Goal: Task Accomplishment & Management: Use online tool/utility

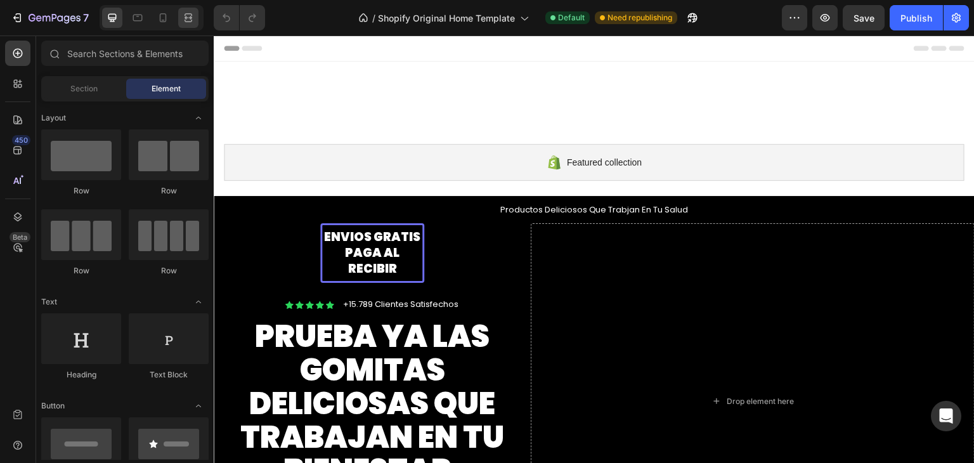
scroll to position [137, 0]
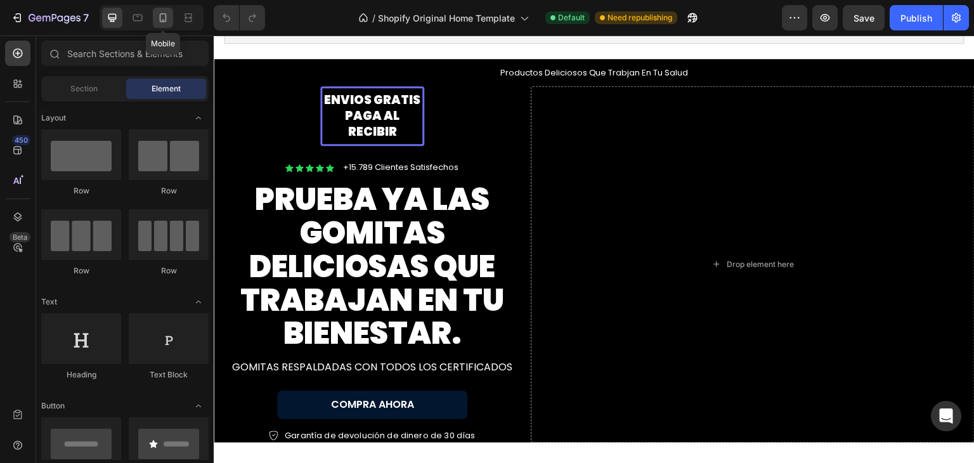
click at [160, 15] on icon at bounding box center [163, 17] width 7 height 9
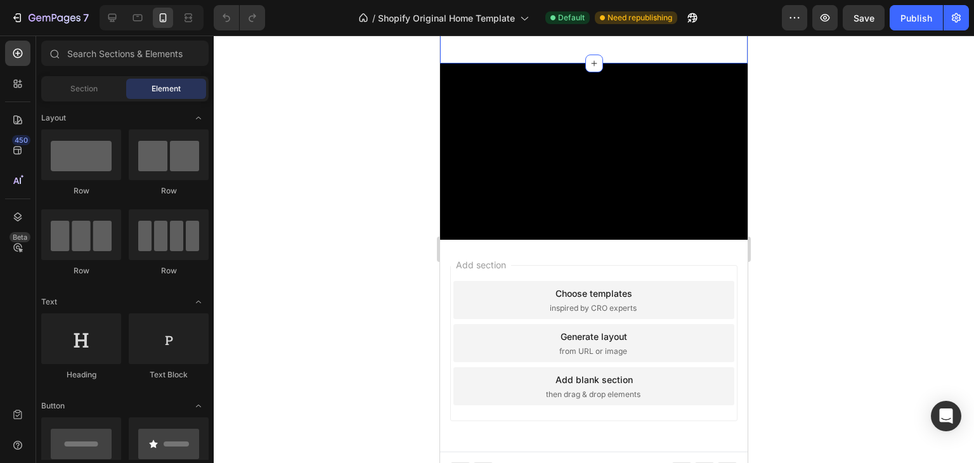
scroll to position [1754, 0]
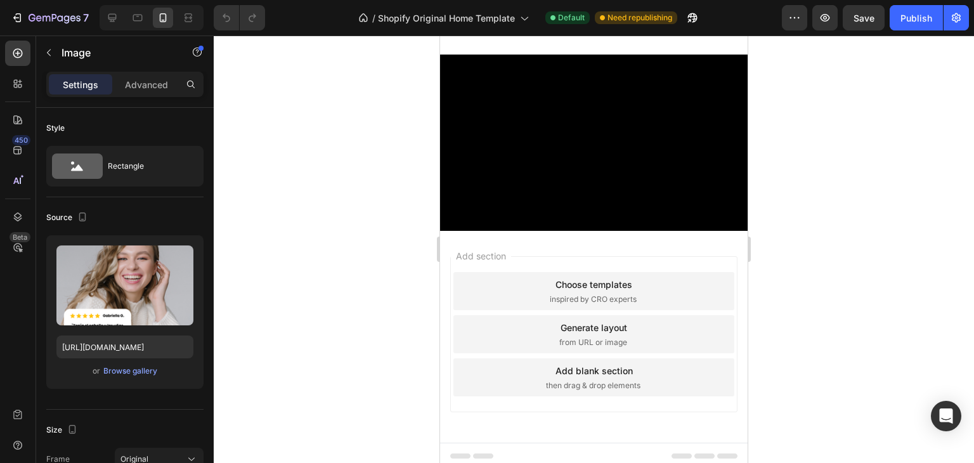
scroll to position [1639, 0]
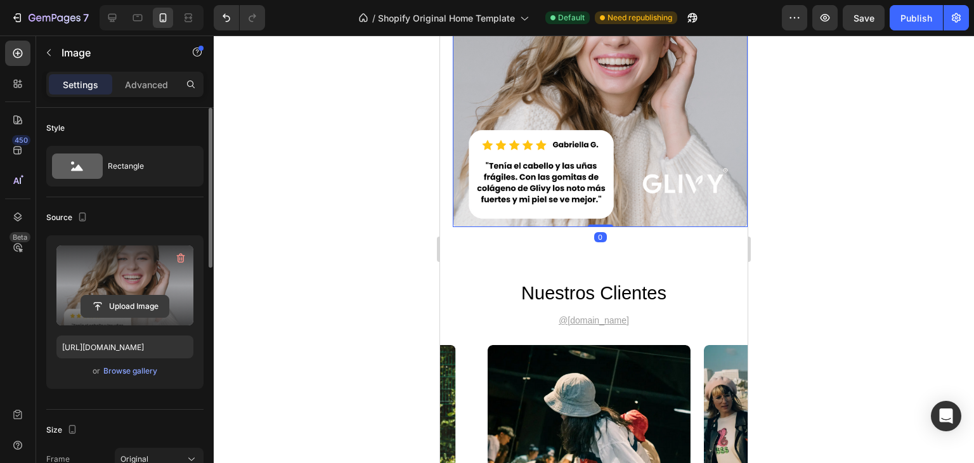
scroll to position [1934, 0]
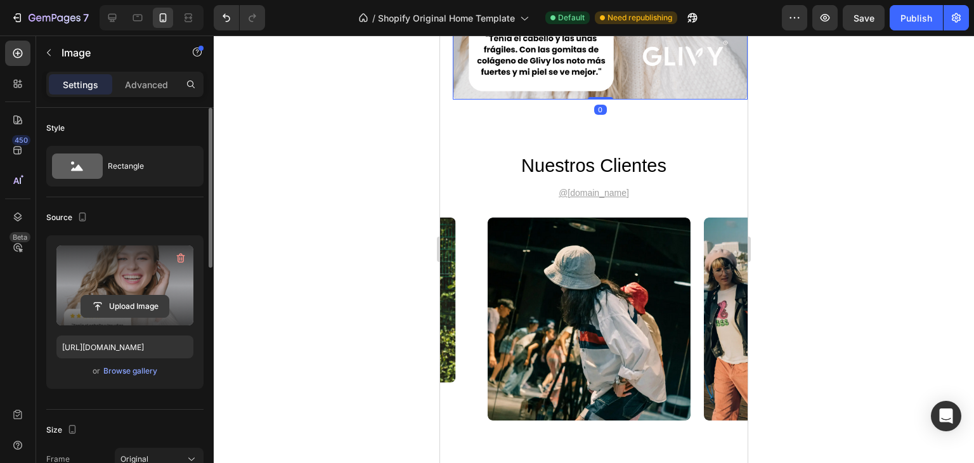
click at [127, 303] on input "file" at bounding box center [125, 307] width 88 height 22
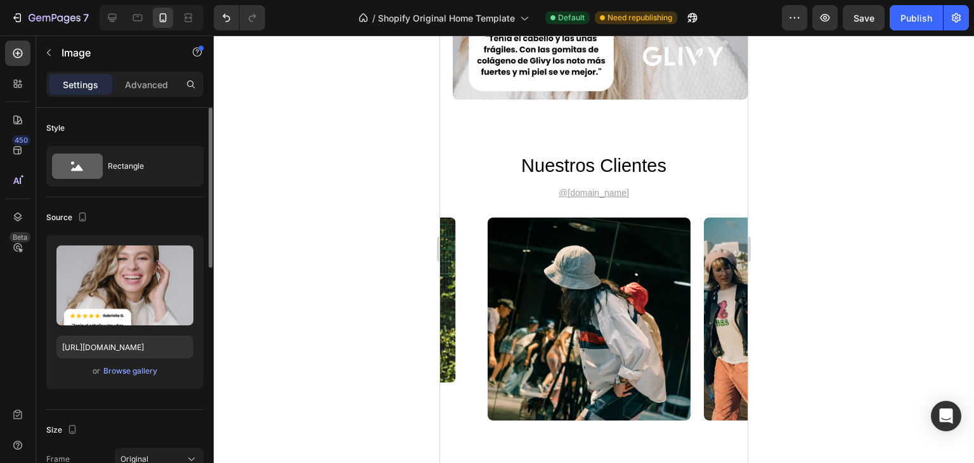
drag, startPoint x: 601, startPoint y: 76, endPoint x: 608, endPoint y: 91, distance: 16.5
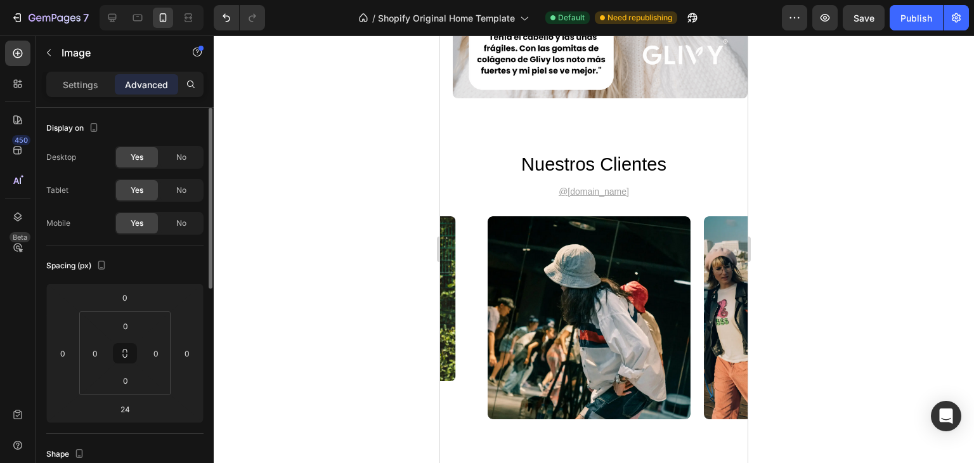
scroll to position [1949, 0]
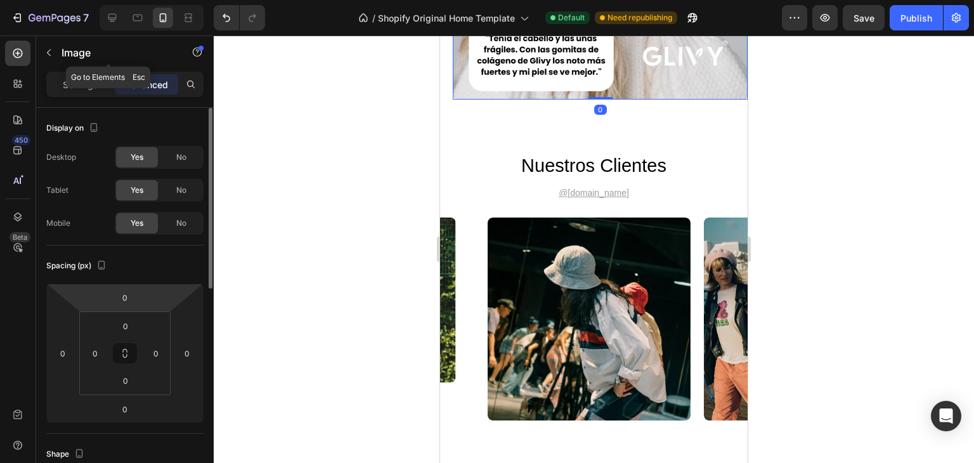
click at [86, 74] on div "Settings" at bounding box center [80, 84] width 63 height 20
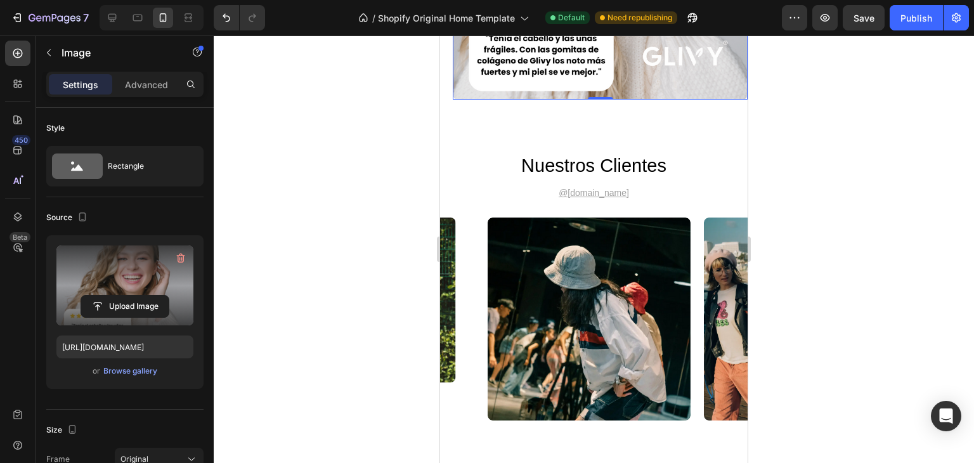
click at [139, 289] on label at bounding box center [124, 285] width 137 height 80
click at [139, 296] on input "file" at bounding box center [125, 307] width 88 height 22
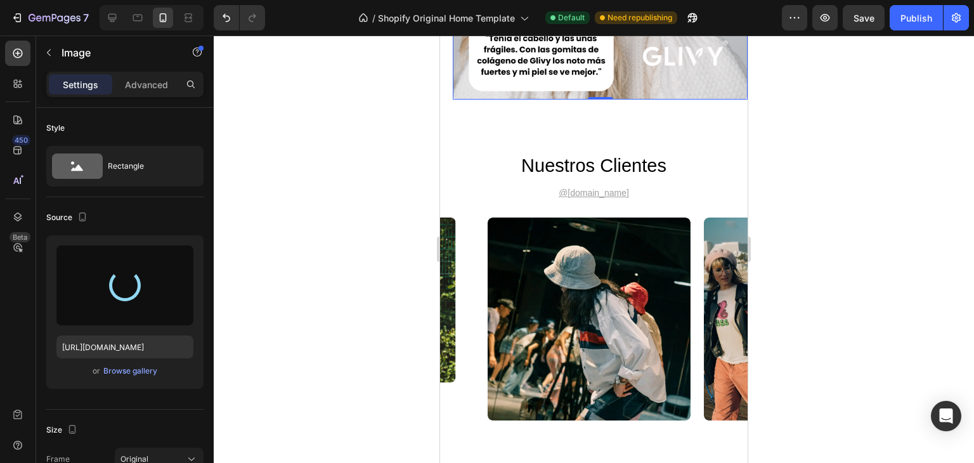
type input "[URL][DOMAIN_NAME]"
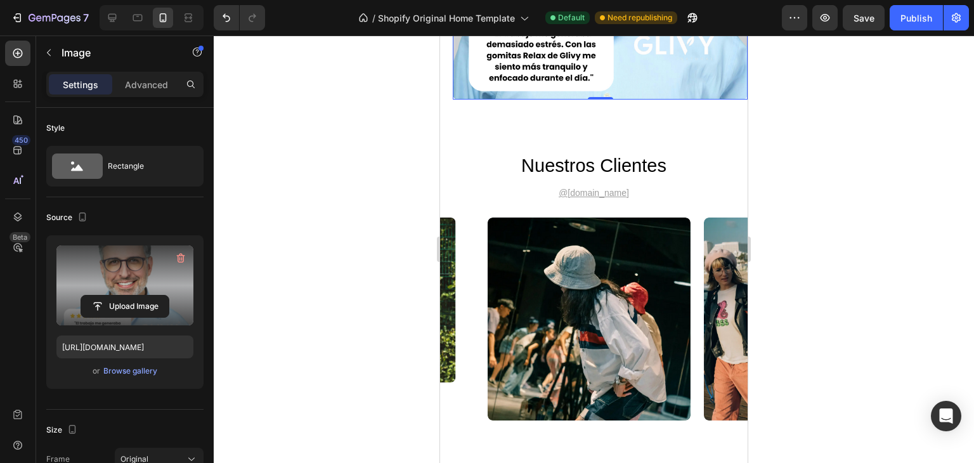
click at [863, 139] on div at bounding box center [594, 249] width 760 height 427
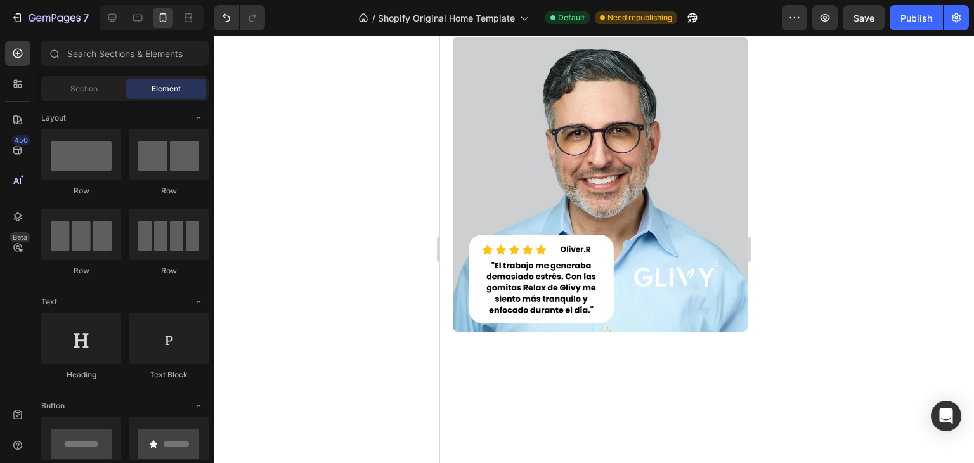
scroll to position [1715, 0]
click at [901, 149] on div at bounding box center [594, 249] width 760 height 427
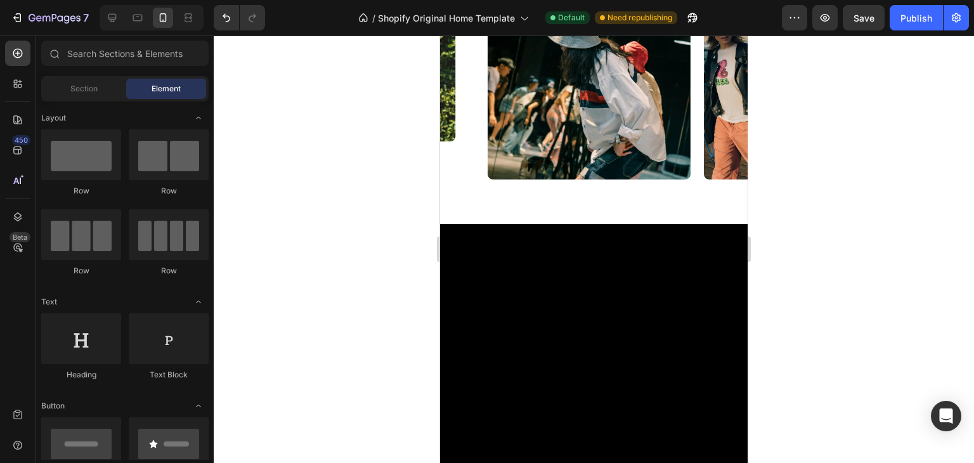
scroll to position [2157, 0]
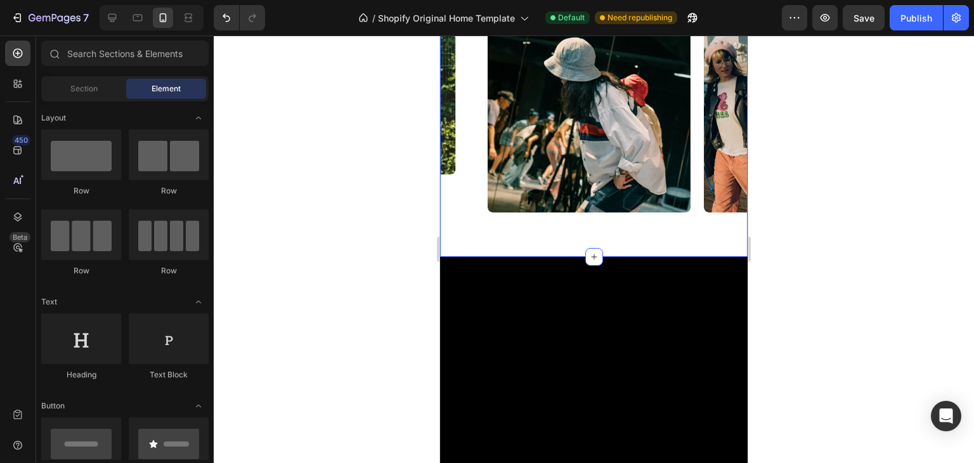
click at [630, 200] on div "nuestros clientes Heading @[DOMAIN_NAME] Text Block Image Image Image Image Ima…" at bounding box center [594, 87] width 308 height 339
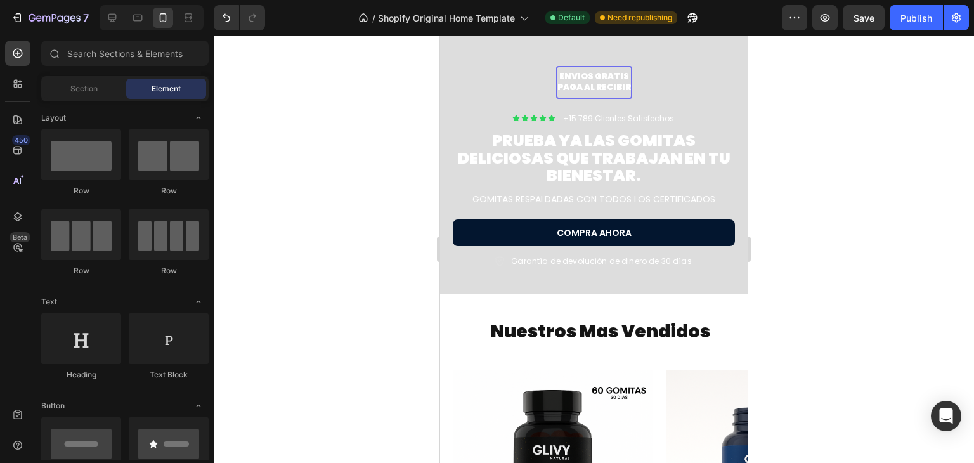
scroll to position [320, 0]
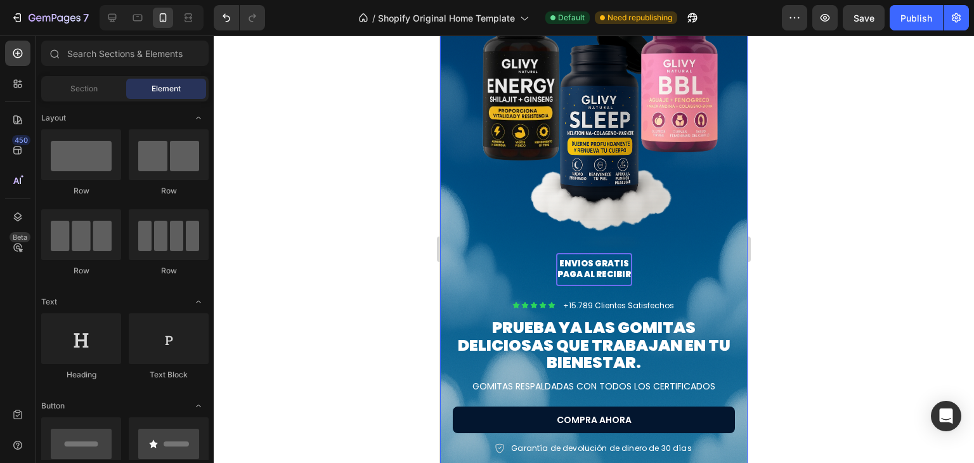
click at [703, 218] on div "ENVIOS GRATIS PAGA AL RECIBIR Text Block Row Icon Icon Icon Icon Icon Icon List…" at bounding box center [594, 208] width 308 height 545
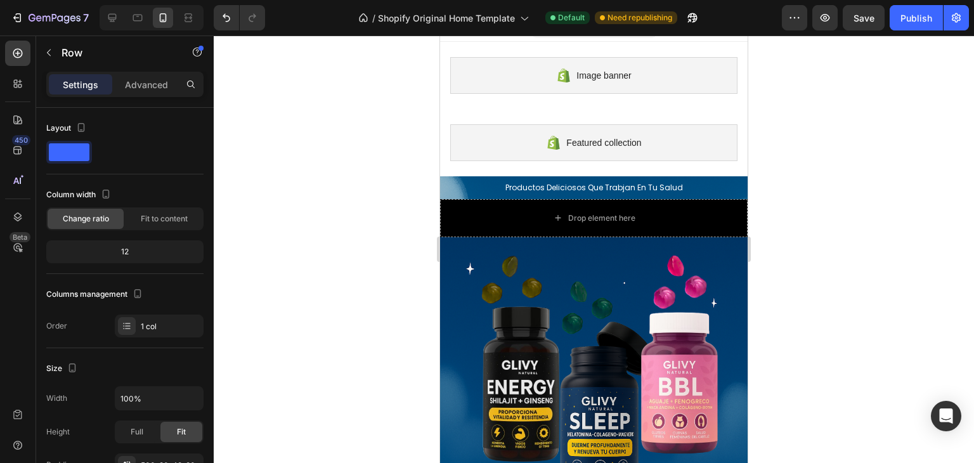
scroll to position [0, 0]
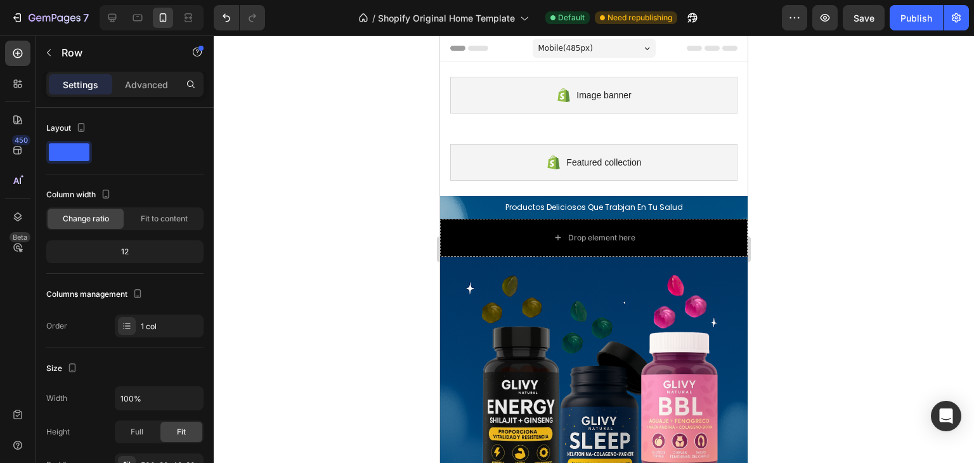
click at [527, 209] on p "Productos Deliciosos Que Trabjan En Tu Salud" at bounding box center [594, 207] width 290 height 10
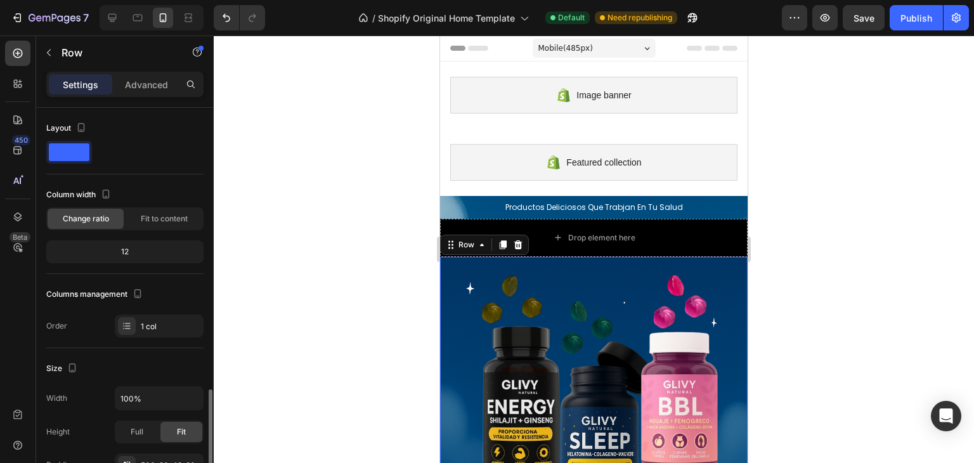
scroll to position [348, 0]
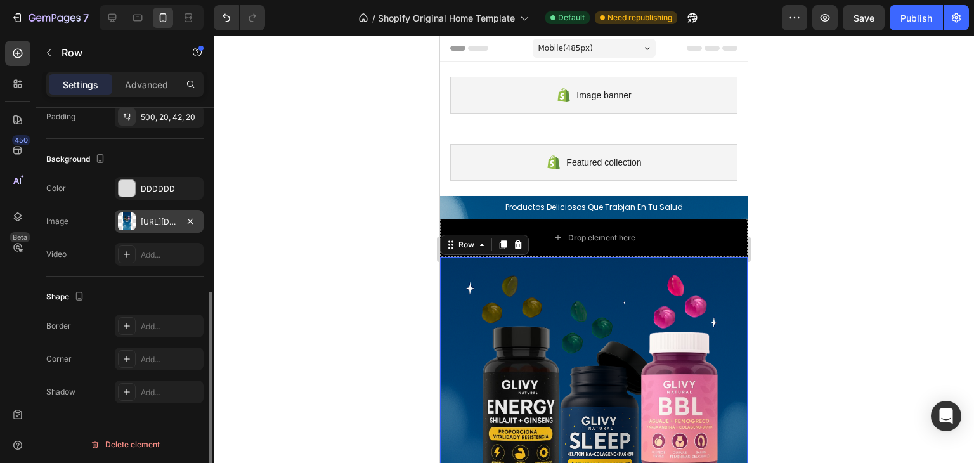
click at [123, 218] on div at bounding box center [127, 221] width 18 height 18
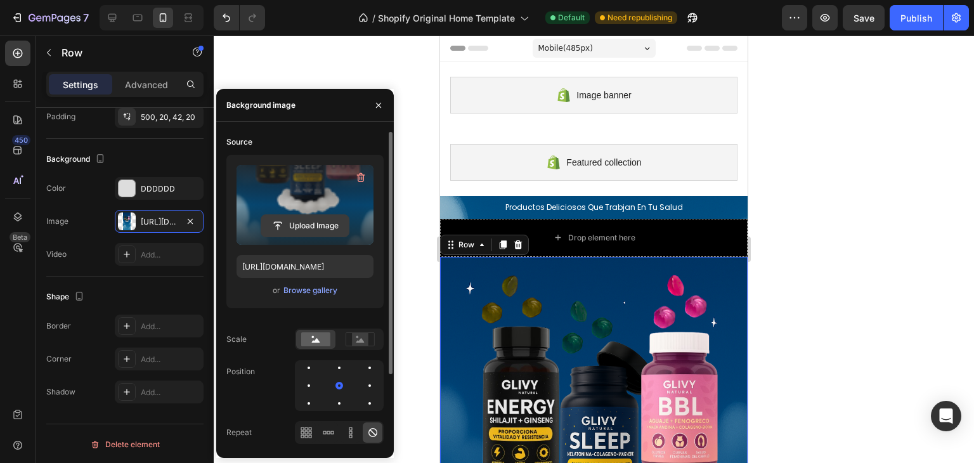
click at [277, 225] on input "file" at bounding box center [305, 226] width 88 height 22
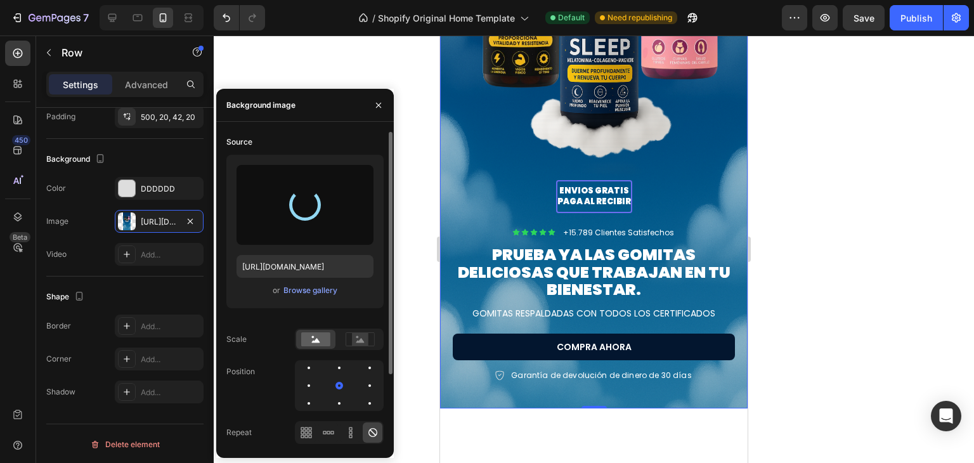
scroll to position [312, 0]
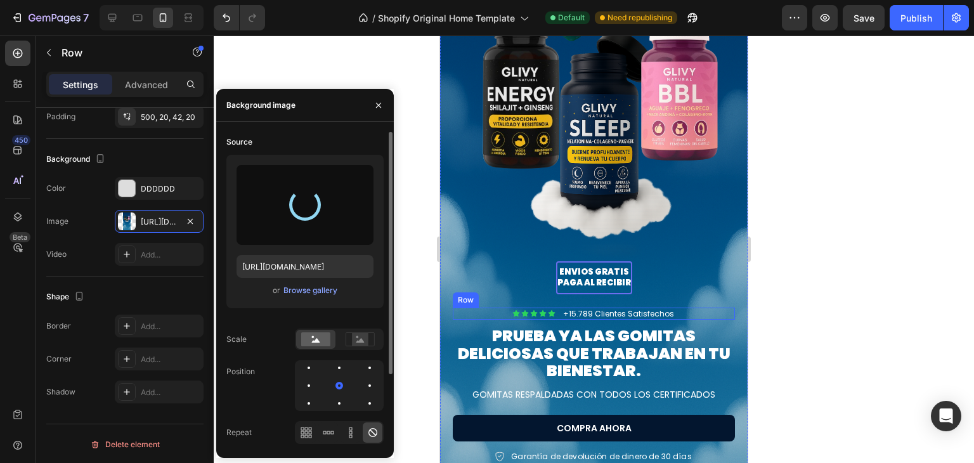
type input "[URL][DOMAIN_NAME]"
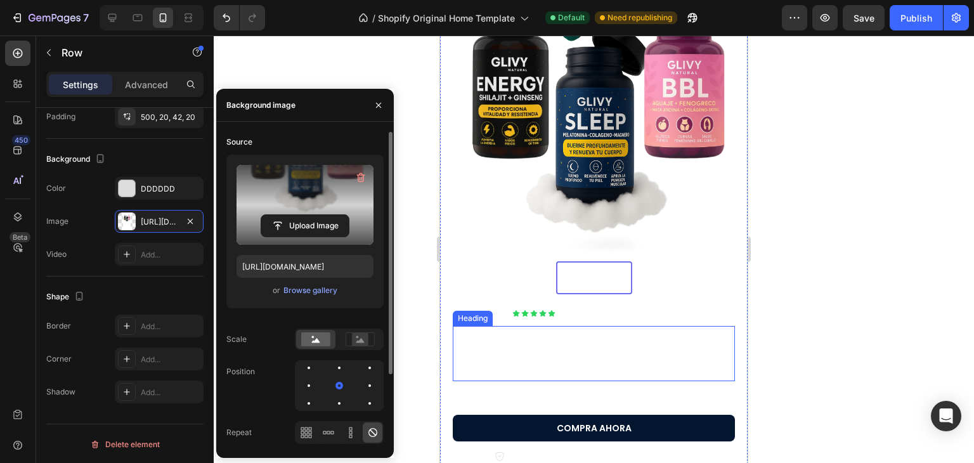
click at [608, 356] on h2 "PRUEBA YA LAS GOMITAS DELICIOSAS QUE TRABAJAN EN TU BIENESTAR." at bounding box center [594, 353] width 282 height 55
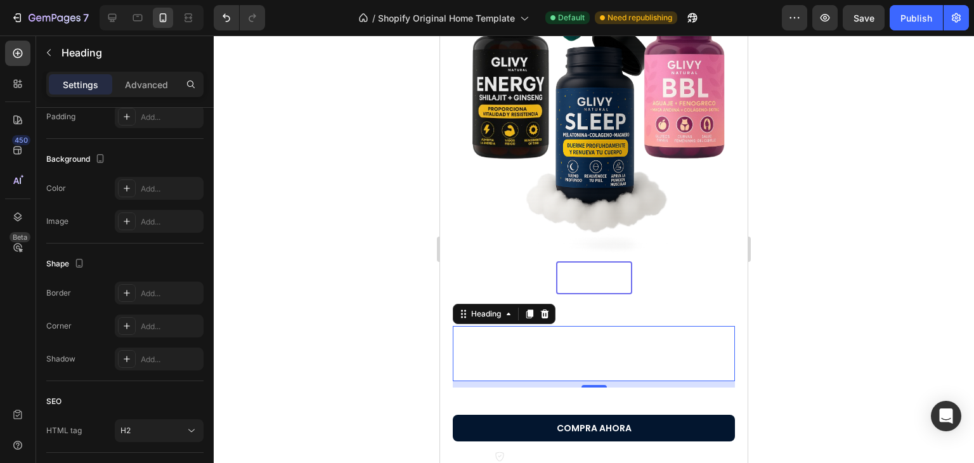
scroll to position [0, 0]
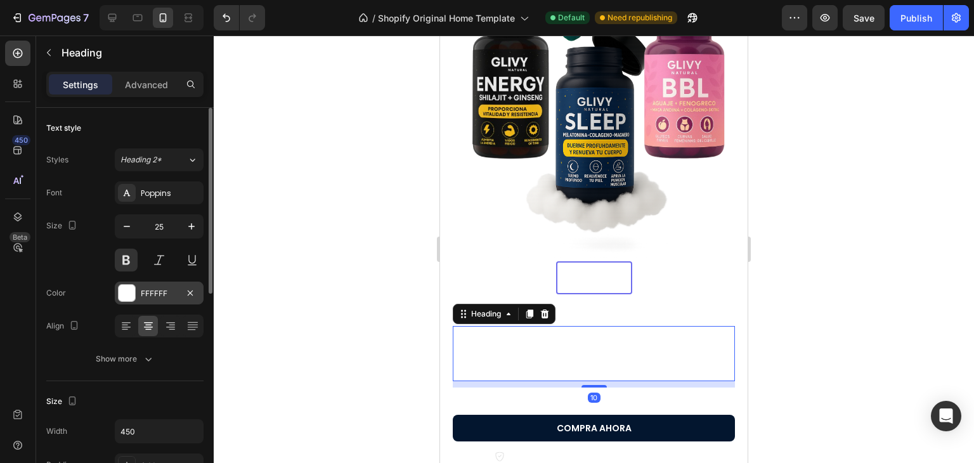
click at [126, 294] on div at bounding box center [127, 293] width 16 height 16
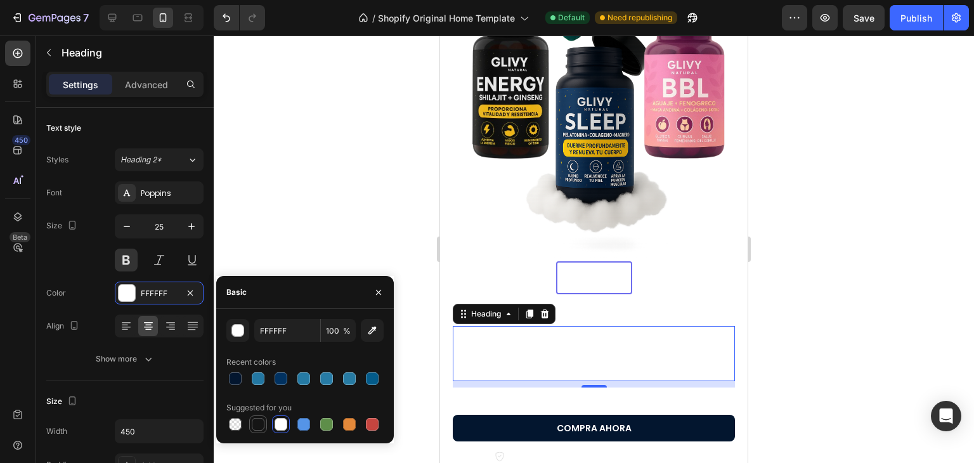
drag, startPoint x: 256, startPoint y: 426, endPoint x: 155, endPoint y: 328, distance: 140.8
click at [256, 426] on div at bounding box center [258, 424] width 13 height 13
type input "151515"
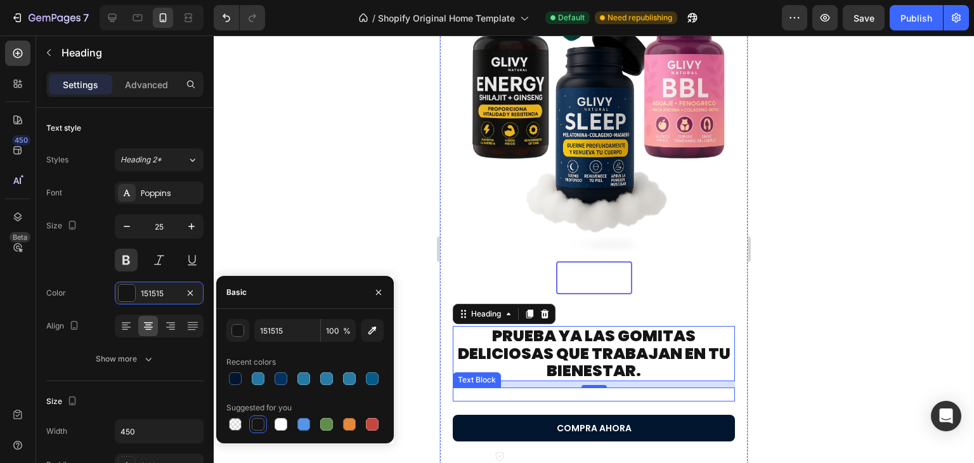
click at [553, 394] on p "GOMITAS RESPALDADAS CON TODOS LOS CERTIFICADOS" at bounding box center [594, 394] width 280 height 11
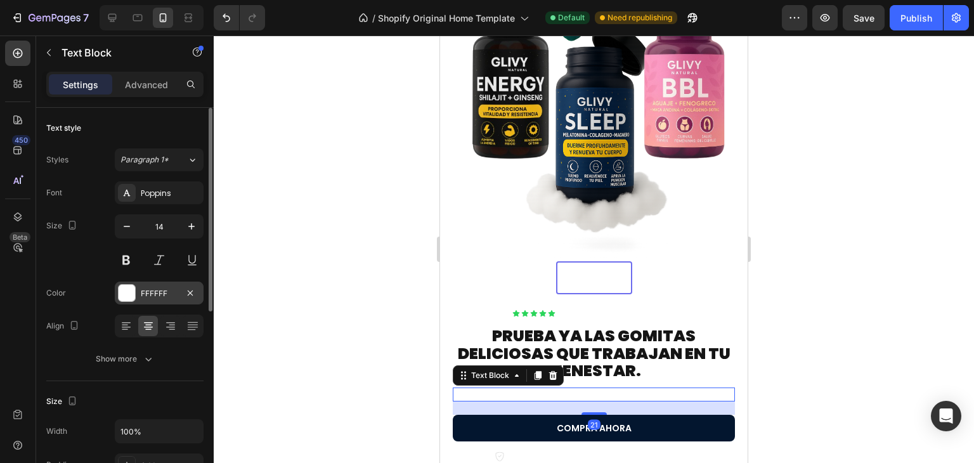
click at [129, 294] on div at bounding box center [127, 293] width 16 height 16
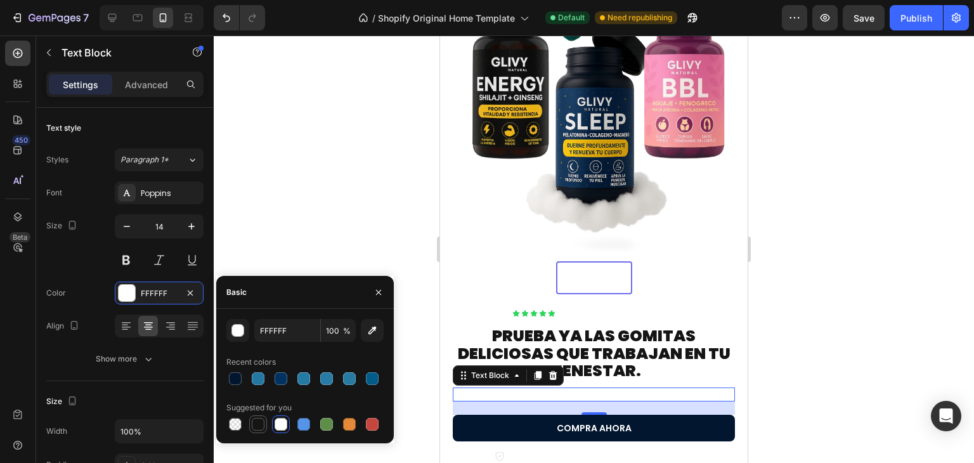
click at [261, 421] on div at bounding box center [258, 424] width 13 height 13
type input "151515"
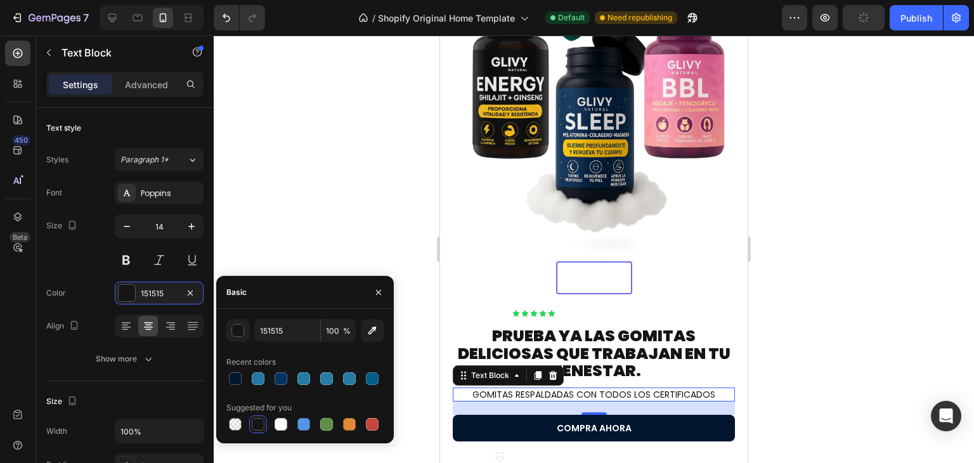
click at [611, 362] on h2 "PRUEBA YA LAS GOMITAS DELICIOSAS QUE TRABAJAN EN TU BIENESTAR." at bounding box center [594, 353] width 282 height 55
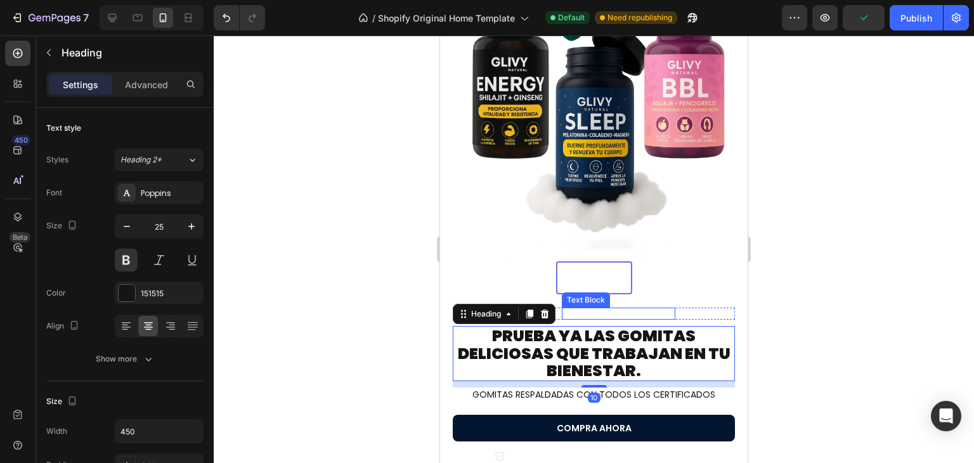
click at [602, 301] on div "Text Block" at bounding box center [585, 299] width 43 height 11
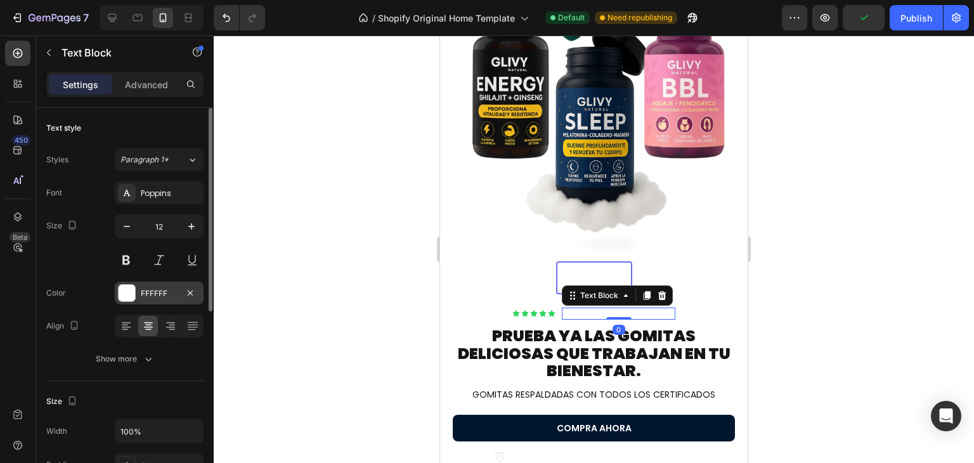
click at [136, 295] on div "FFFFFF" at bounding box center [159, 293] width 89 height 23
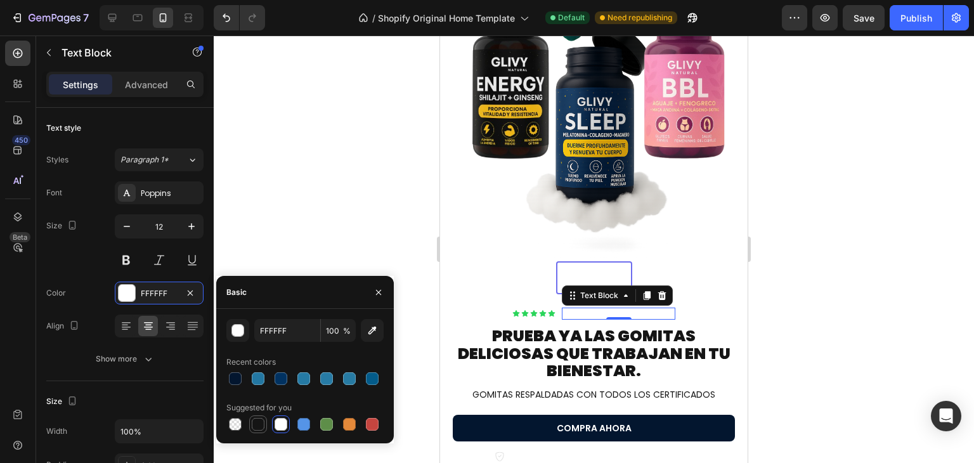
click at [254, 426] on div at bounding box center [258, 424] width 13 height 13
type input "151515"
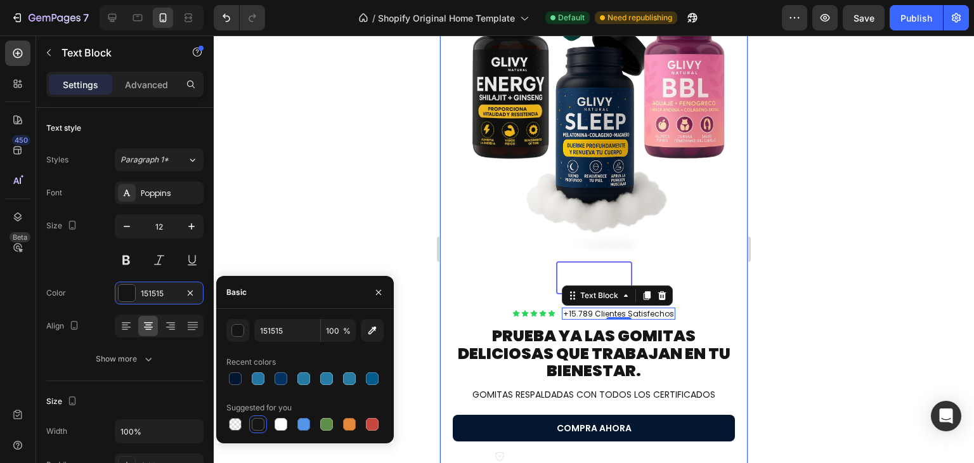
click at [565, 274] on p "ENVIOS GRATIS PAGA AL RECIBIR" at bounding box center [594, 278] width 74 height 22
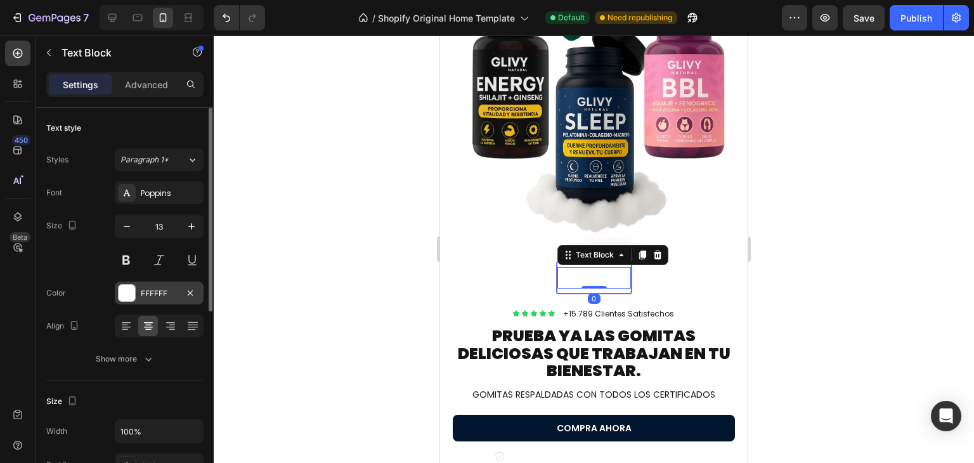
click at [153, 295] on div "FFFFFF" at bounding box center [159, 293] width 37 height 11
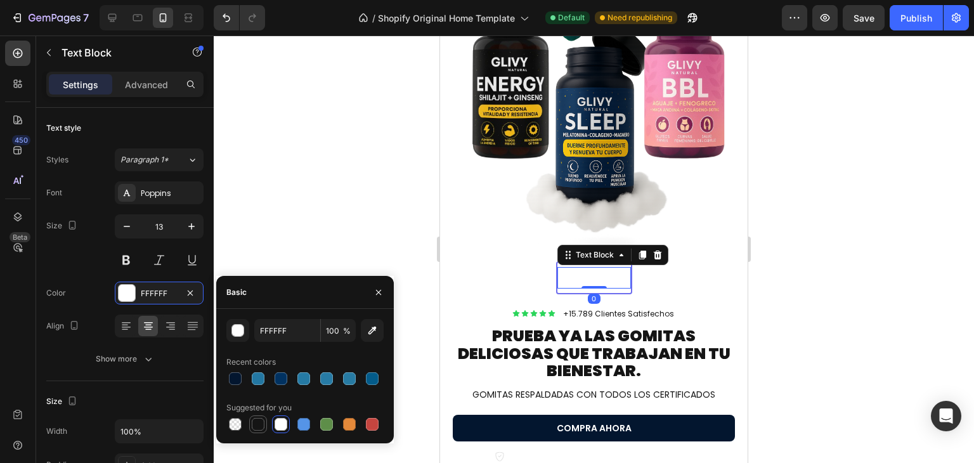
click at [256, 424] on div at bounding box center [258, 424] width 13 height 13
type input "151515"
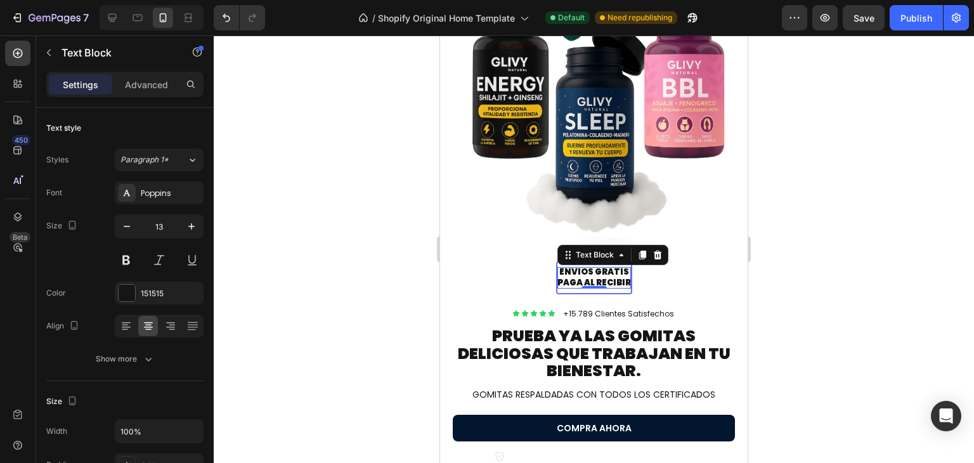
click at [798, 231] on div at bounding box center [594, 249] width 760 height 427
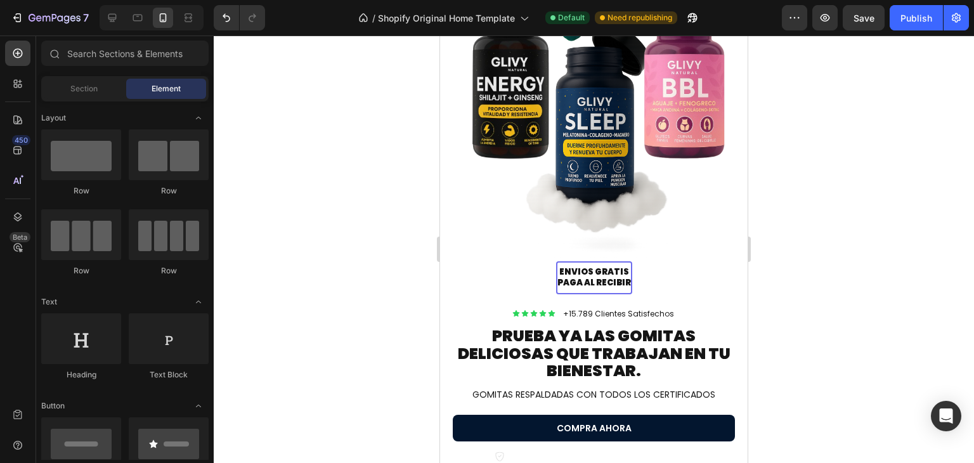
scroll to position [460, 0]
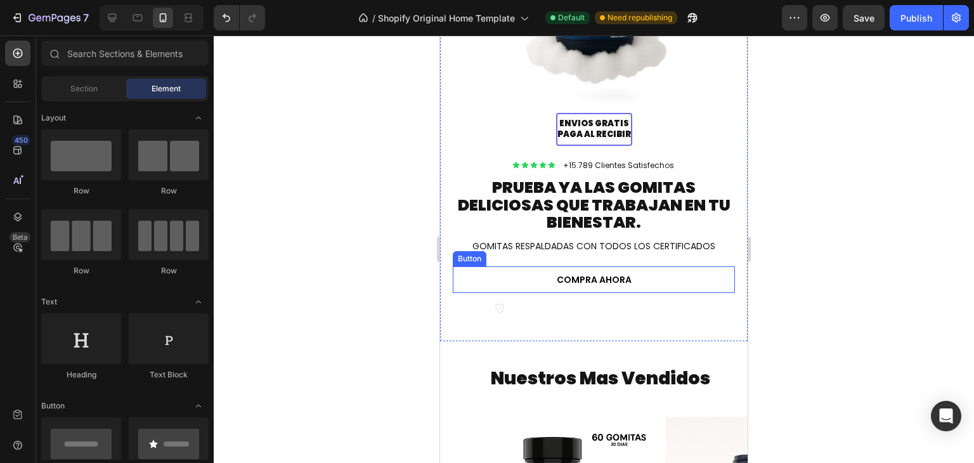
click at [659, 268] on link "COMPRA AHORA" at bounding box center [594, 279] width 282 height 27
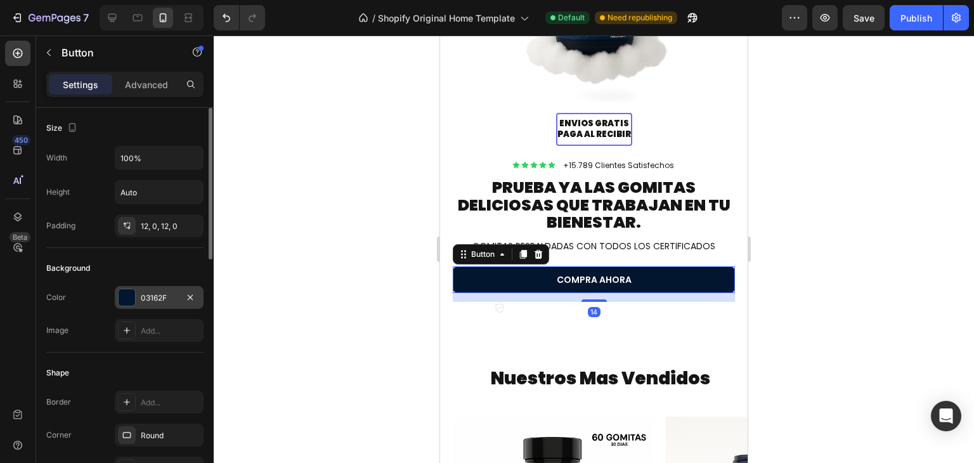
click at [132, 299] on div at bounding box center [127, 297] width 16 height 16
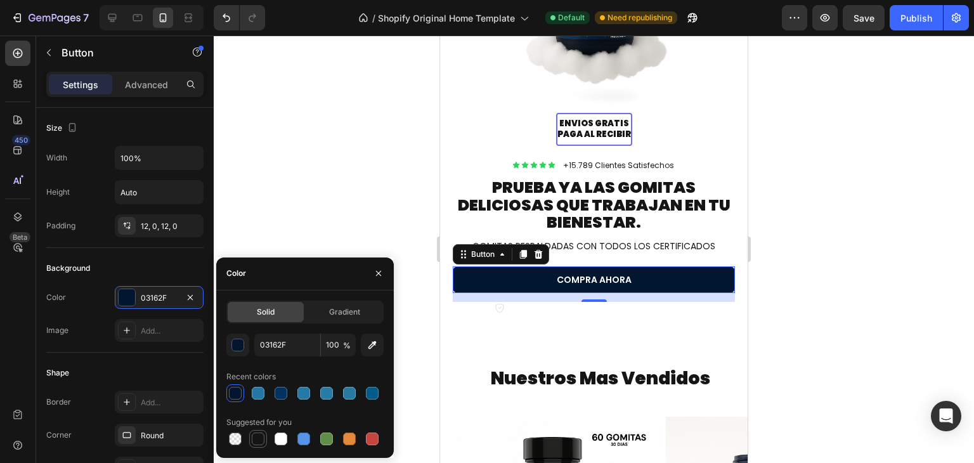
click at [259, 434] on div at bounding box center [258, 439] width 13 height 13
type input "151515"
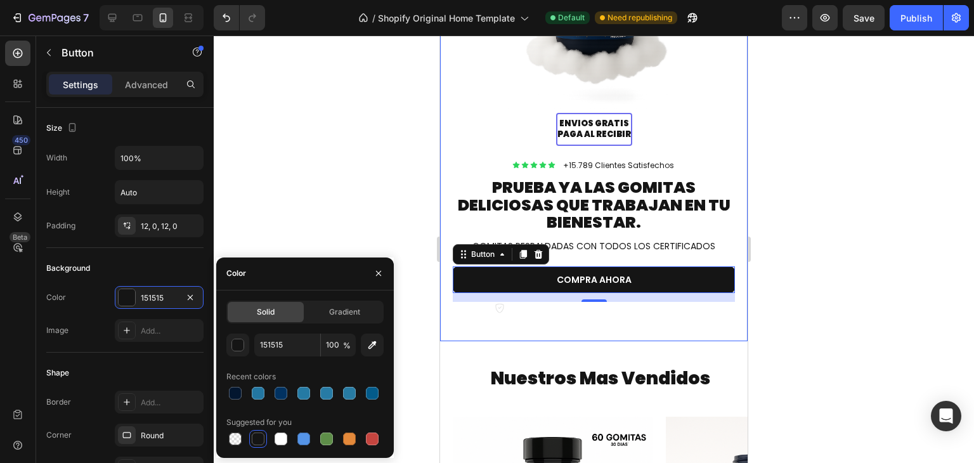
click at [812, 249] on div at bounding box center [594, 249] width 760 height 427
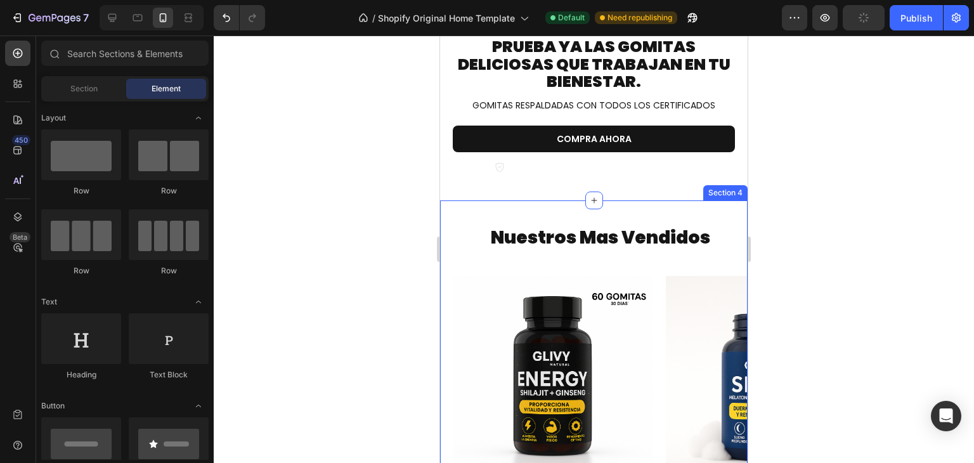
scroll to position [601, 0]
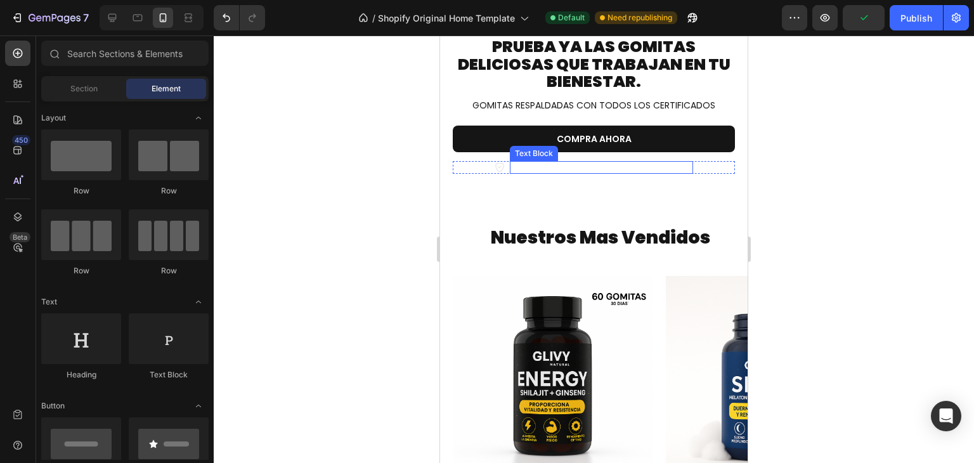
click at [599, 162] on p "Garantía de devolución de dinero de 30 días" at bounding box center [601, 167] width 180 height 10
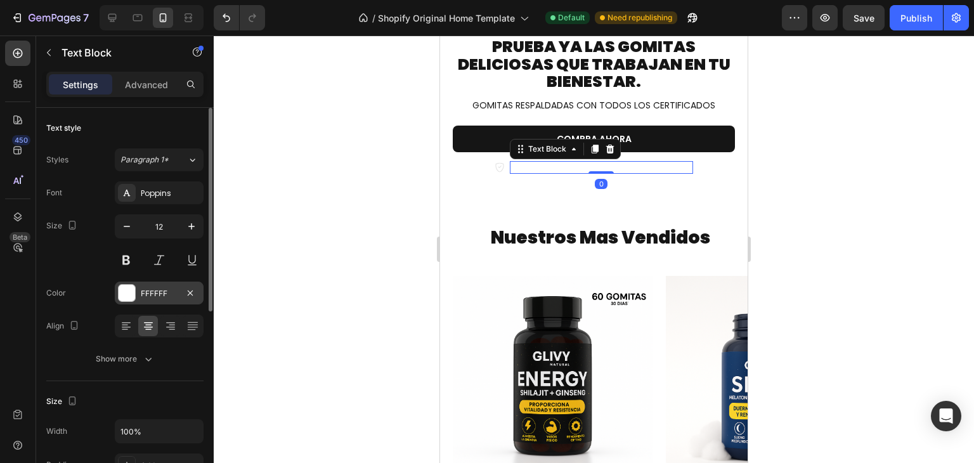
click at [132, 287] on div at bounding box center [127, 293] width 16 height 16
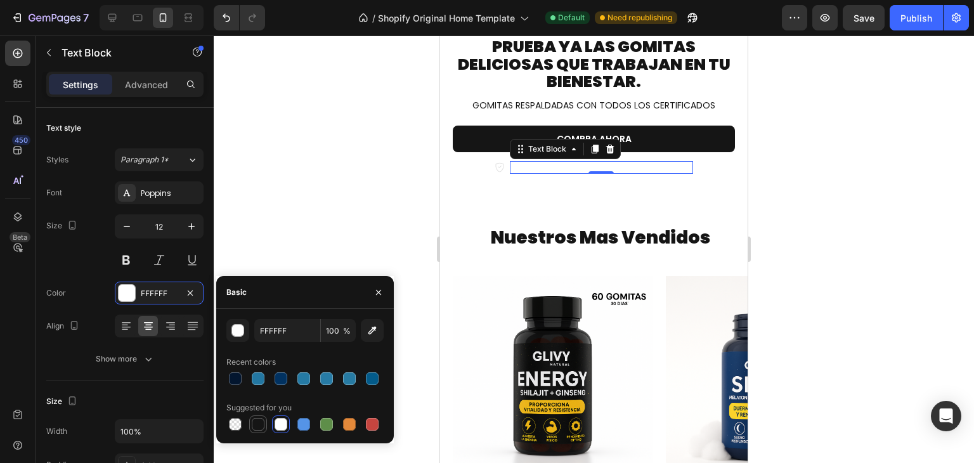
click at [256, 427] on div at bounding box center [258, 424] width 13 height 13
type input "151515"
click at [497, 166] on icon at bounding box center [500, 167] width 10 height 10
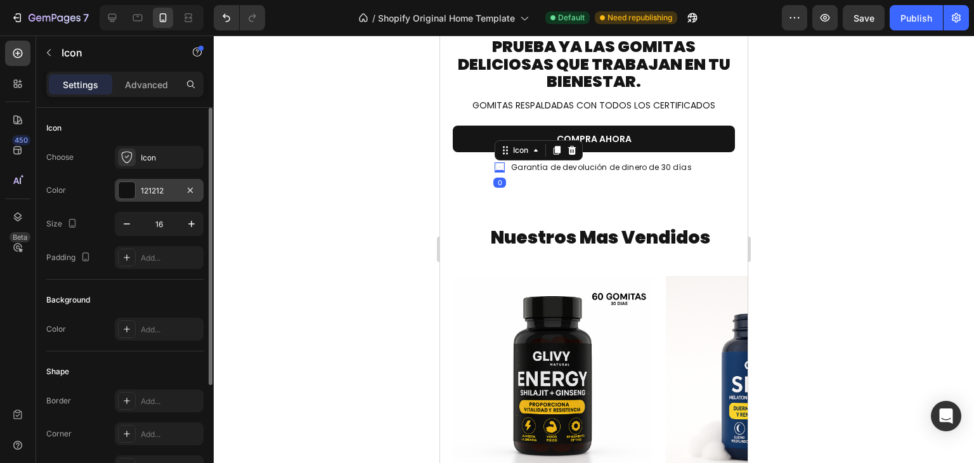
click at [150, 190] on div "121212" at bounding box center [159, 190] width 37 height 11
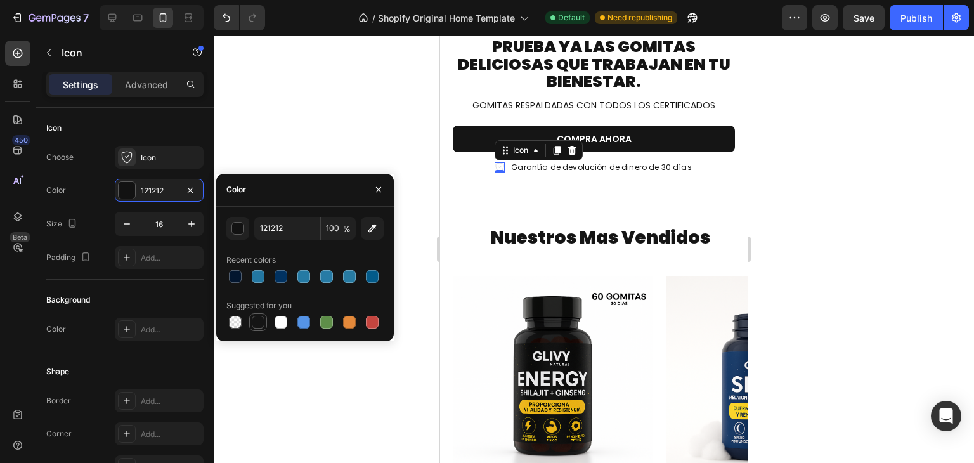
click at [257, 318] on div at bounding box center [258, 322] width 13 height 13
type input "151515"
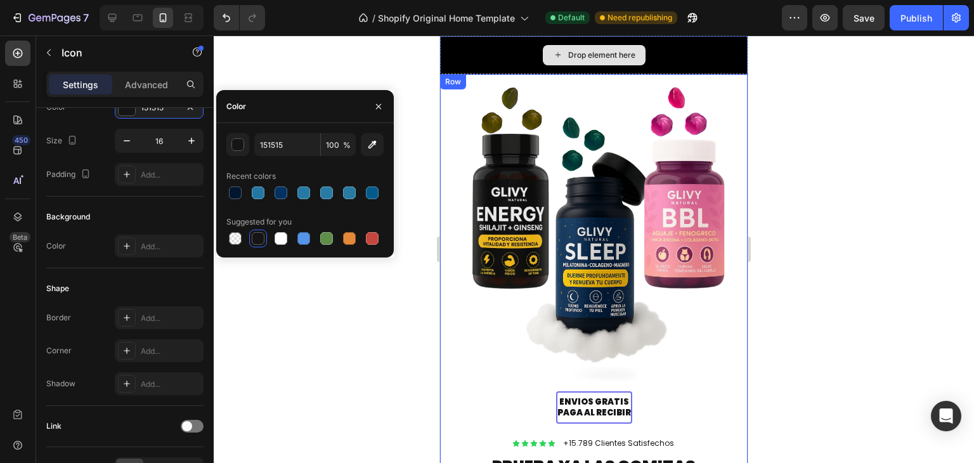
scroll to position [91, 0]
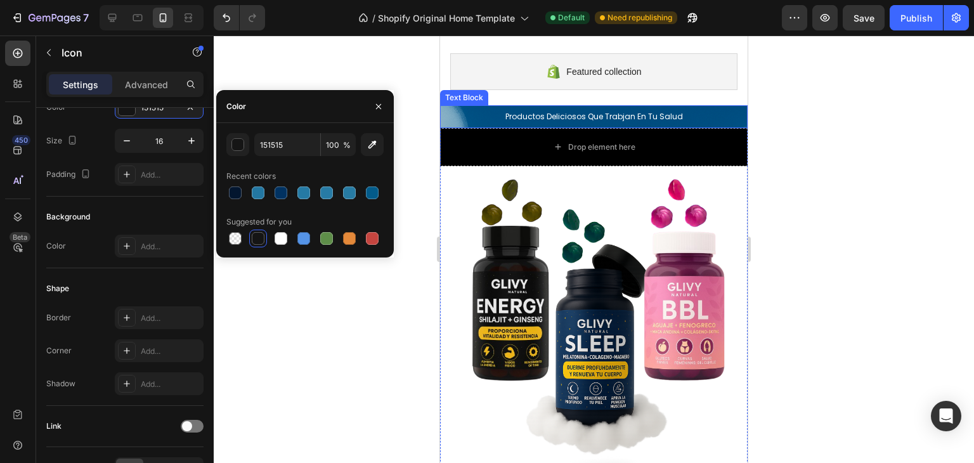
click at [680, 107] on div "Productos Deliciosos Que Trabjan En Tu Salud" at bounding box center [594, 116] width 308 height 23
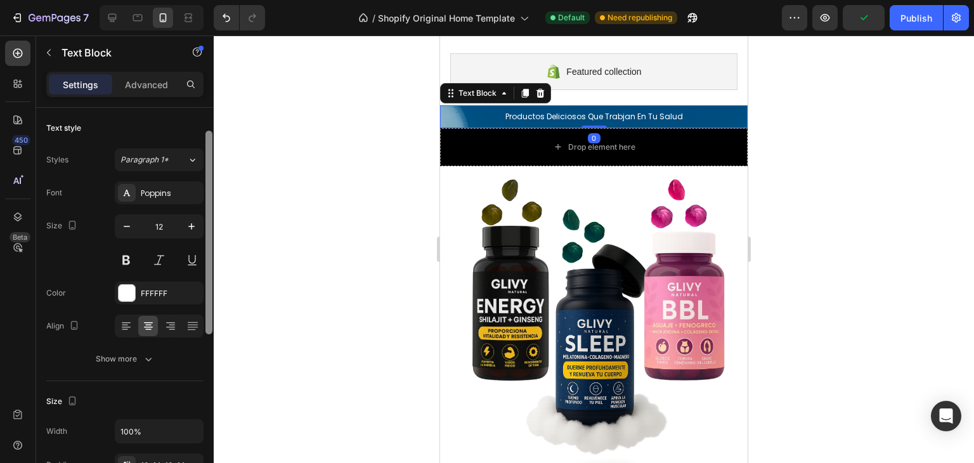
scroll to position [345, 0]
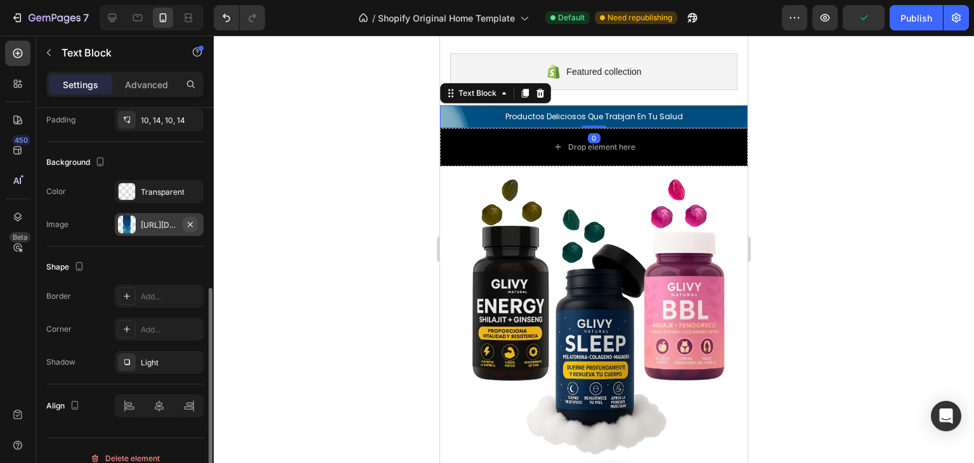
click at [195, 224] on button "button" at bounding box center [190, 224] width 15 height 15
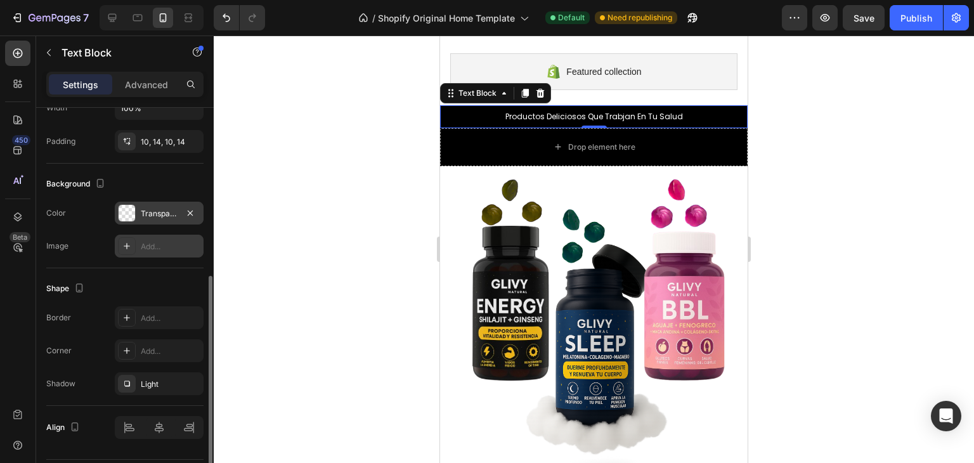
scroll to position [322, 0]
click at [136, 223] on div "Transparent" at bounding box center [159, 214] width 89 height 23
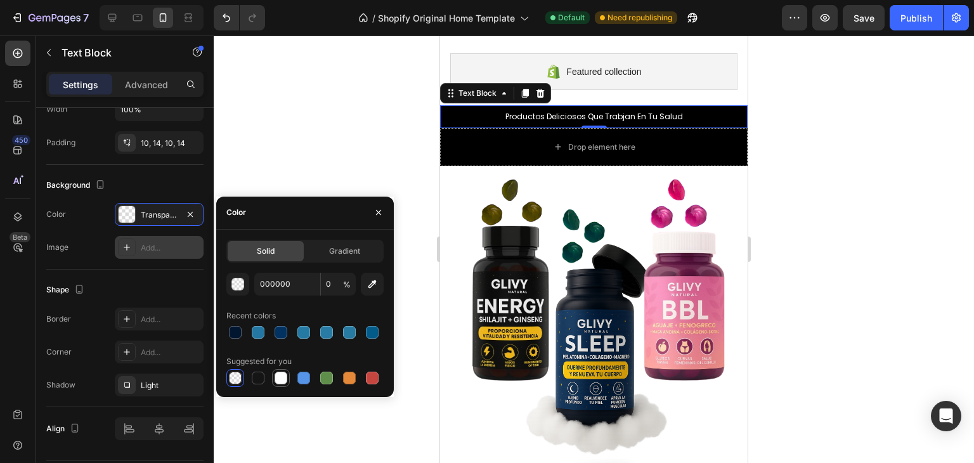
click at [275, 376] on div at bounding box center [281, 378] width 13 height 13
type input "FFFFFF"
type input "100"
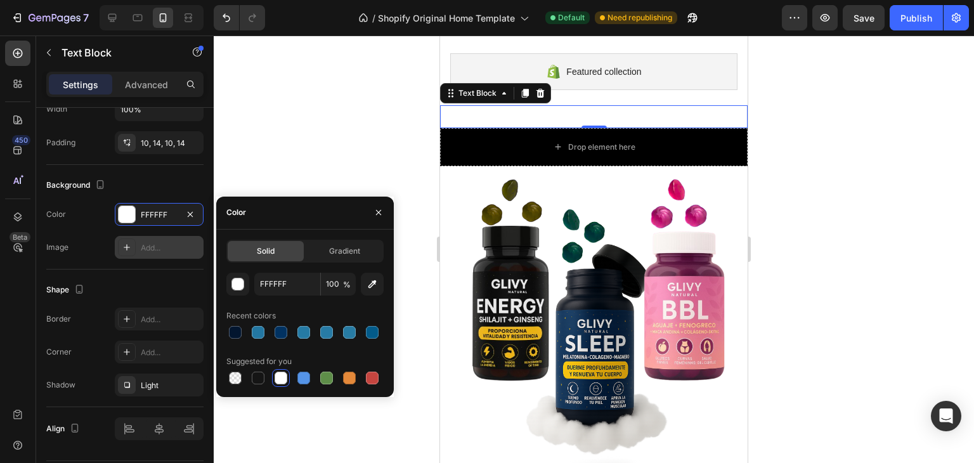
click at [547, 117] on p "Productos Deliciosos Que Trabjan En Tu Salud" at bounding box center [594, 117] width 290 height 10
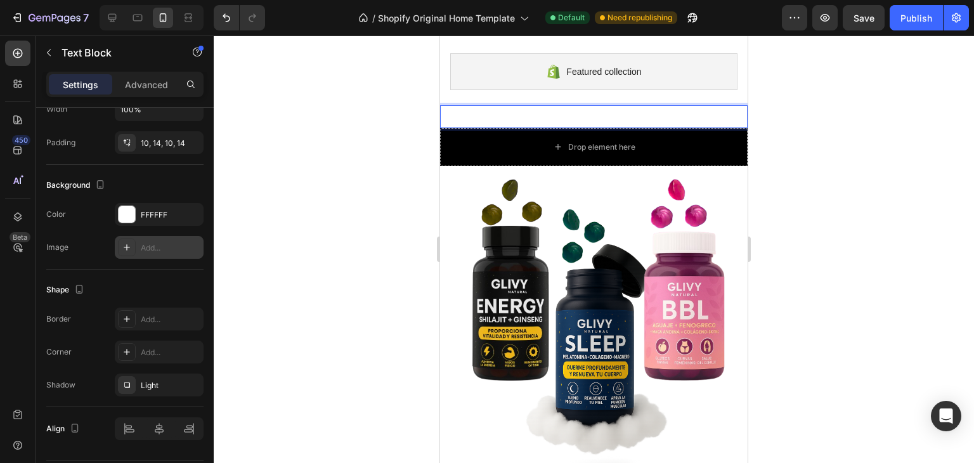
click at [550, 115] on p "Productos Deliciosos Que Trabjan En Tu Salud" at bounding box center [594, 117] width 290 height 10
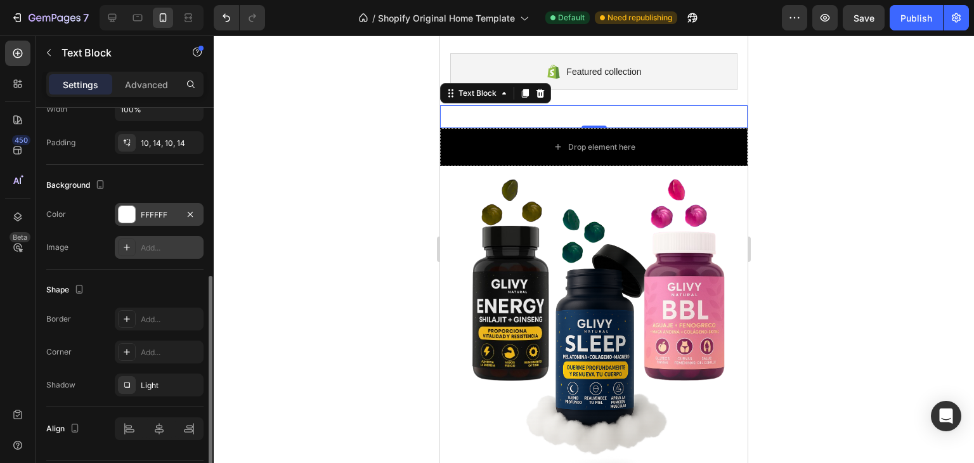
click at [148, 211] on div "FFFFFF" at bounding box center [159, 214] width 37 height 11
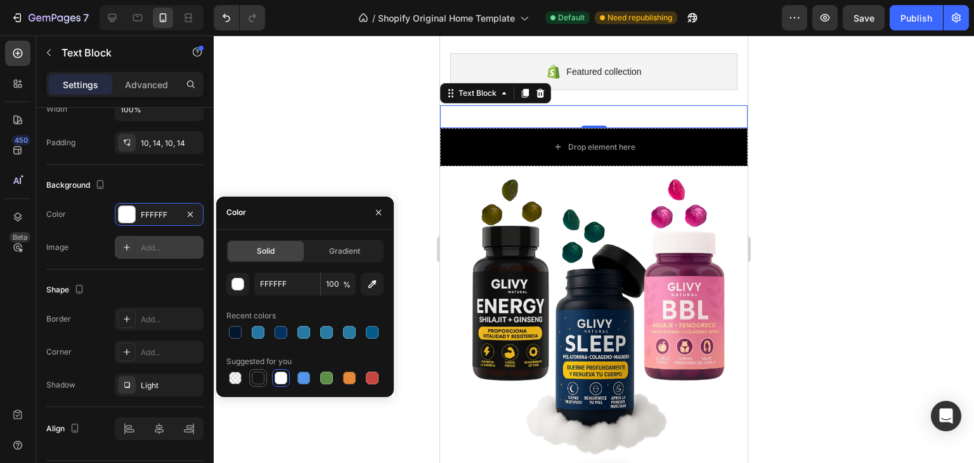
click at [258, 372] on div at bounding box center [258, 378] width 13 height 13
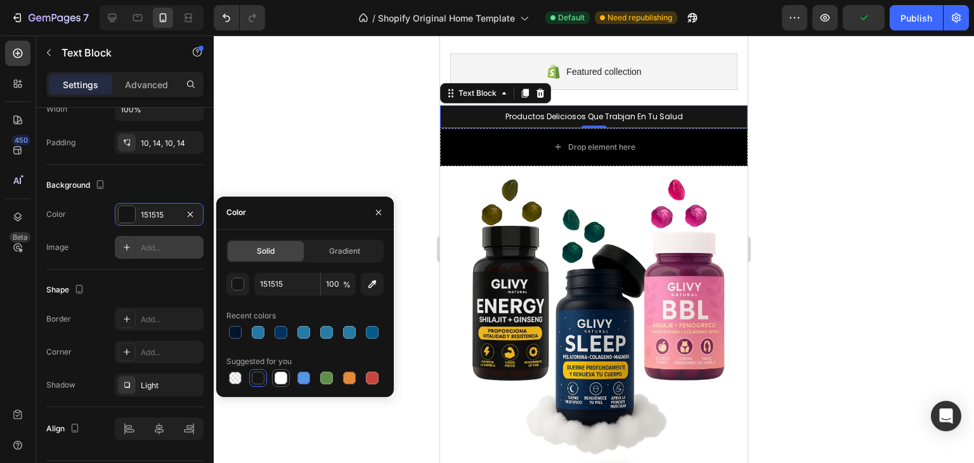
click at [280, 374] on div at bounding box center [281, 378] width 13 height 13
type input "FFFFFF"
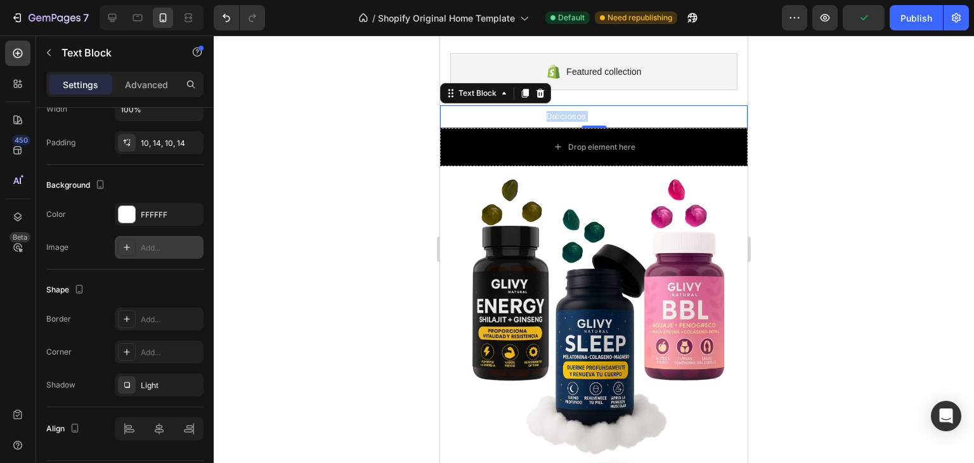
click at [564, 115] on p "Productos Deliciosos Que Trabjan En Tu Salud" at bounding box center [594, 117] width 290 height 10
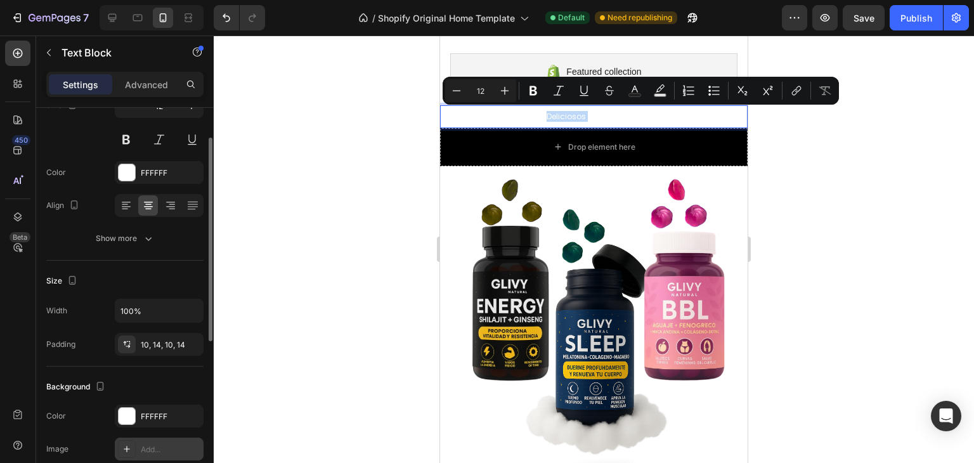
scroll to position [99, 0]
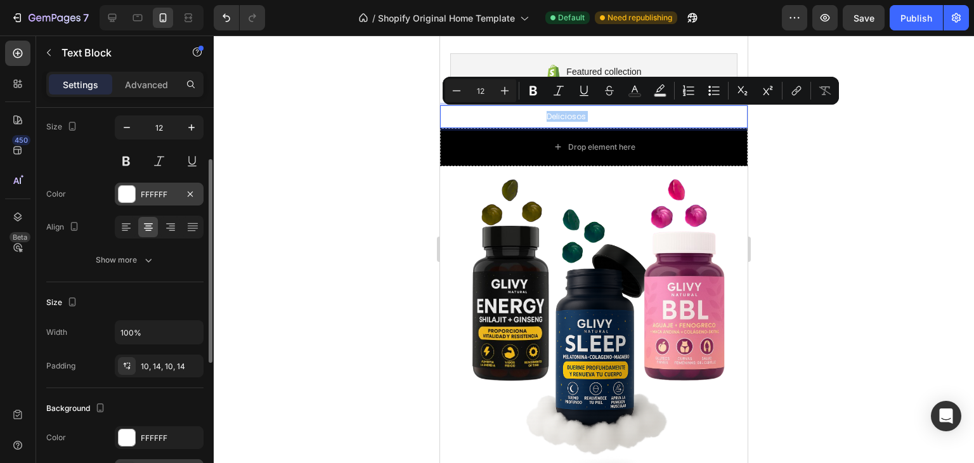
click at [133, 199] on div at bounding box center [127, 194] width 16 height 16
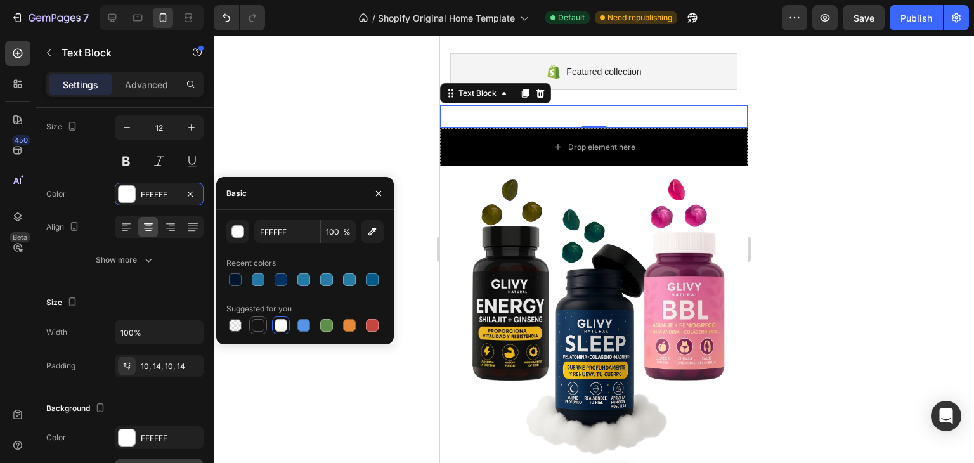
click at [256, 326] on div at bounding box center [258, 325] width 13 height 13
type input "151515"
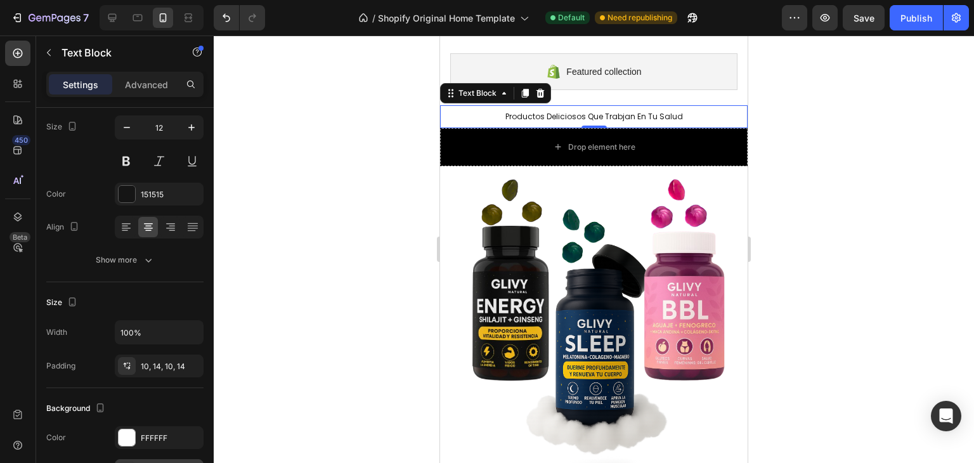
click at [866, 171] on div at bounding box center [594, 249] width 760 height 427
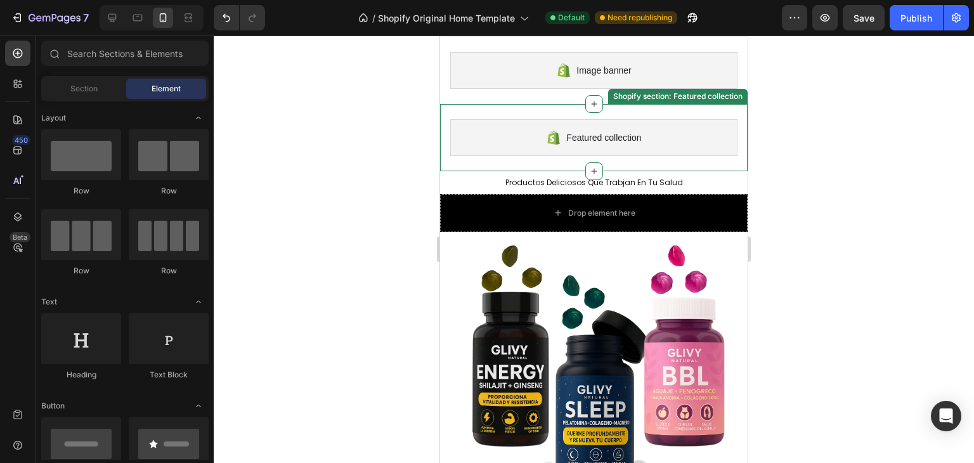
scroll to position [5, 0]
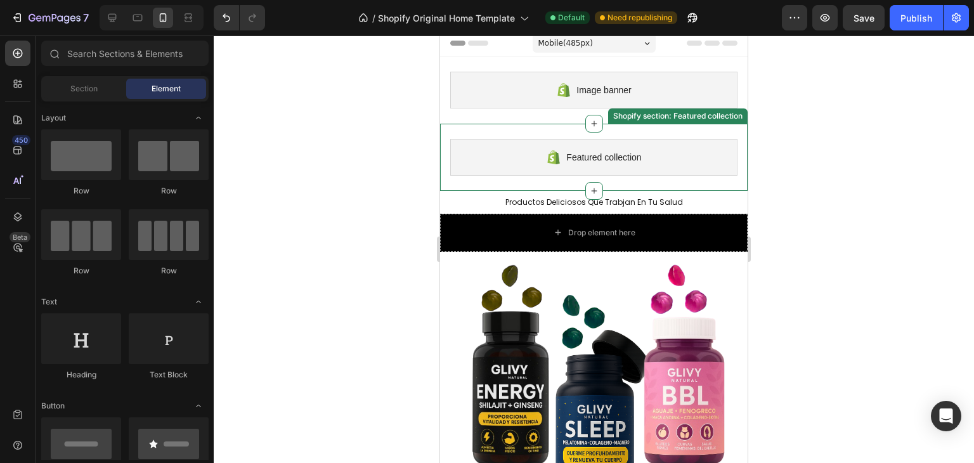
click at [677, 159] on div "Featured collection" at bounding box center [593, 157] width 287 height 37
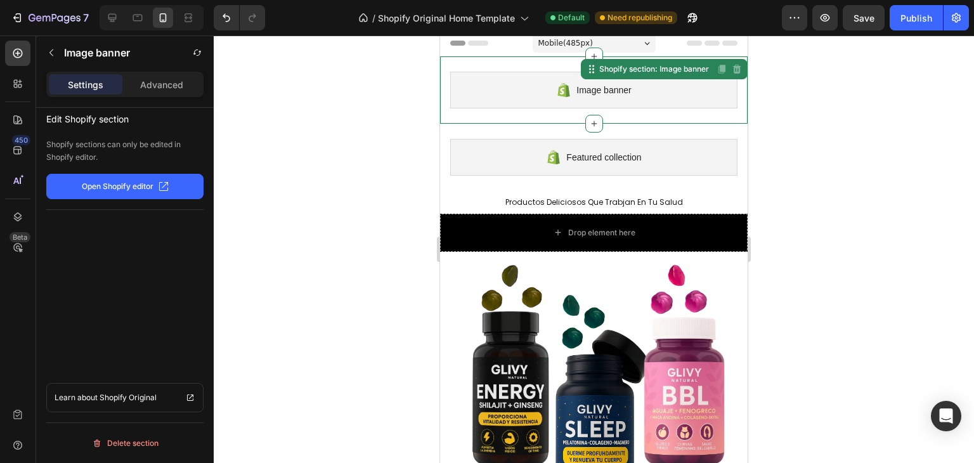
click at [674, 88] on div "Image banner" at bounding box center [593, 90] width 287 height 37
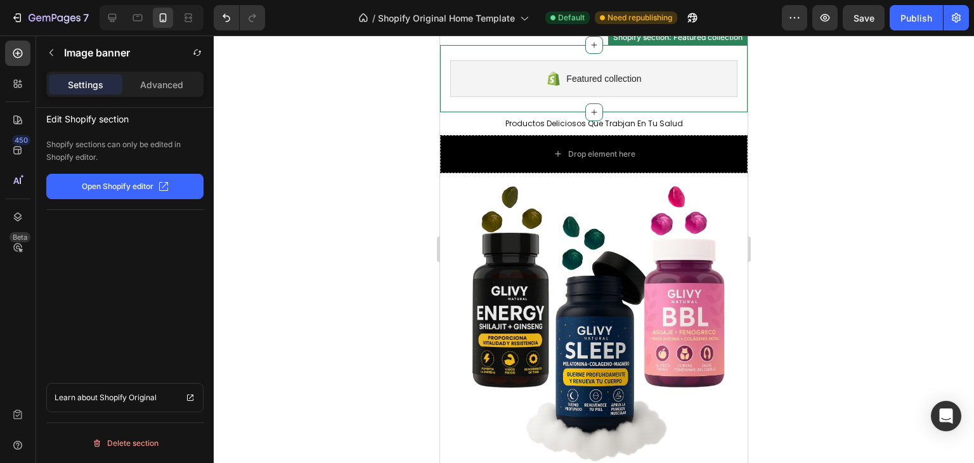
scroll to position [124, 0]
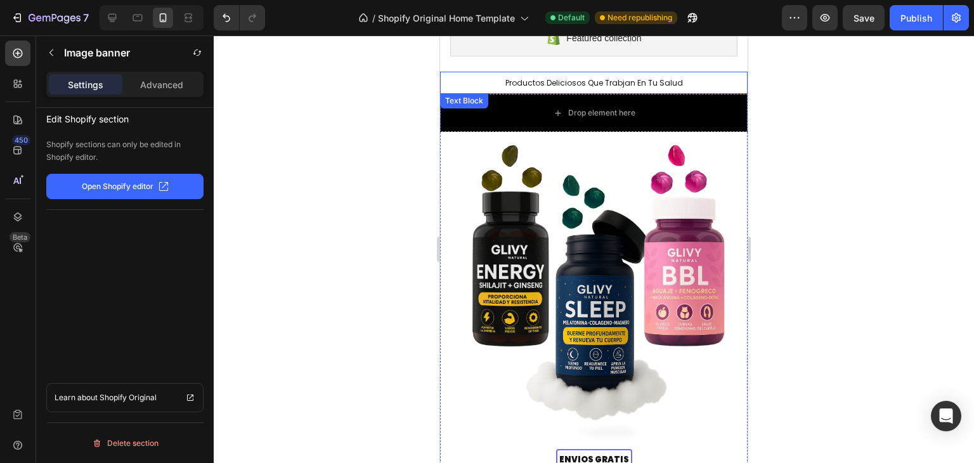
click at [640, 84] on p "Productos Deliciosos Que Trabjan En Tu Salud" at bounding box center [594, 83] width 290 height 10
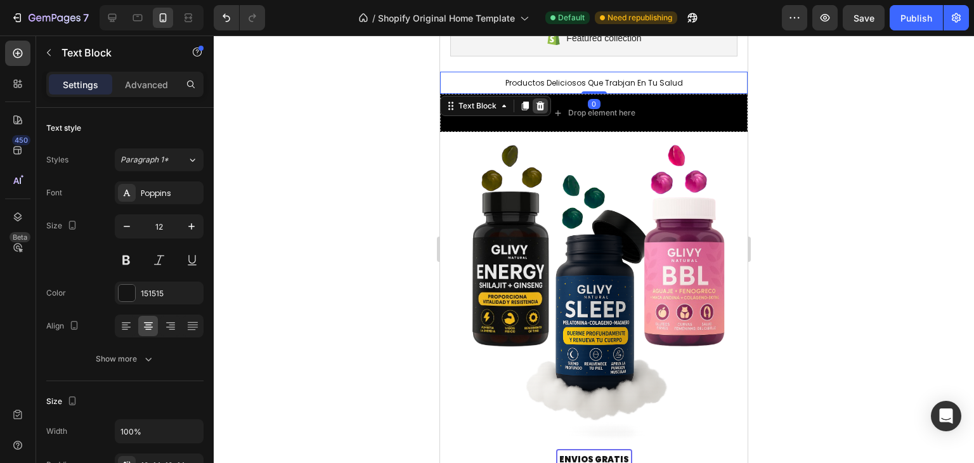
click at [542, 105] on icon at bounding box center [541, 105] width 8 height 9
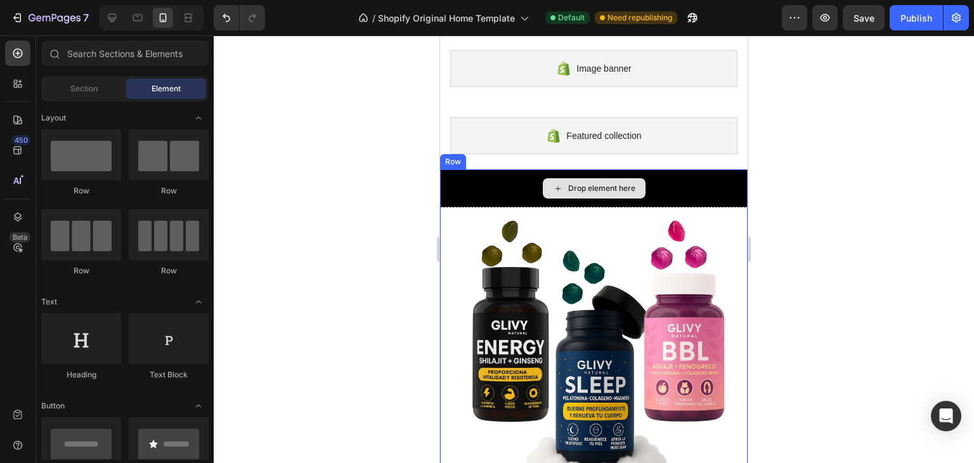
scroll to position [0, 0]
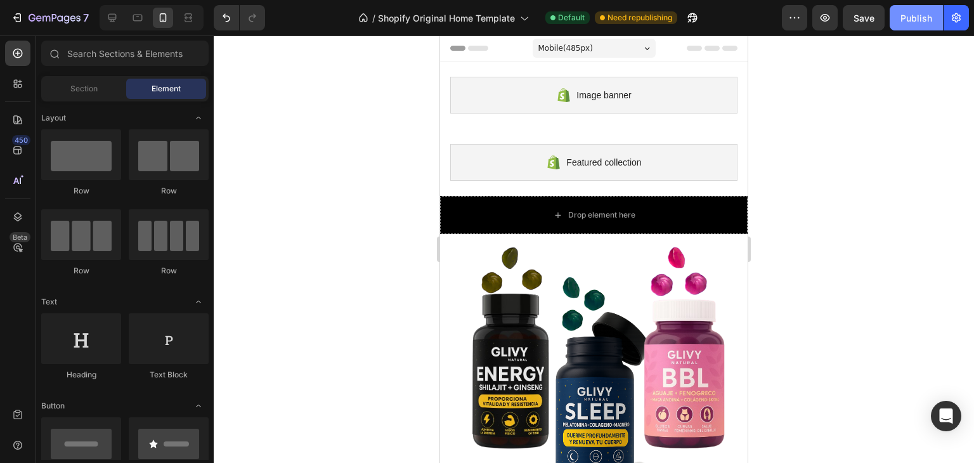
click at [932, 17] on div "Publish" at bounding box center [917, 17] width 32 height 13
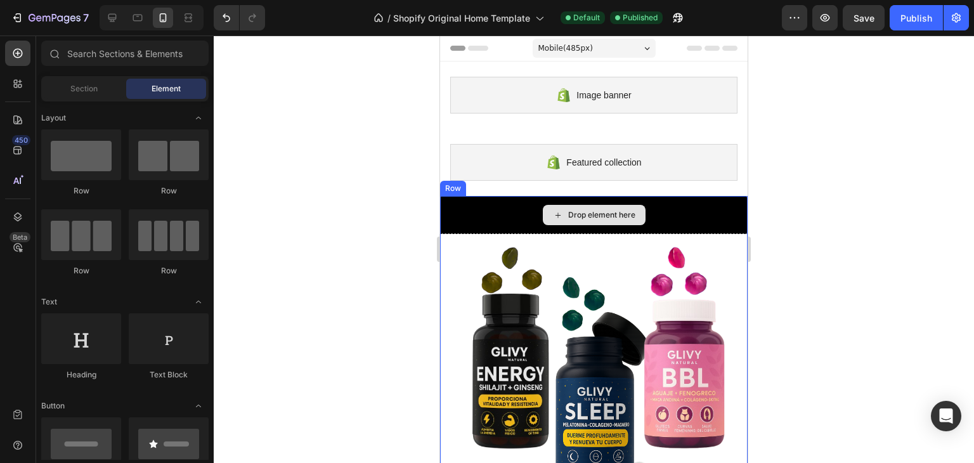
click at [657, 206] on div "Drop element here" at bounding box center [594, 215] width 308 height 38
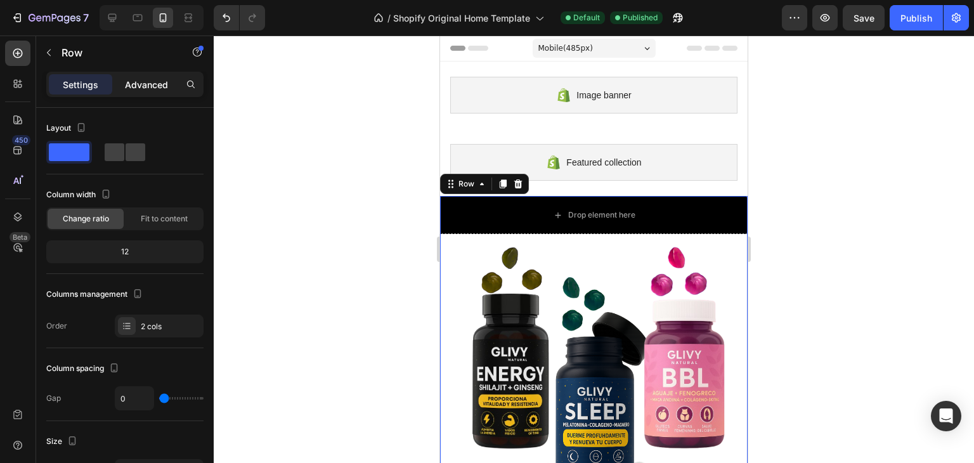
click at [145, 91] on div "Advanced" at bounding box center [146, 84] width 63 height 20
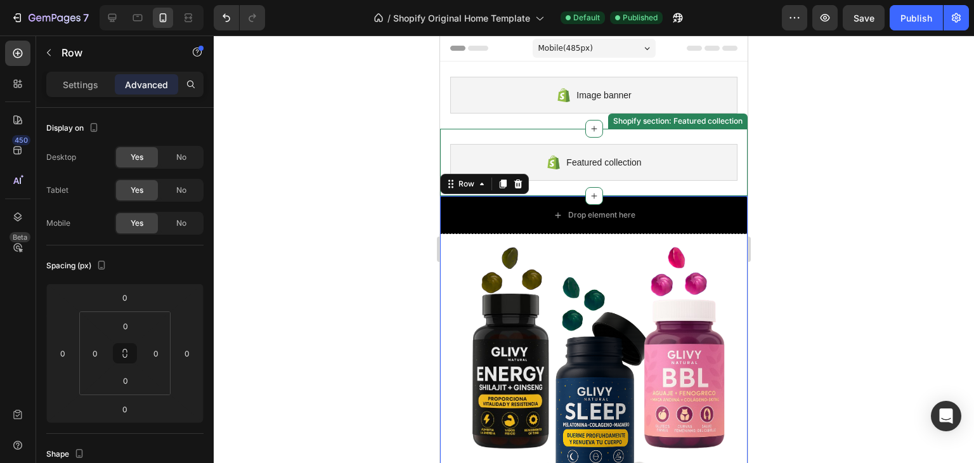
click at [639, 143] on div "Featured collection Shopify section: Featured collection" at bounding box center [594, 162] width 308 height 67
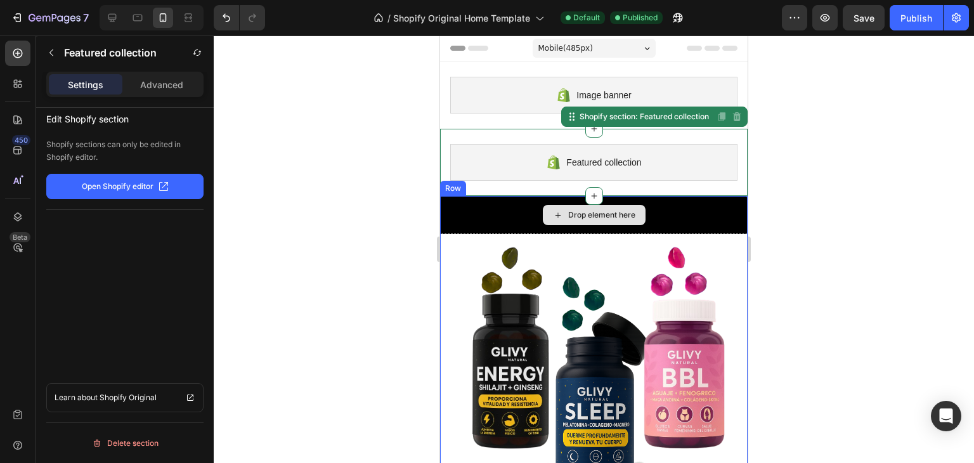
click at [662, 207] on div "Drop element here" at bounding box center [594, 215] width 308 height 38
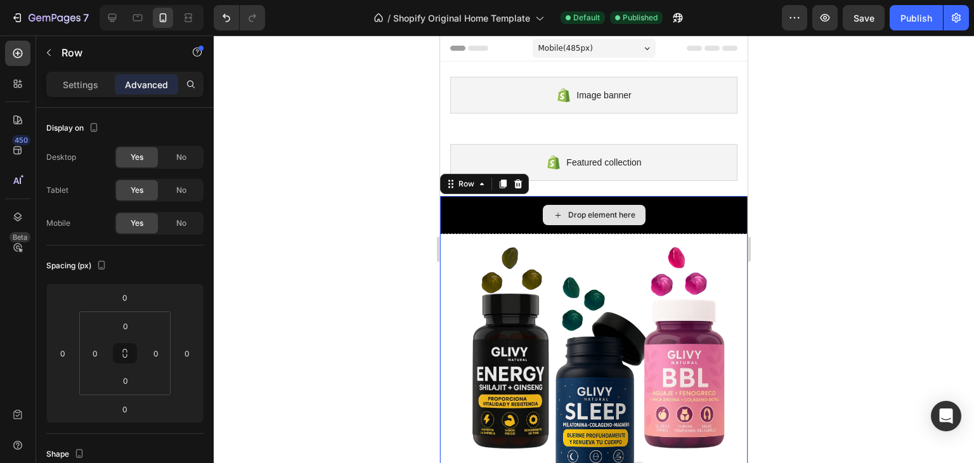
click at [488, 207] on div "Drop element here" at bounding box center [594, 215] width 308 height 38
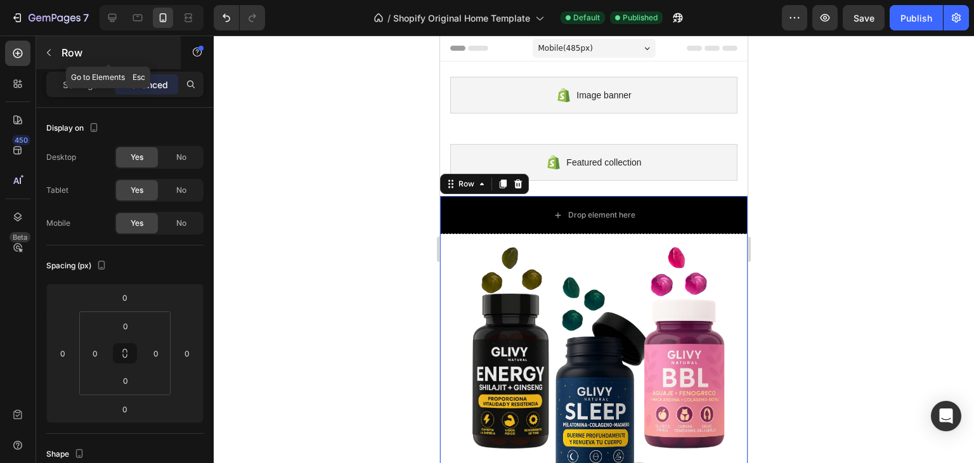
click at [57, 46] on button "button" at bounding box center [49, 52] width 20 height 20
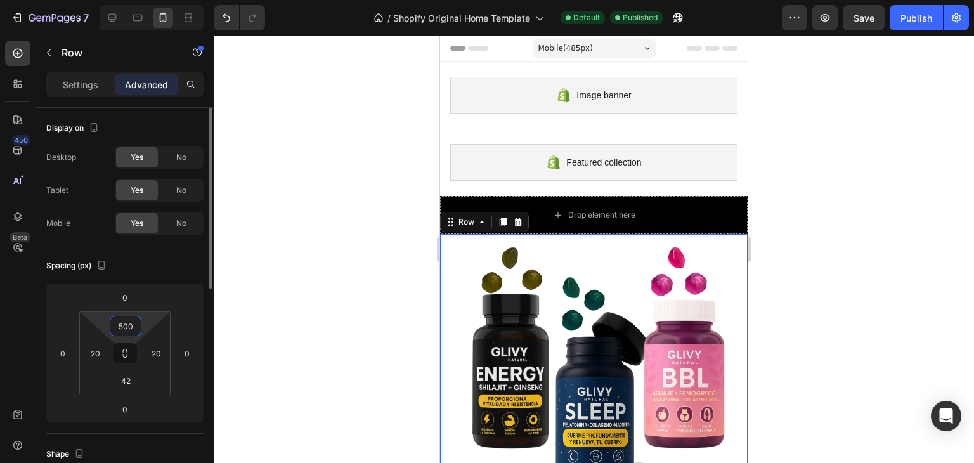
click at [122, 328] on input "500" at bounding box center [125, 325] width 25 height 19
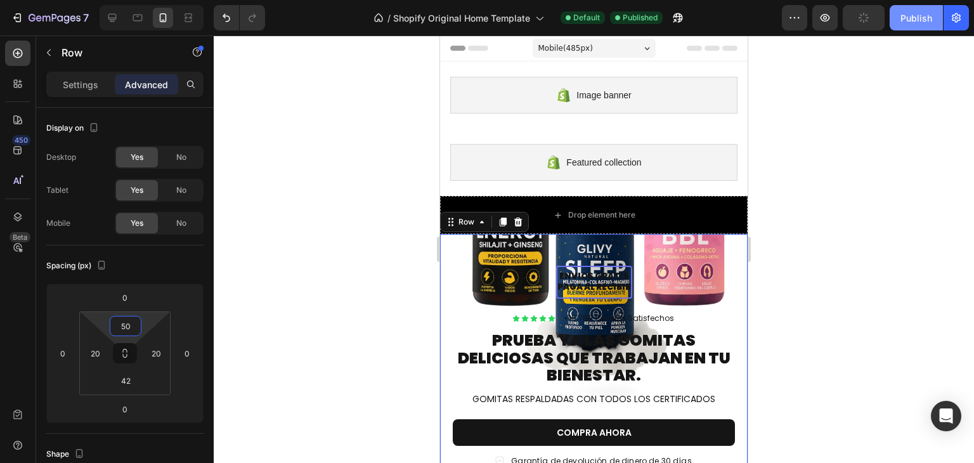
type input "50"
click at [928, 26] on button "Publish" at bounding box center [916, 17] width 53 height 25
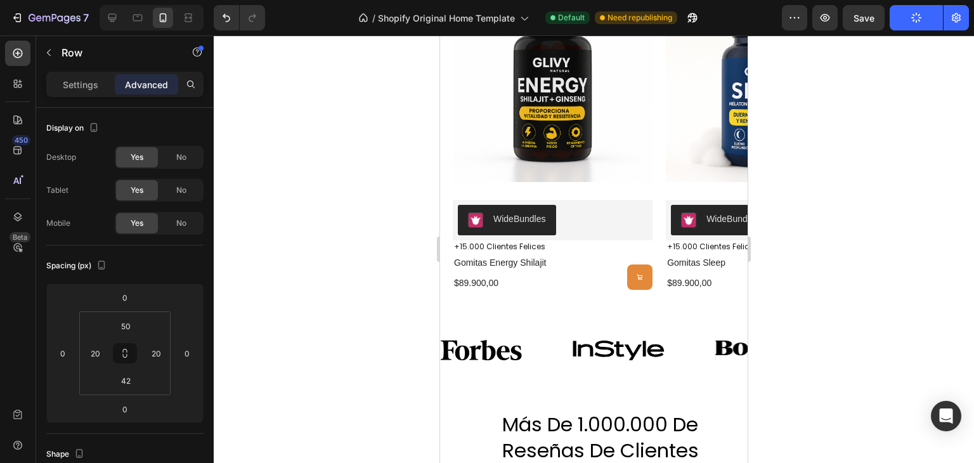
scroll to position [591, 0]
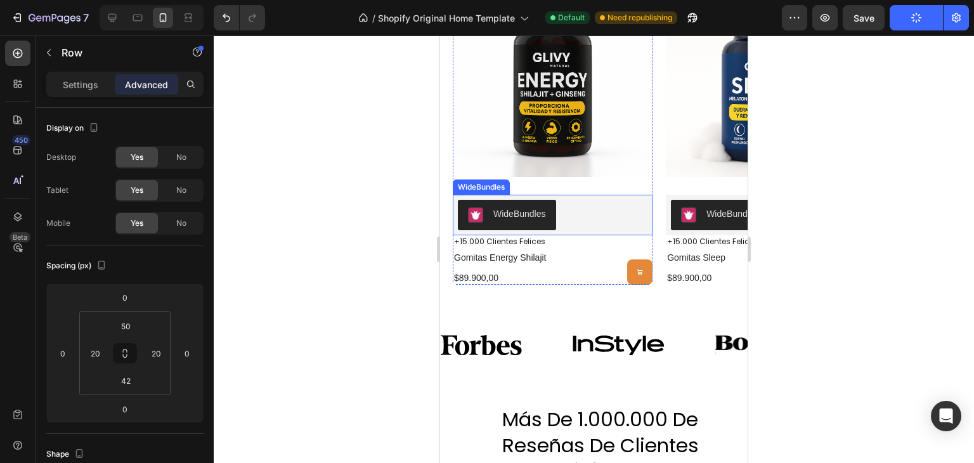
click at [589, 202] on div "WideBundles" at bounding box center [553, 215] width 190 height 30
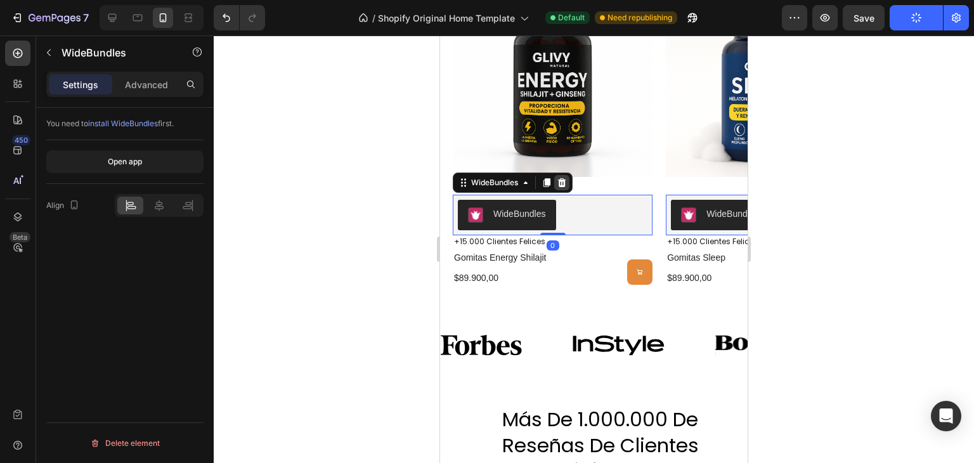
click at [565, 181] on icon at bounding box center [562, 182] width 8 height 9
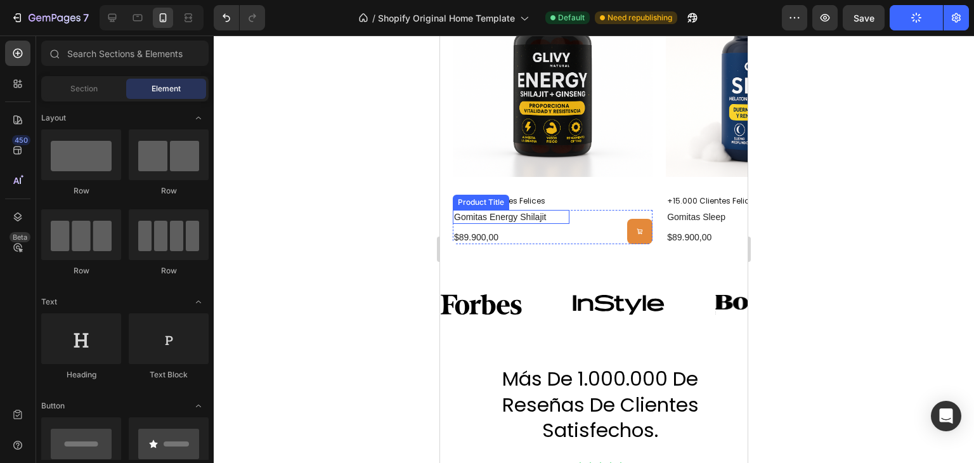
click at [597, 231] on div "(P) Cart Button" at bounding box center [610, 231] width 83 height 25
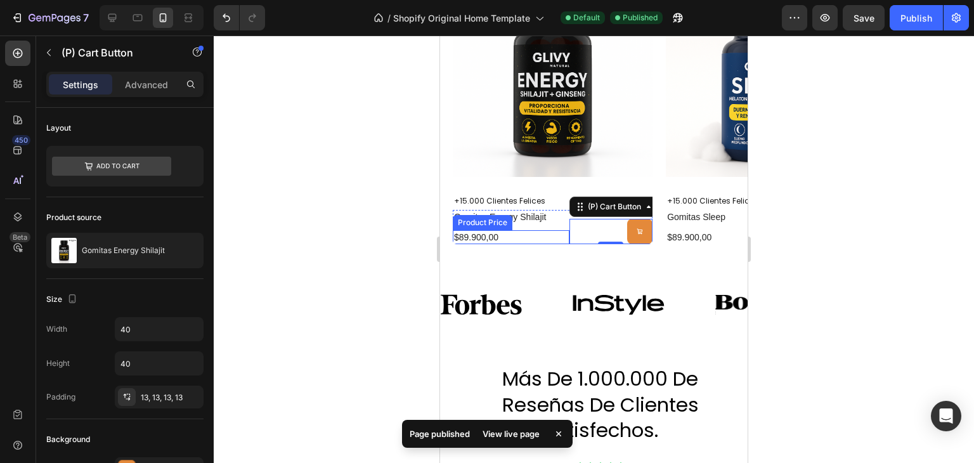
click at [557, 230] on div "$89.900,00" at bounding box center [511, 237] width 117 height 14
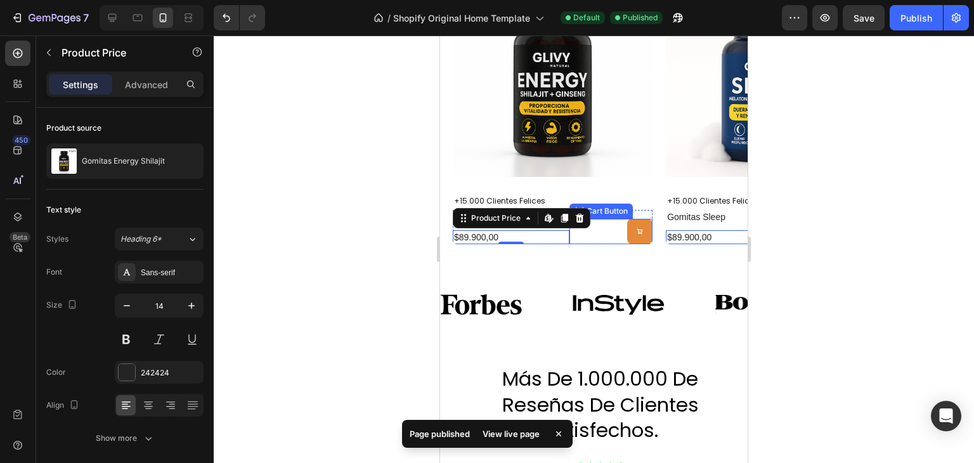
click at [580, 229] on div "(P) Cart Button" at bounding box center [610, 231] width 83 height 25
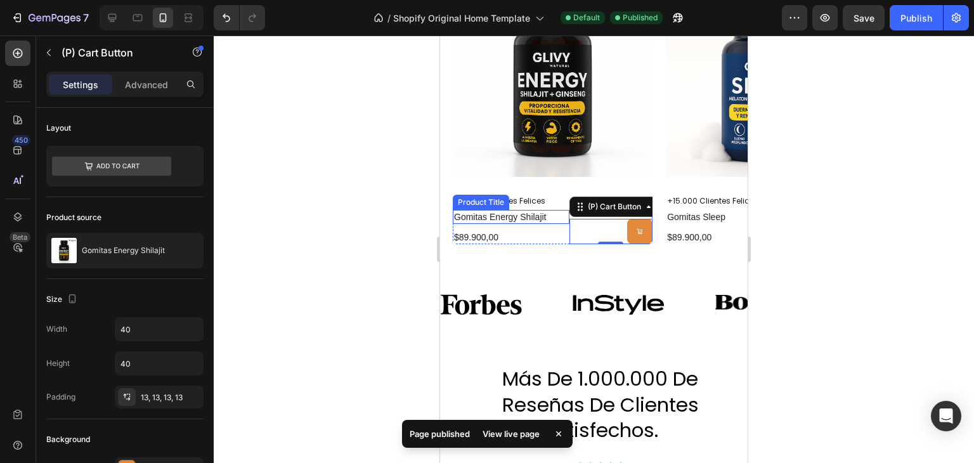
click at [557, 214] on h2 "gomitas energy shilajit" at bounding box center [511, 217] width 117 height 14
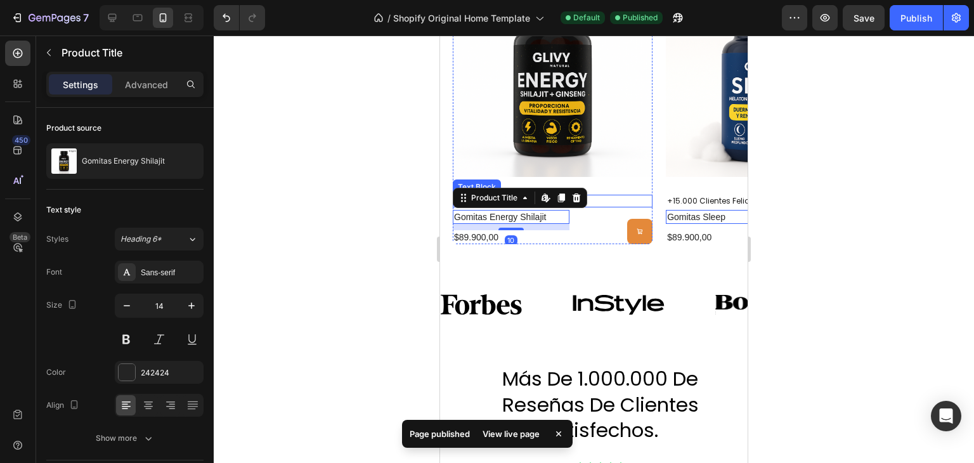
click at [596, 199] on p "+15.000 Clientes Felices" at bounding box center [552, 201] width 197 height 10
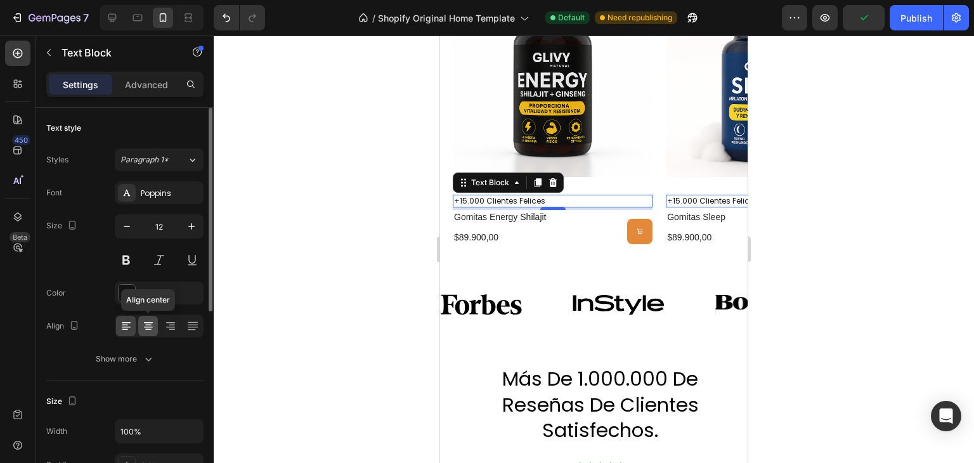
click at [155, 330] on div at bounding box center [148, 326] width 20 height 20
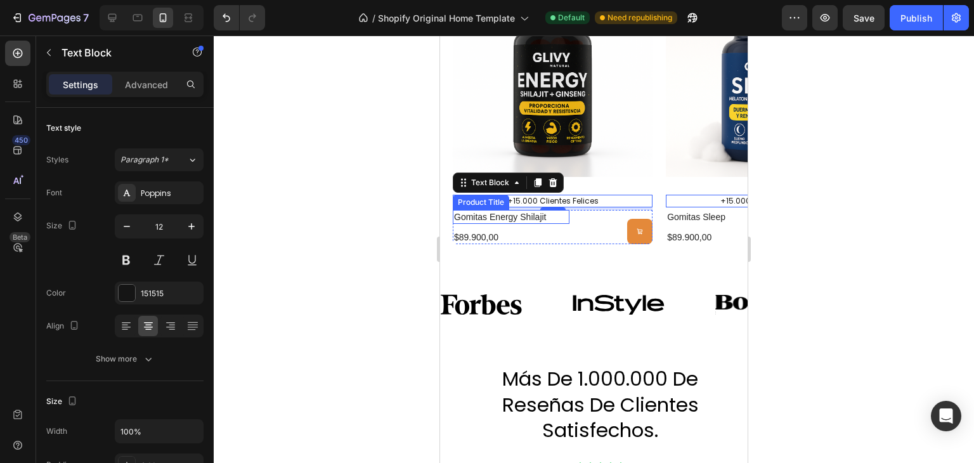
click at [470, 217] on h2 "gomitas energy shilajit" at bounding box center [511, 217] width 117 height 14
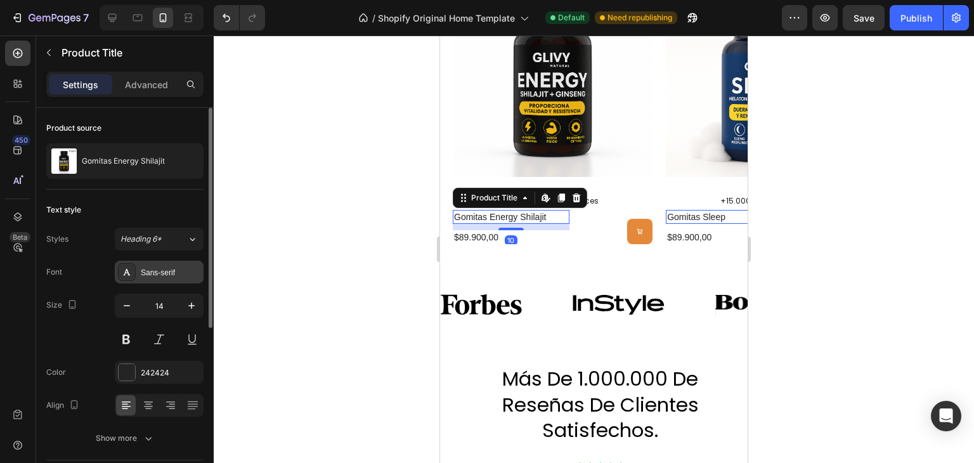
click at [159, 277] on div "Sans-serif" at bounding box center [171, 272] width 60 height 11
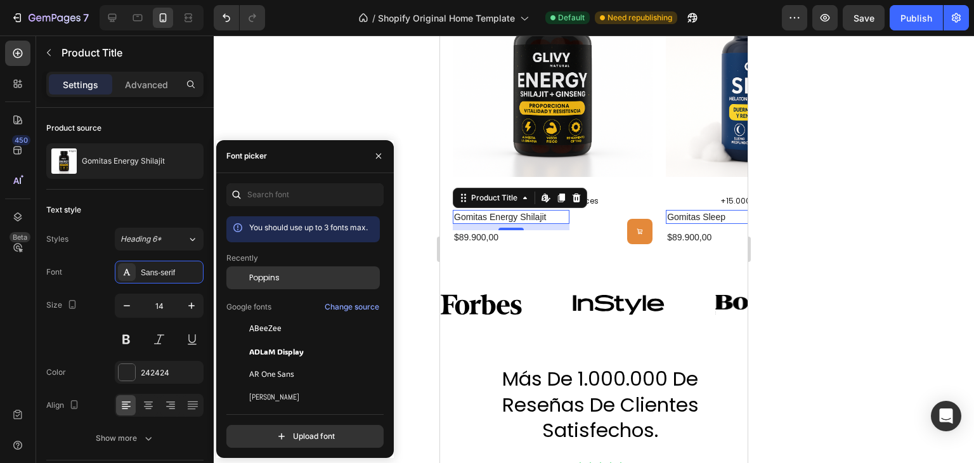
click at [267, 363] on div "Poppins" at bounding box center [302, 374] width 153 height 23
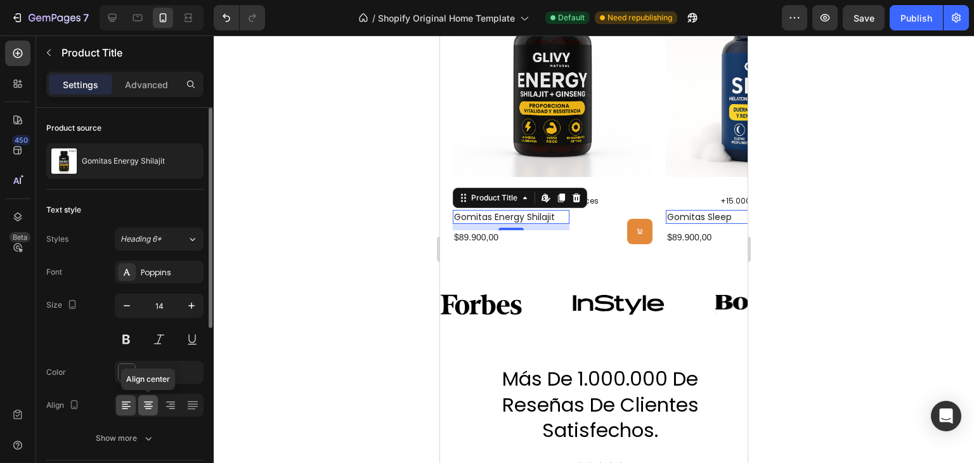
click at [156, 402] on div at bounding box center [148, 405] width 20 height 20
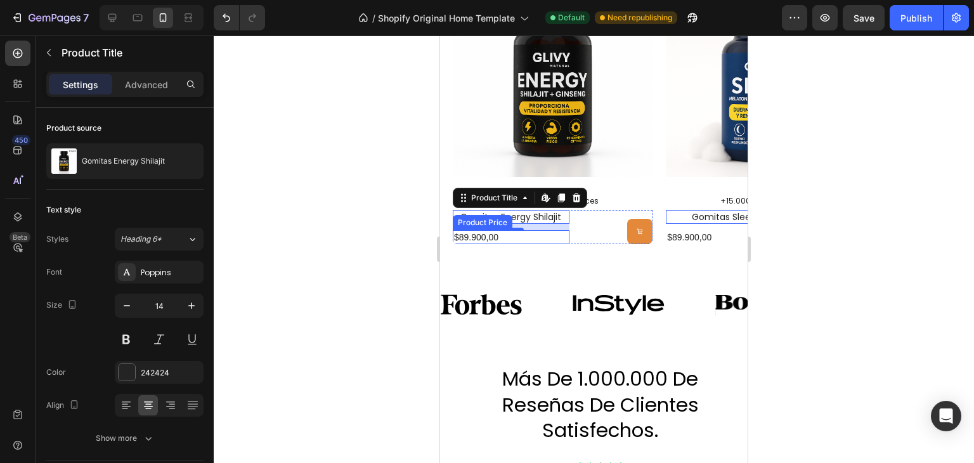
click at [485, 239] on div "$89.900,00" at bounding box center [511, 237] width 117 height 14
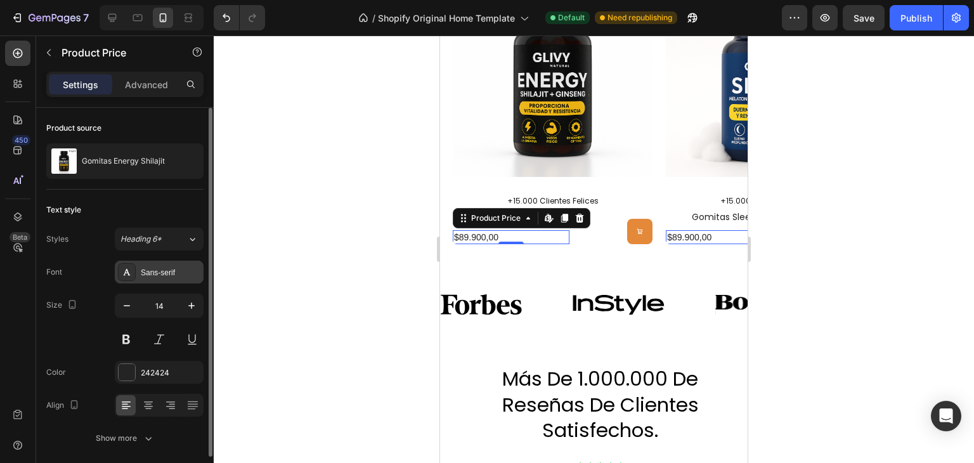
click at [153, 275] on div "Sans-serif" at bounding box center [171, 272] width 60 height 11
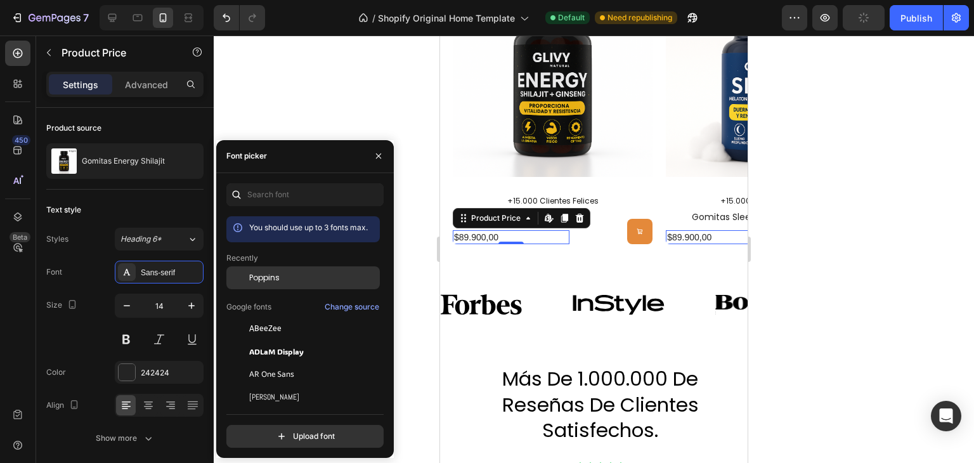
click at [244, 277] on div at bounding box center [237, 277] width 23 height 23
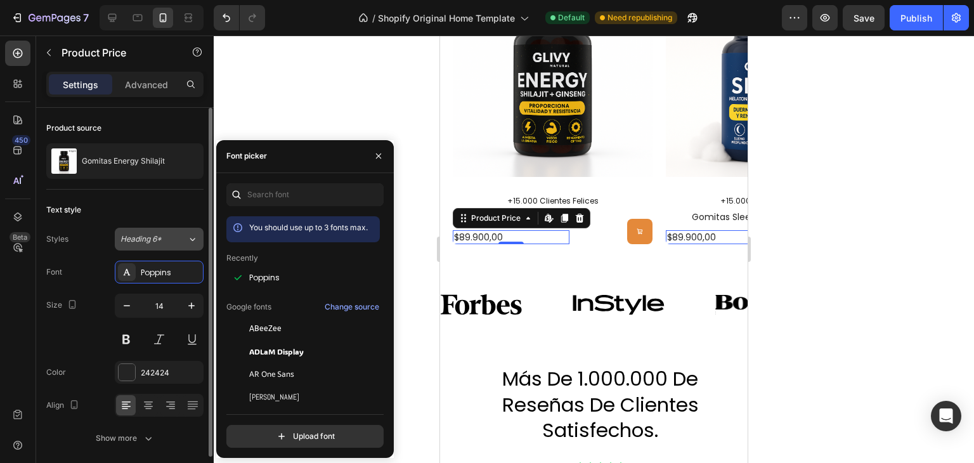
click at [178, 249] on button "Heading 6*" at bounding box center [159, 239] width 89 height 23
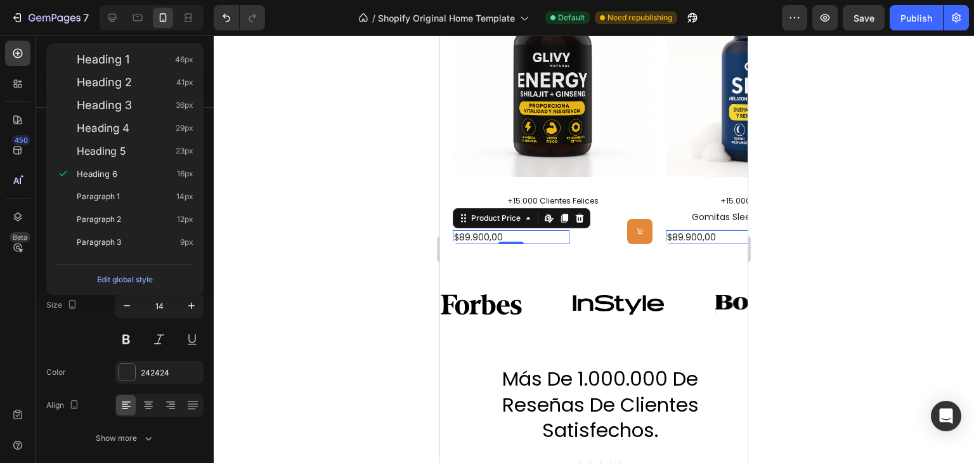
click at [241, 308] on div at bounding box center [594, 249] width 760 height 427
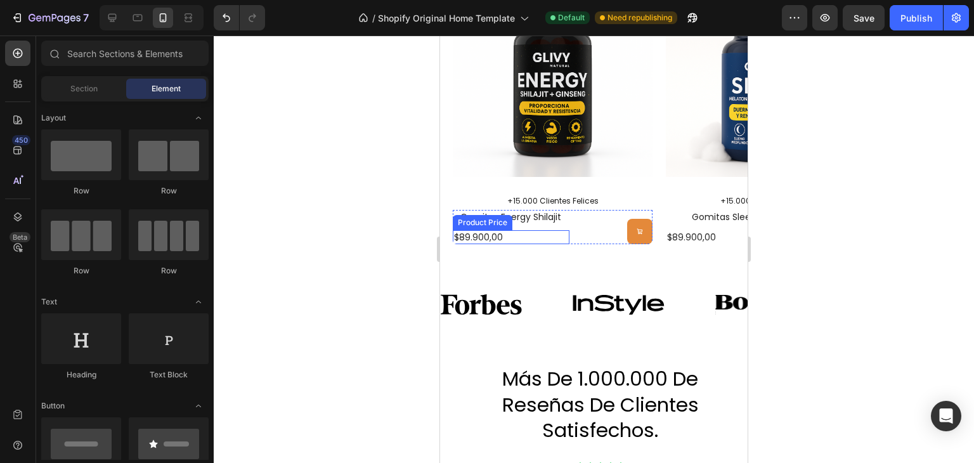
click at [490, 236] on div "$89.900,00" at bounding box center [511, 237] width 117 height 14
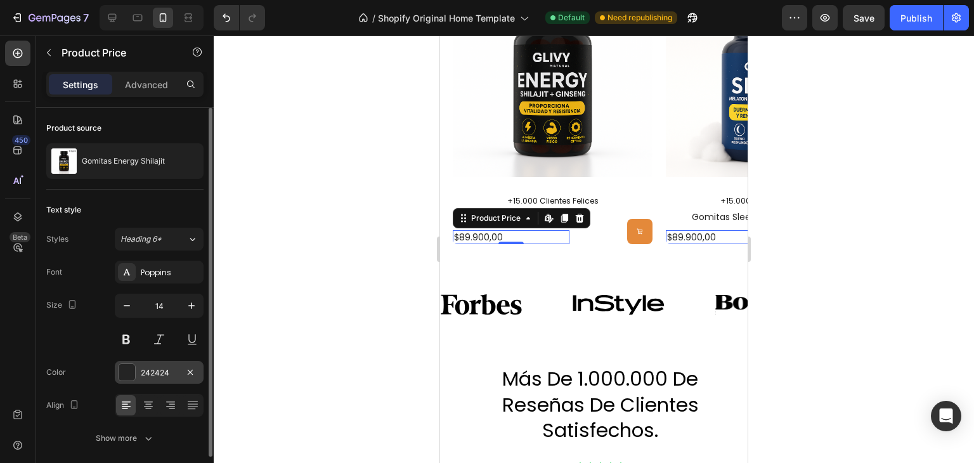
click at [152, 370] on div "242424" at bounding box center [159, 372] width 37 height 11
click at [148, 400] on icon at bounding box center [148, 405] width 13 height 13
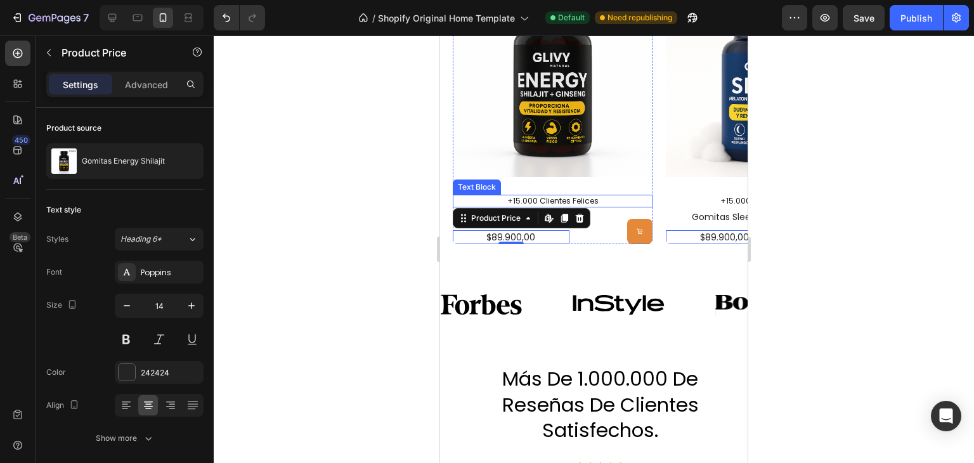
click at [563, 199] on p "+15.000 Clientes Felices" at bounding box center [552, 201] width 197 height 10
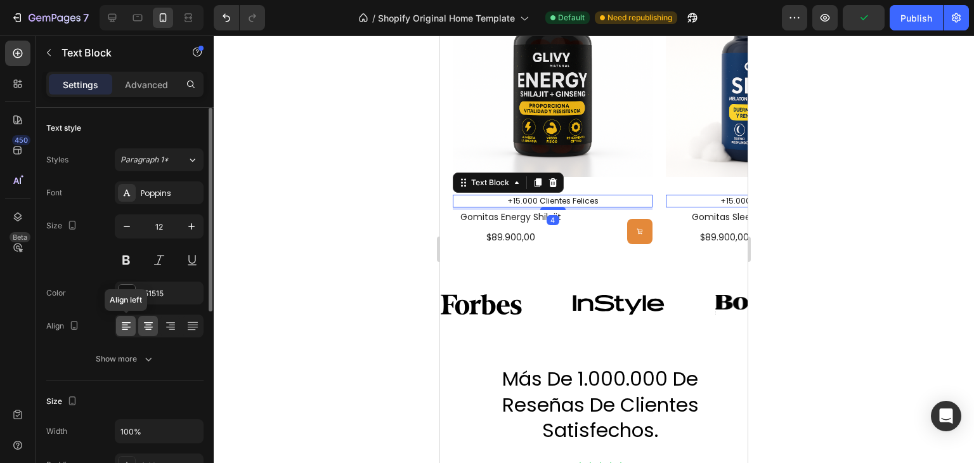
click at [134, 320] on div at bounding box center [126, 326] width 20 height 20
click at [141, 324] on div at bounding box center [148, 326] width 20 height 20
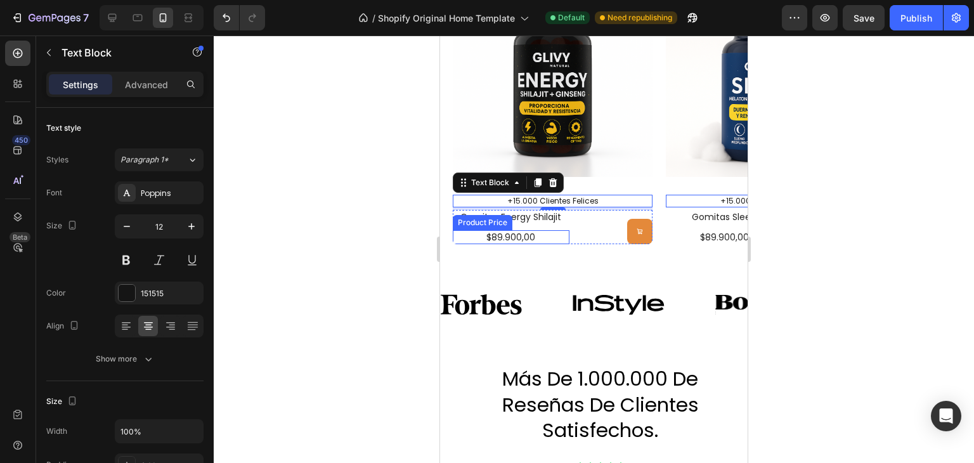
click at [560, 231] on div "$89.900,00" at bounding box center [511, 237] width 117 height 14
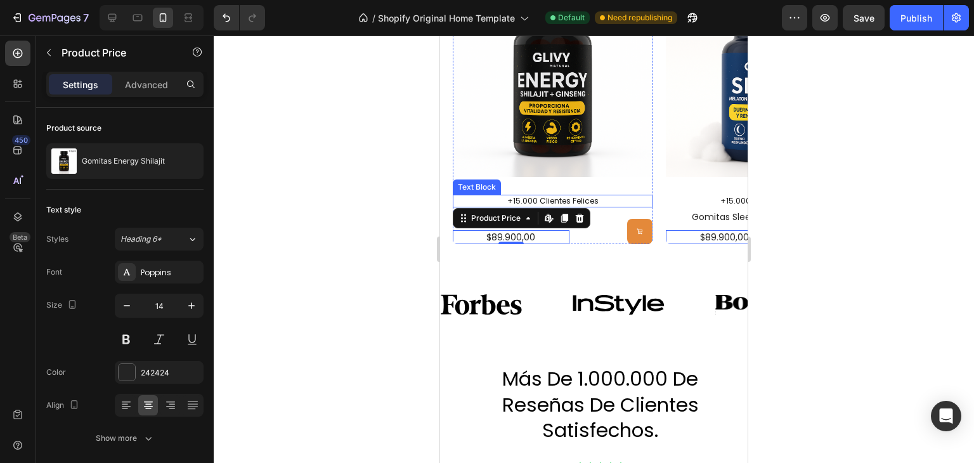
click at [560, 199] on p "+15.000 Clientes Felices" at bounding box center [552, 201] width 197 height 10
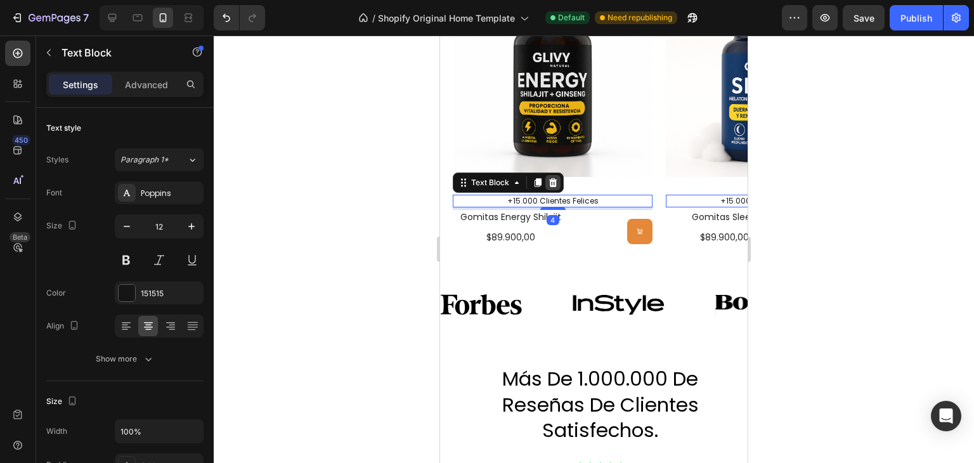
click at [556, 182] on icon at bounding box center [553, 183] width 10 height 10
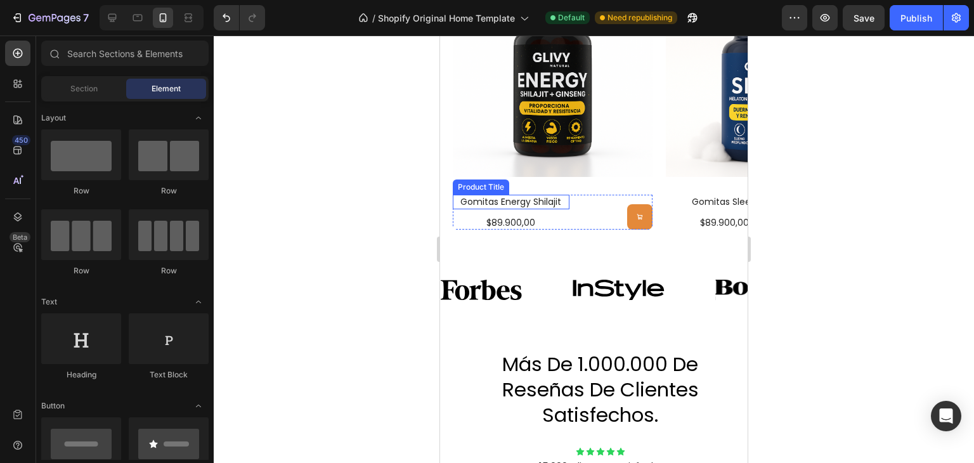
click at [542, 208] on h2 "gomitas energy shilajit" at bounding box center [511, 202] width 117 height 14
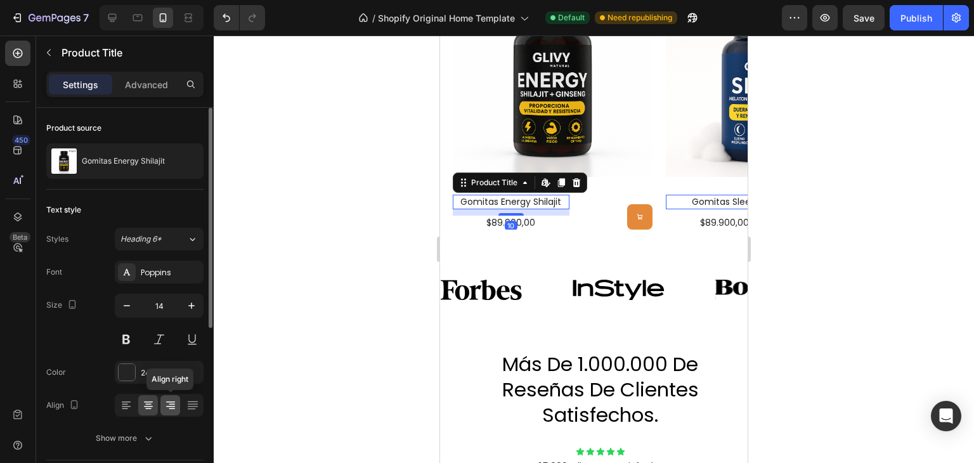
click at [162, 410] on div at bounding box center [170, 405] width 20 height 20
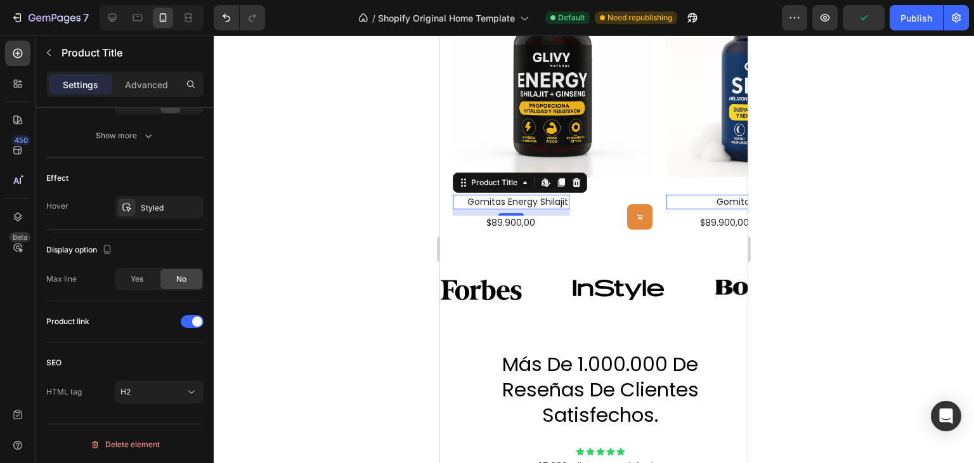
click at [204, 197] on div at bounding box center [209, 0] width 10 height 391
click at [501, 221] on div "$89.900,00" at bounding box center [511, 223] width 117 height 14
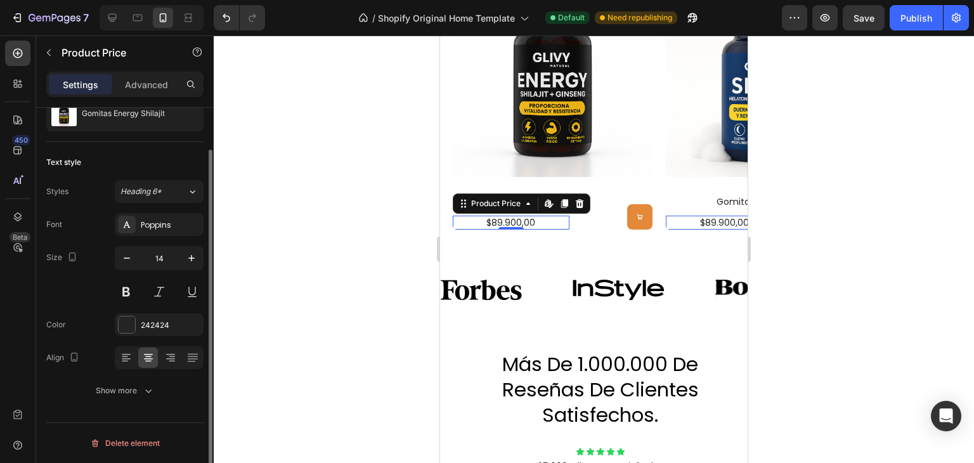
scroll to position [0, 0]
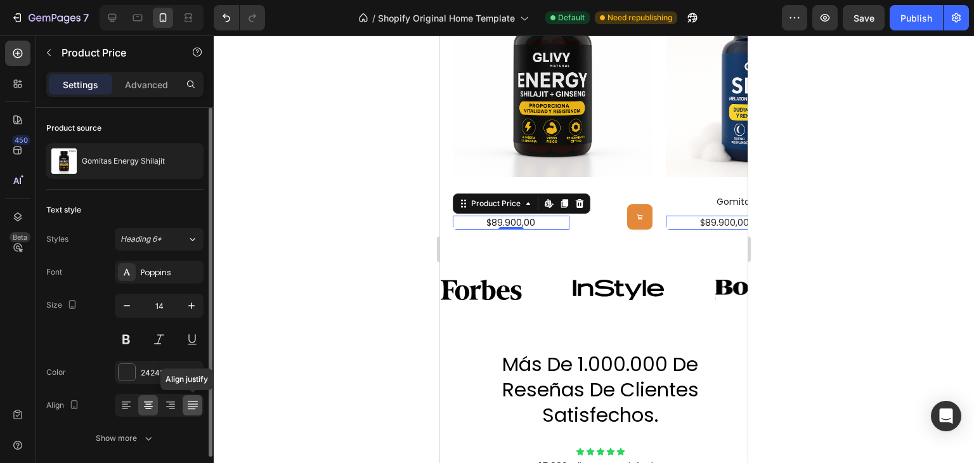
click at [193, 404] on icon at bounding box center [192, 405] width 13 height 13
click at [174, 406] on icon at bounding box center [170, 406] width 9 height 1
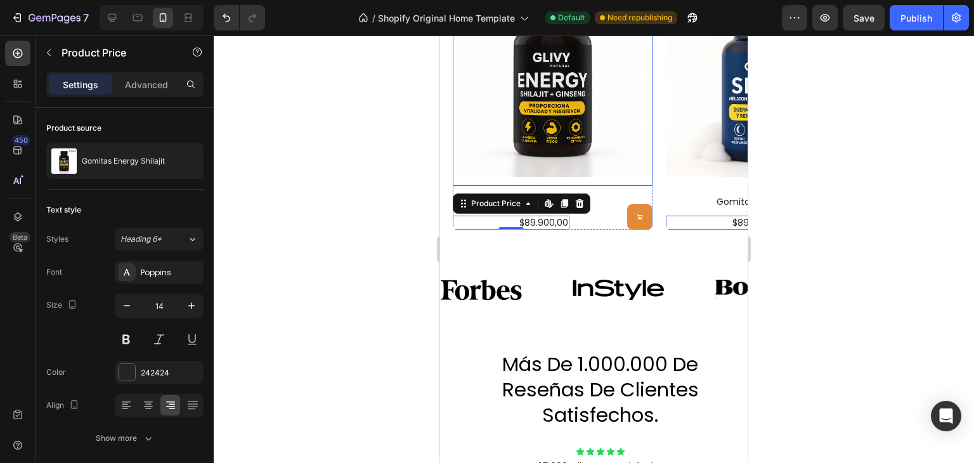
click at [519, 151] on img at bounding box center [553, 77] width 200 height 218
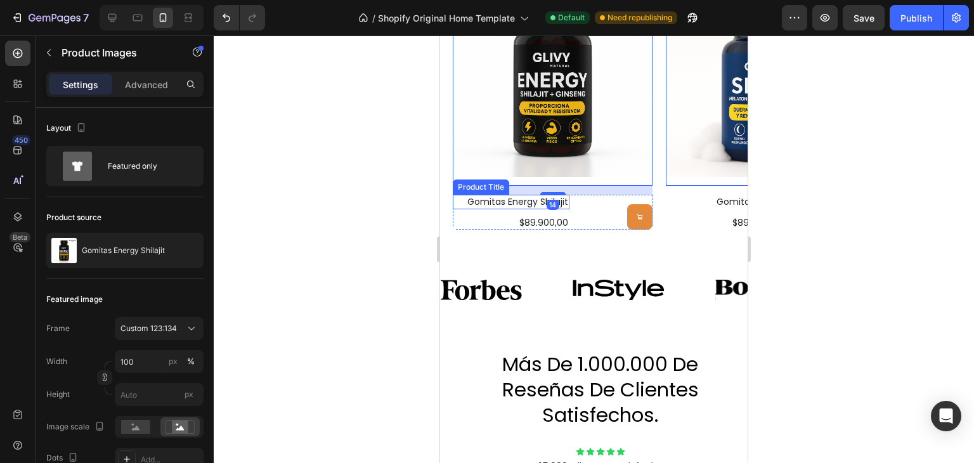
click at [501, 199] on h2 "gomitas energy shilajit" at bounding box center [511, 202] width 117 height 14
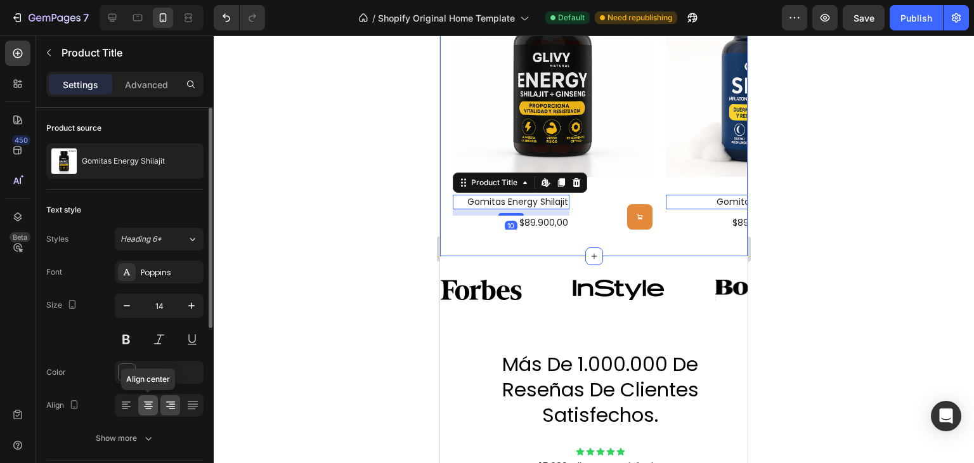
click at [152, 405] on icon at bounding box center [148, 405] width 13 height 13
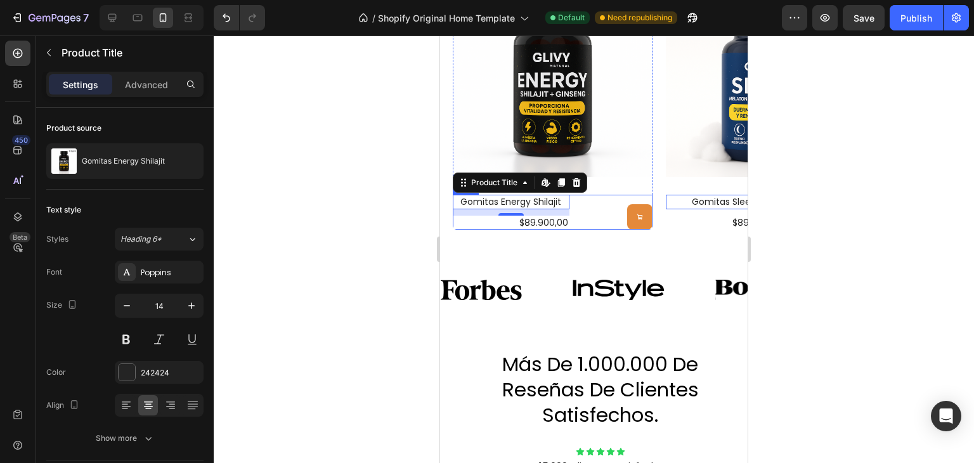
click at [635, 195] on div "(P) Cart Button" at bounding box center [610, 212] width 83 height 34
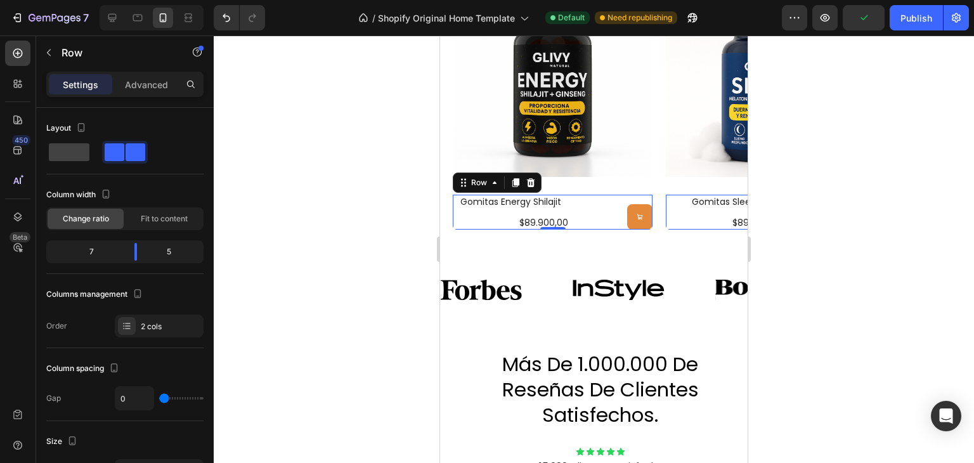
click at [547, 221] on div "$89.900,00" at bounding box center [511, 223] width 117 height 14
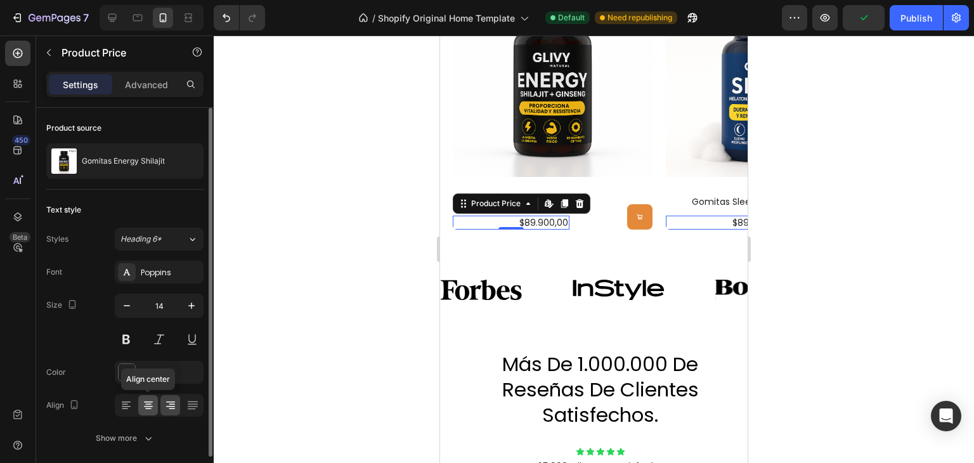
drag, startPoint x: 150, startPoint y: 400, endPoint x: 108, endPoint y: 229, distance: 176.4
click at [150, 400] on icon at bounding box center [148, 405] width 13 height 13
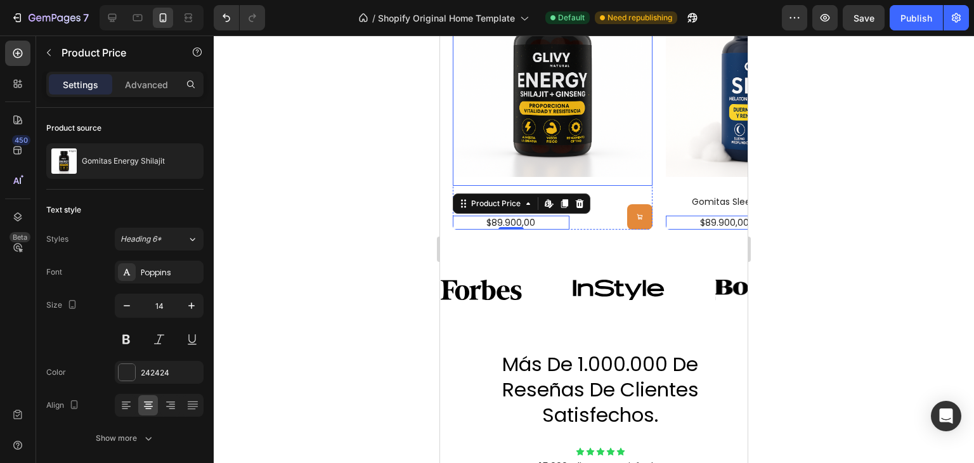
click at [609, 160] on img at bounding box center [553, 77] width 200 height 218
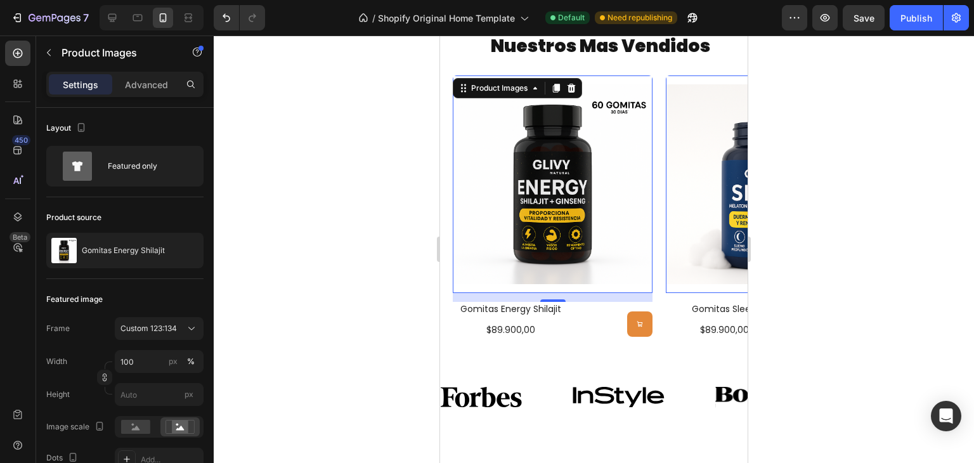
scroll to position [485, 0]
click at [637, 317] on button at bounding box center [639, 323] width 25 height 25
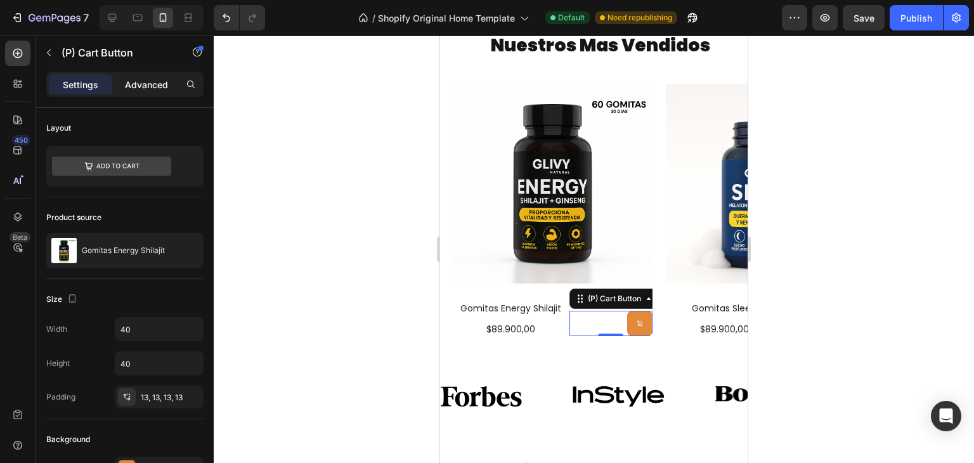
click at [143, 87] on p "Advanced" at bounding box center [146, 84] width 43 height 13
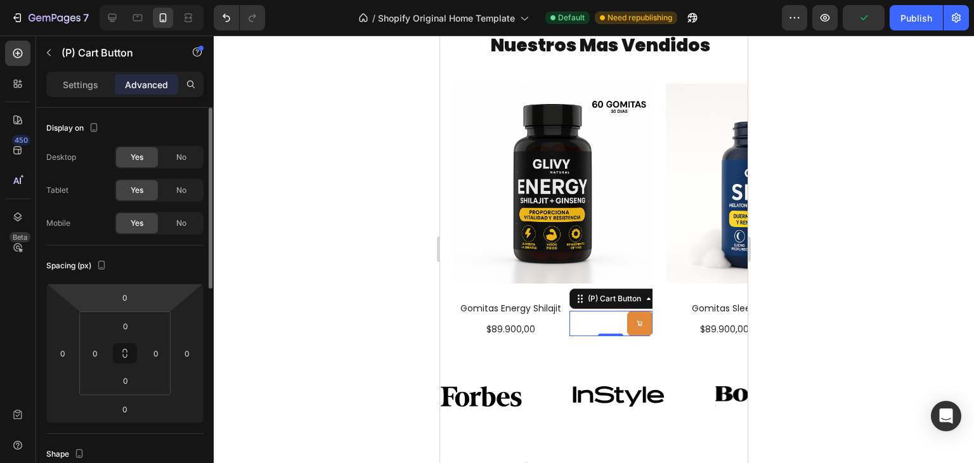
click at [91, 87] on p "Settings" at bounding box center [81, 84] width 36 height 13
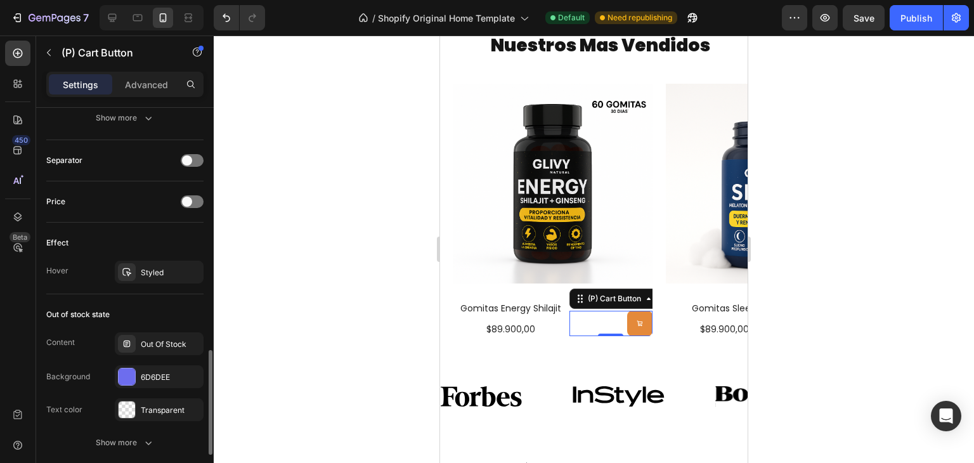
scroll to position [1065, 0]
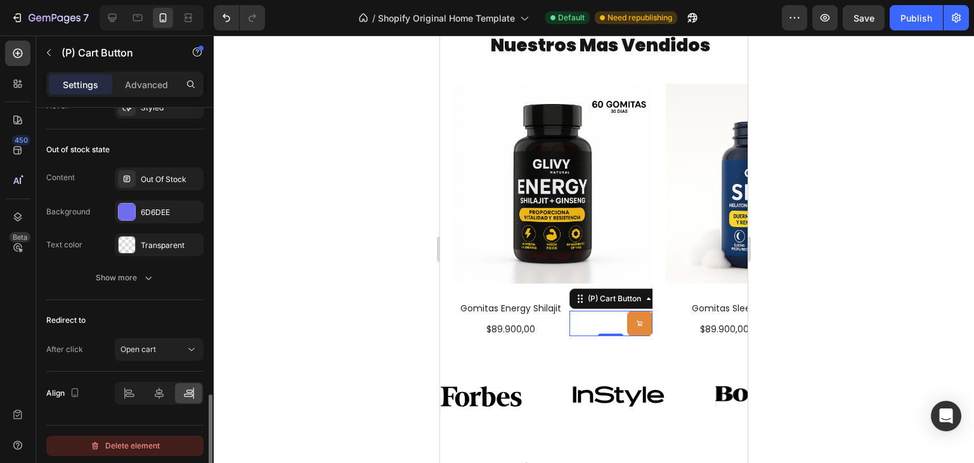
click at [131, 443] on div "Delete element" at bounding box center [125, 445] width 70 height 15
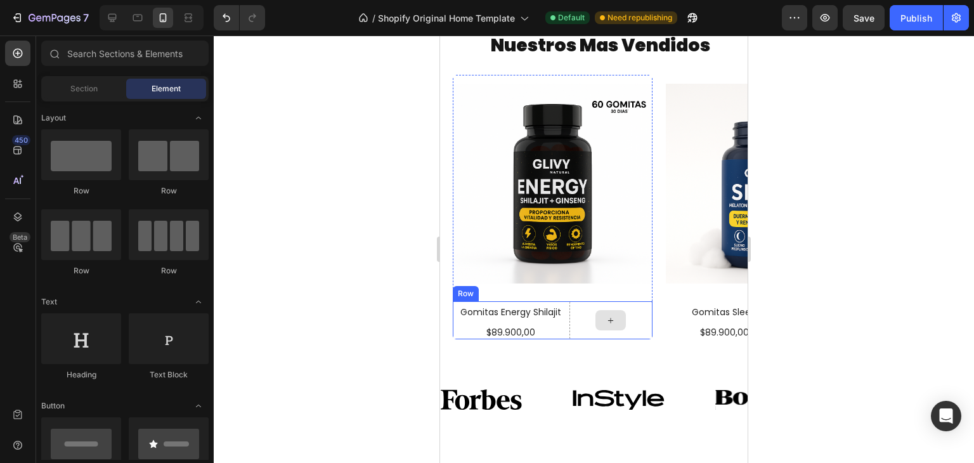
click at [594, 309] on div at bounding box center [610, 320] width 83 height 38
click at [623, 317] on div at bounding box center [611, 320] width 30 height 20
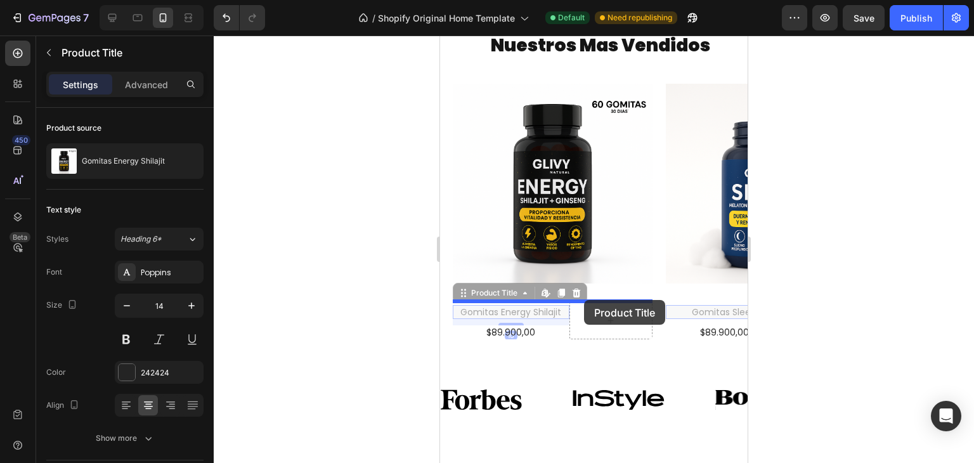
drag, startPoint x: 530, startPoint y: 311, endPoint x: 583, endPoint y: 300, distance: 53.9
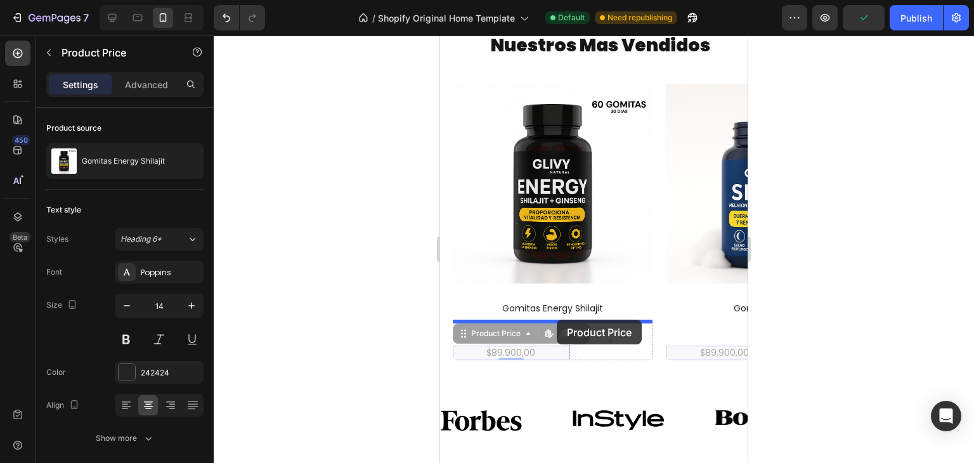
drag, startPoint x: 517, startPoint y: 346, endPoint x: 557, endPoint y: 320, distance: 47.1
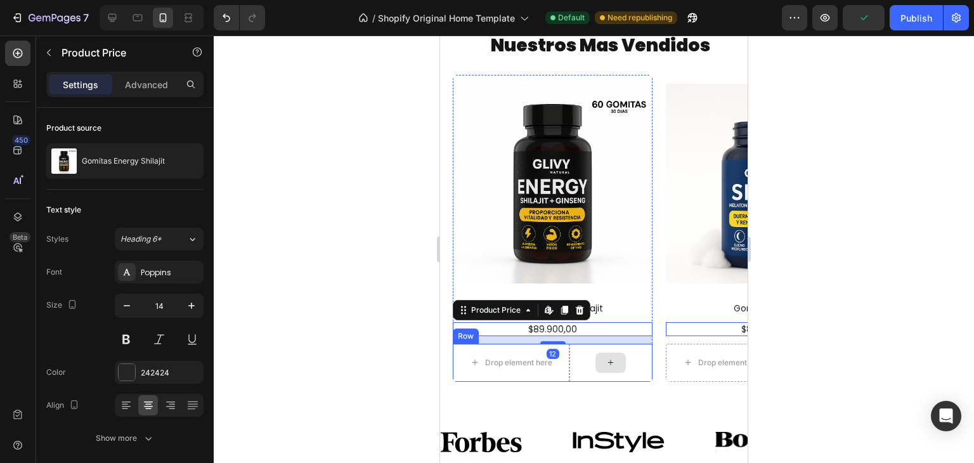
click at [586, 353] on div at bounding box center [610, 363] width 83 height 38
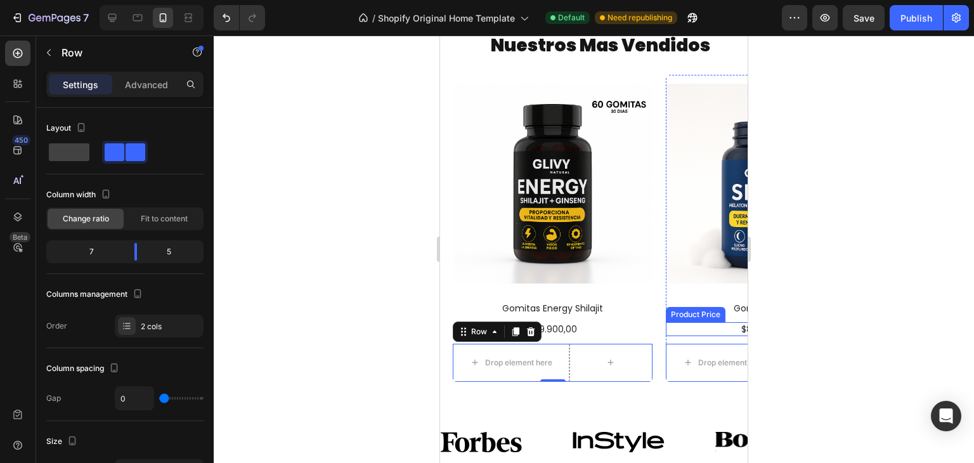
click at [511, 313] on div "Product Price" at bounding box center [483, 314] width 55 height 11
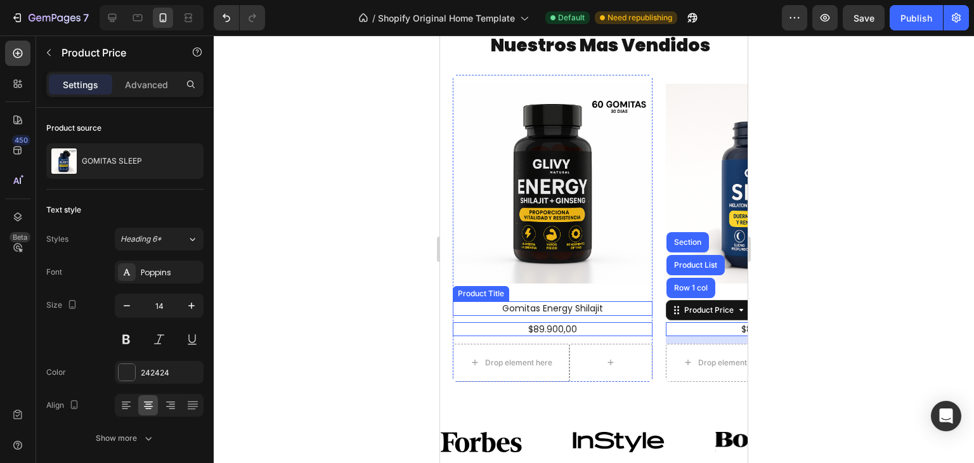
click at [625, 308] on h2 "gomitas energy shilajit" at bounding box center [553, 308] width 200 height 14
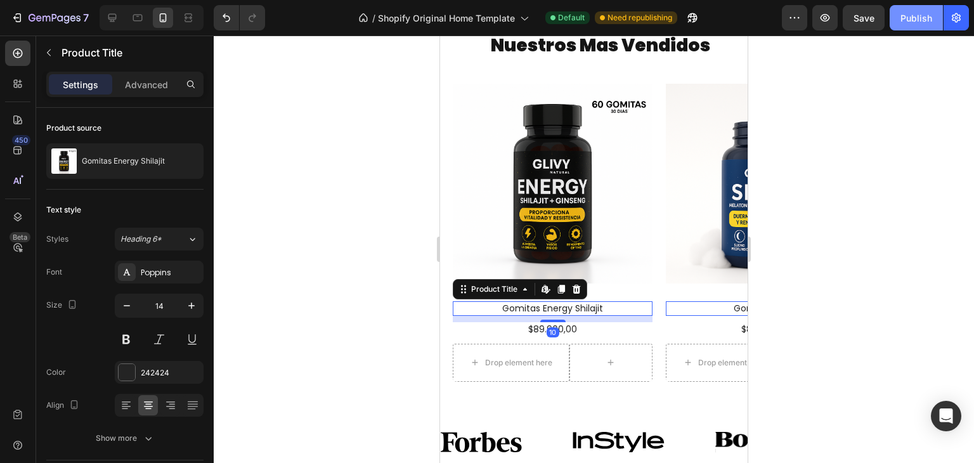
click at [926, 12] on div "Publish" at bounding box center [917, 17] width 32 height 13
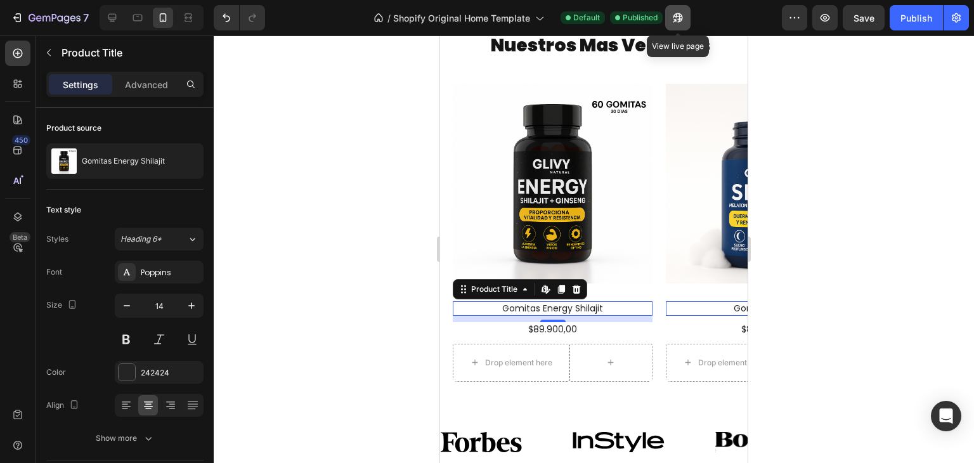
click at [675, 20] on icon "button" at bounding box center [674, 20] width 3 height 3
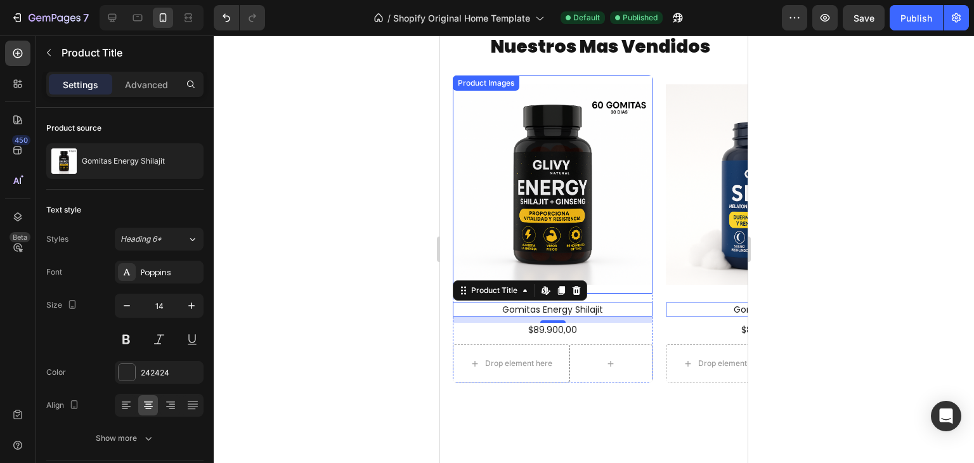
scroll to position [0, 0]
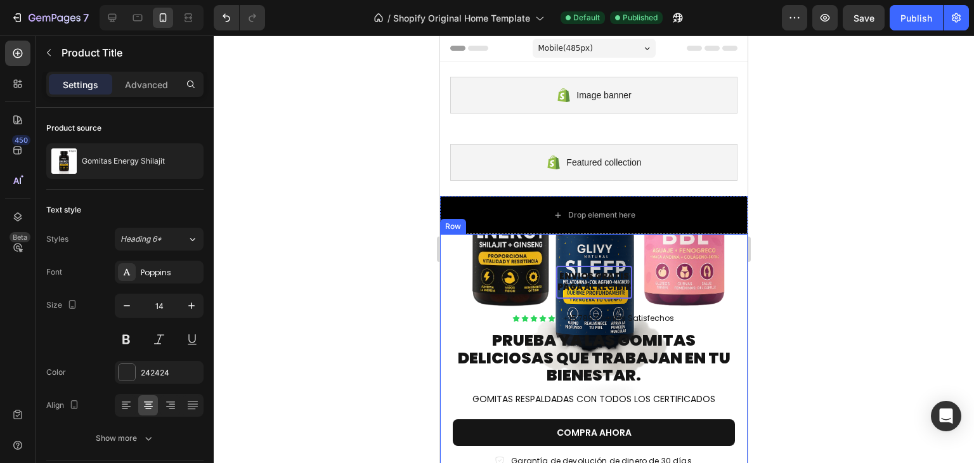
click at [488, 251] on div "ENVIOS GRATIS PAGA AL RECIBIR Text Block Row Icon Icon Icon Icon Icon Icon List…" at bounding box center [594, 364] width 308 height 260
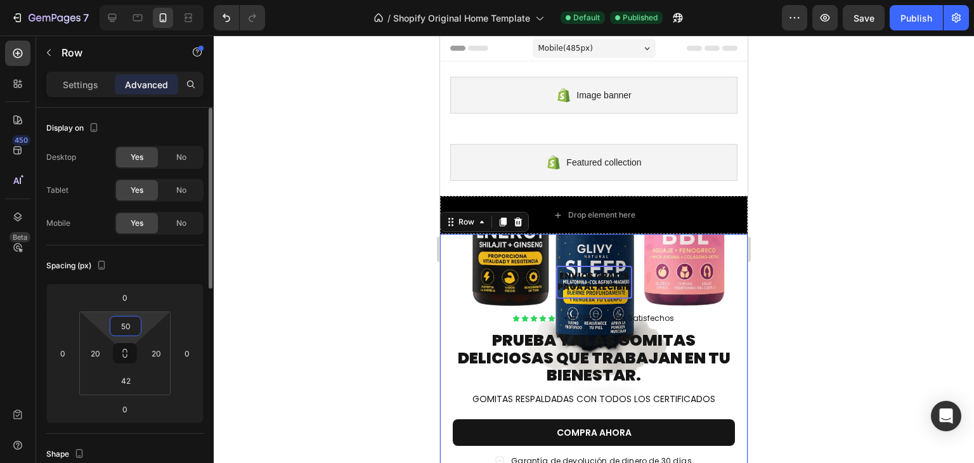
click at [131, 325] on input "50" at bounding box center [125, 325] width 25 height 19
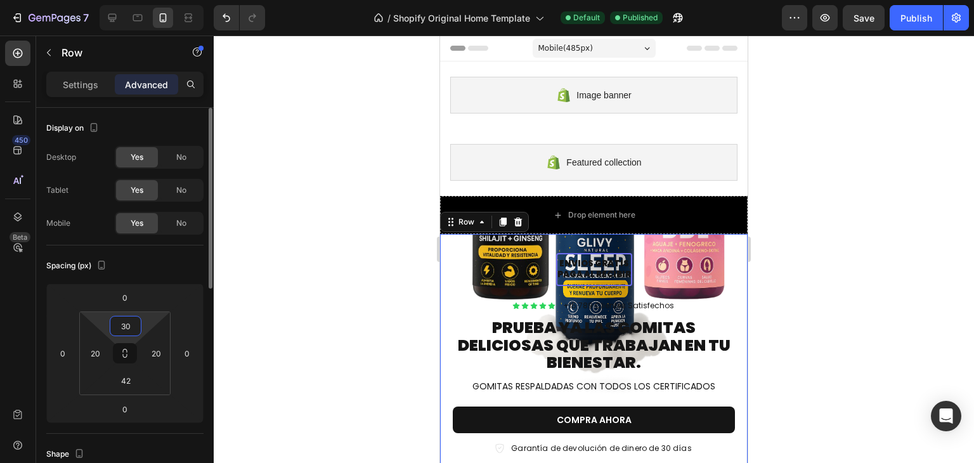
type input "3"
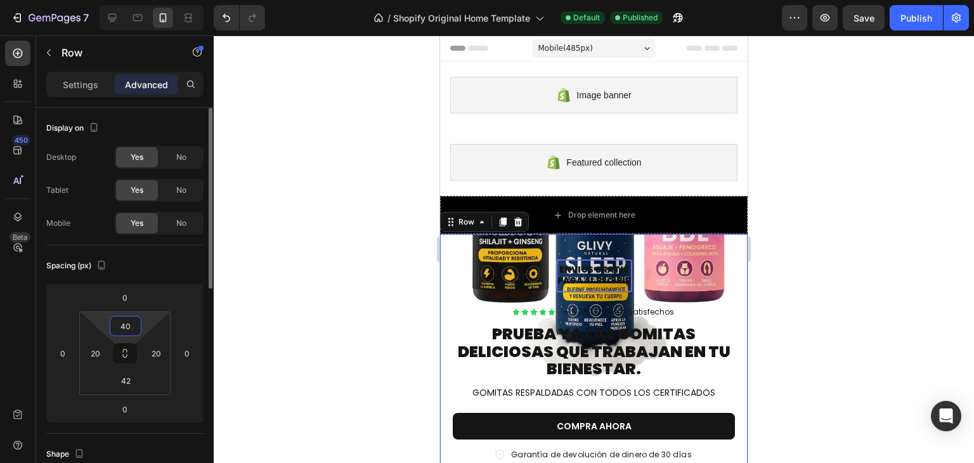
type input "4"
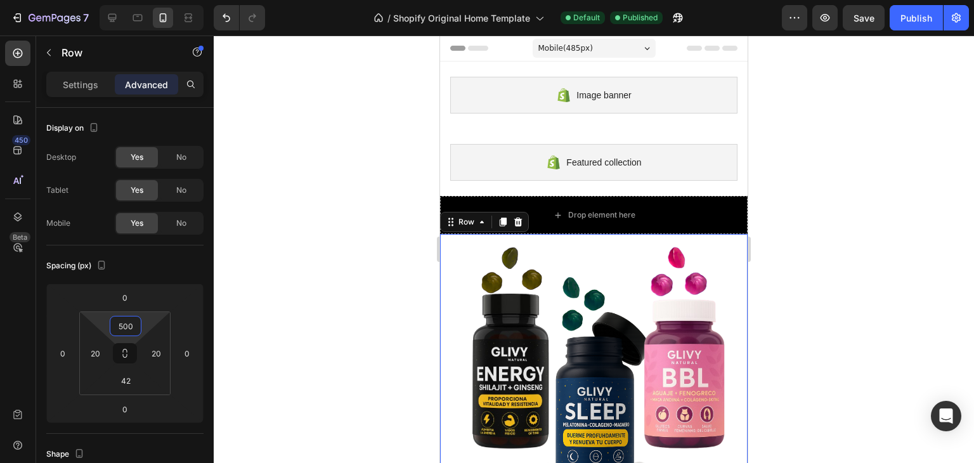
type input "500"
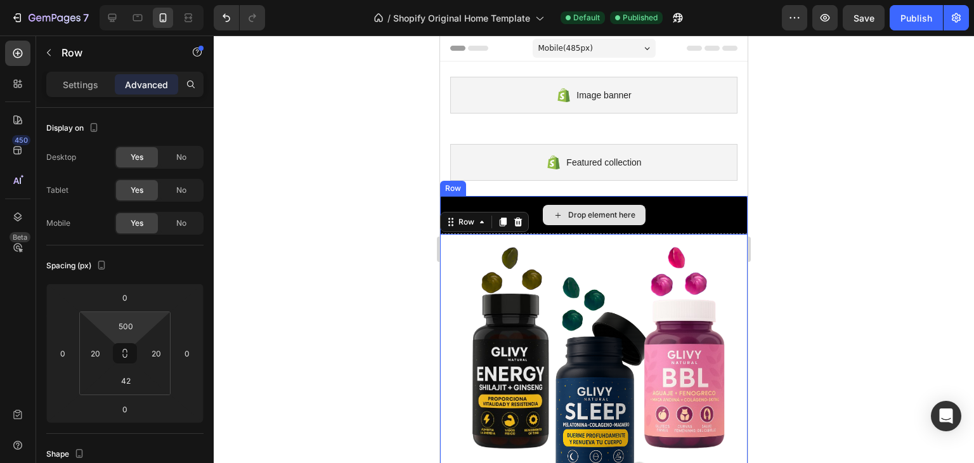
click at [655, 209] on div "Drop element here" at bounding box center [594, 215] width 308 height 38
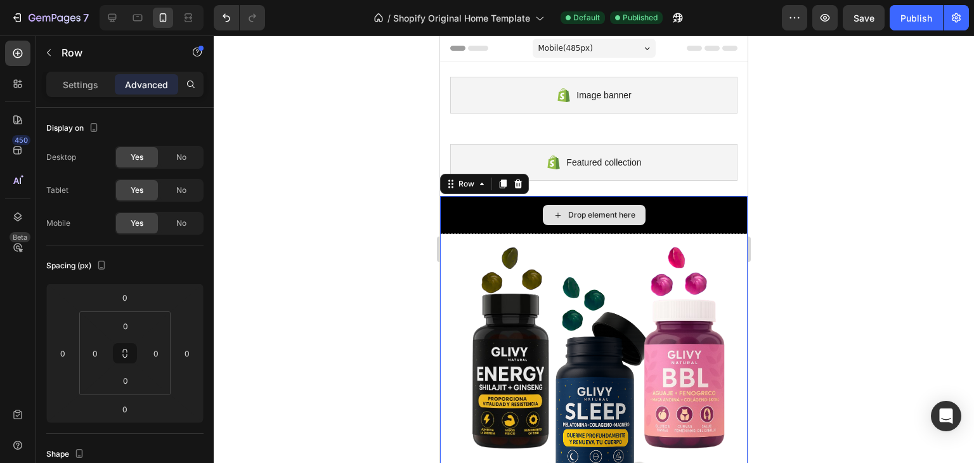
scroll to position [453, 0]
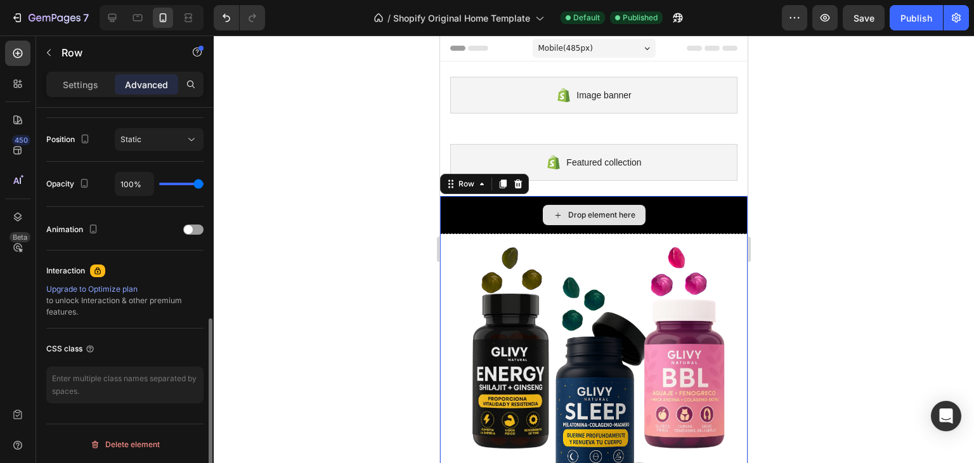
click at [491, 207] on div "Drop element here" at bounding box center [594, 215] width 308 height 38
click at [556, 210] on icon at bounding box center [558, 215] width 10 height 11
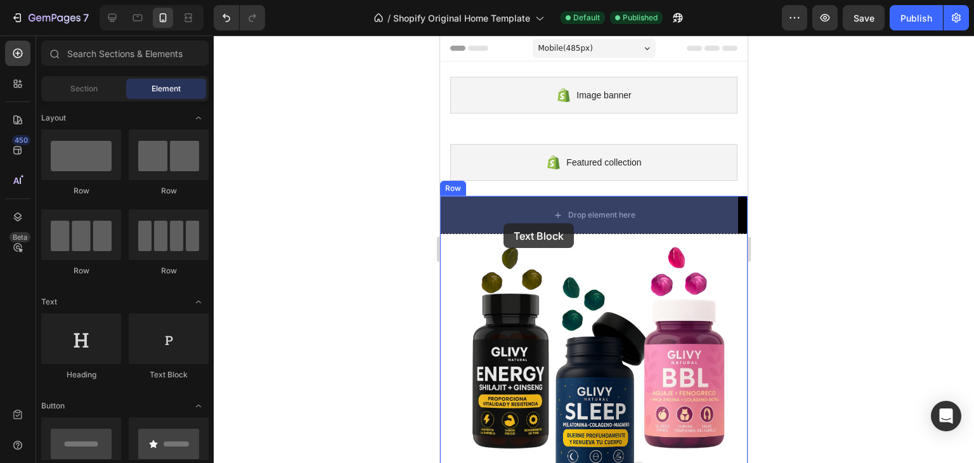
drag, startPoint x: 609, startPoint y: 368, endPoint x: 504, endPoint y: 223, distance: 179.7
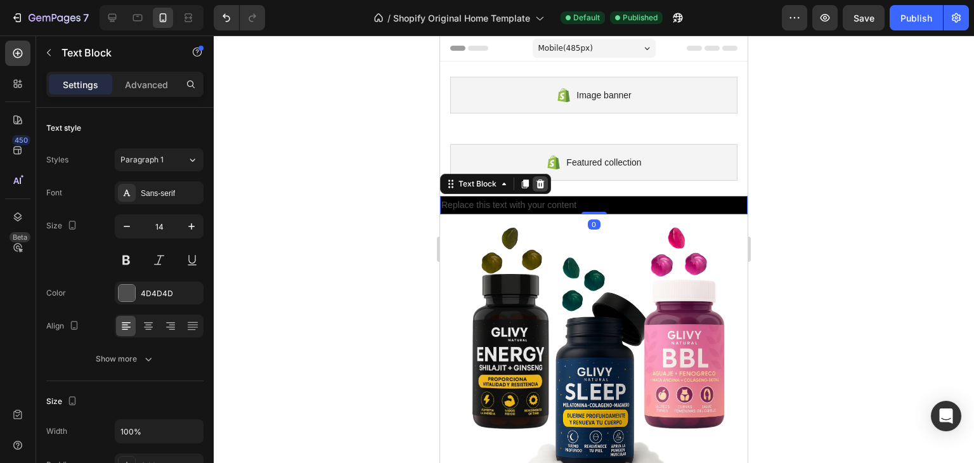
click at [543, 186] on icon at bounding box center [541, 183] width 8 height 9
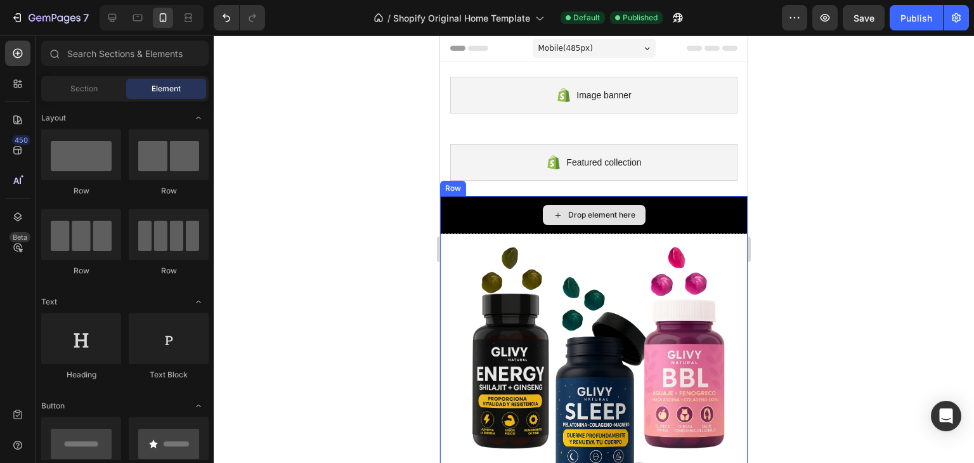
click at [495, 209] on div "Drop element here" at bounding box center [594, 215] width 308 height 38
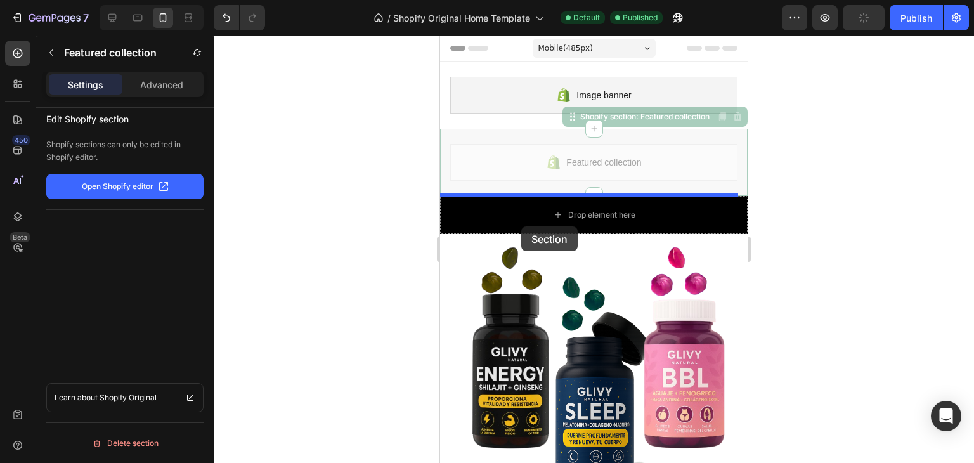
drag, startPoint x: 543, startPoint y: 160, endPoint x: 521, endPoint y: 226, distance: 69.6
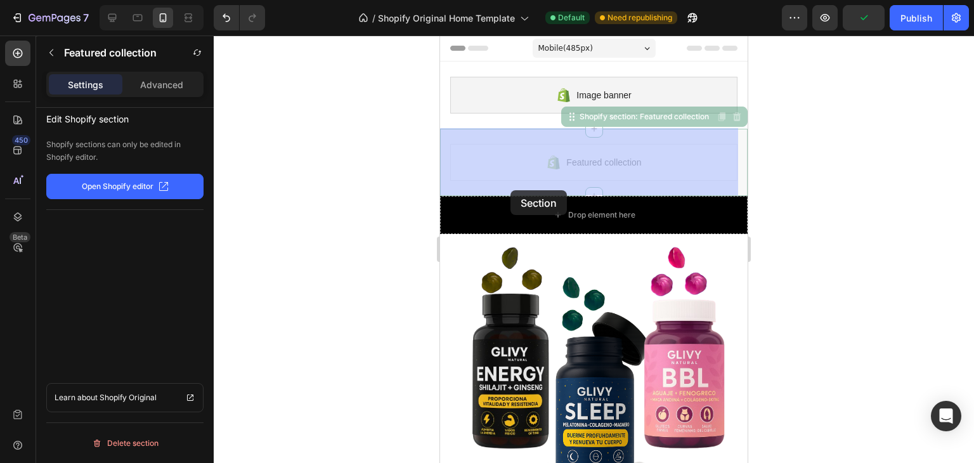
drag, startPoint x: 531, startPoint y: 152, endPoint x: 511, endPoint y: 190, distance: 43.4
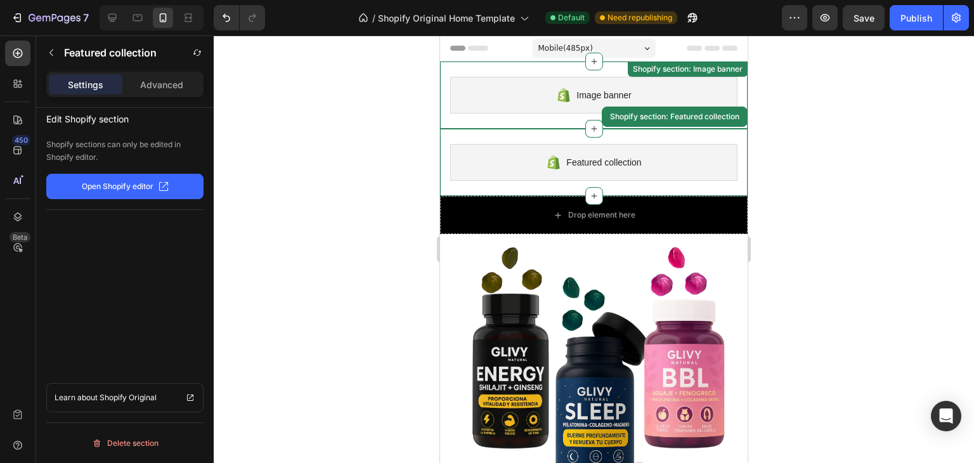
click at [548, 107] on div "Image banner" at bounding box center [593, 95] width 287 height 37
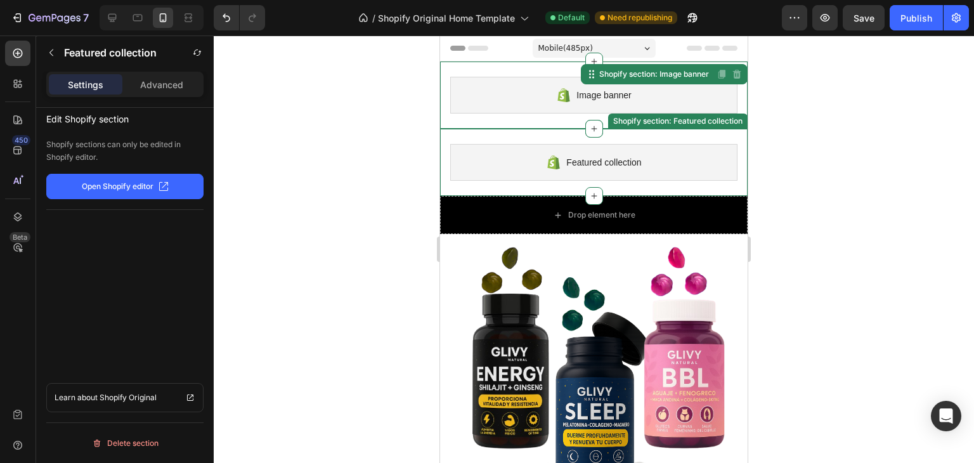
click at [560, 145] on div "Featured collection" at bounding box center [593, 162] width 287 height 37
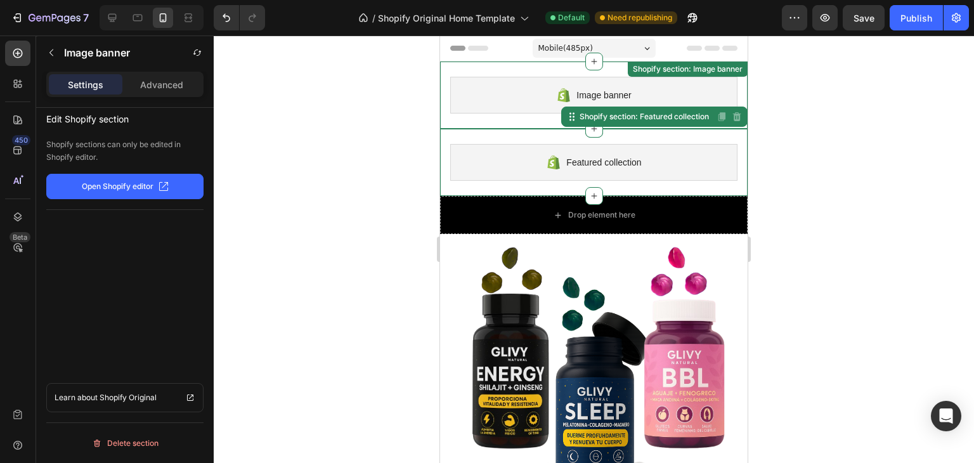
click at [563, 89] on icon at bounding box center [563, 95] width 15 height 15
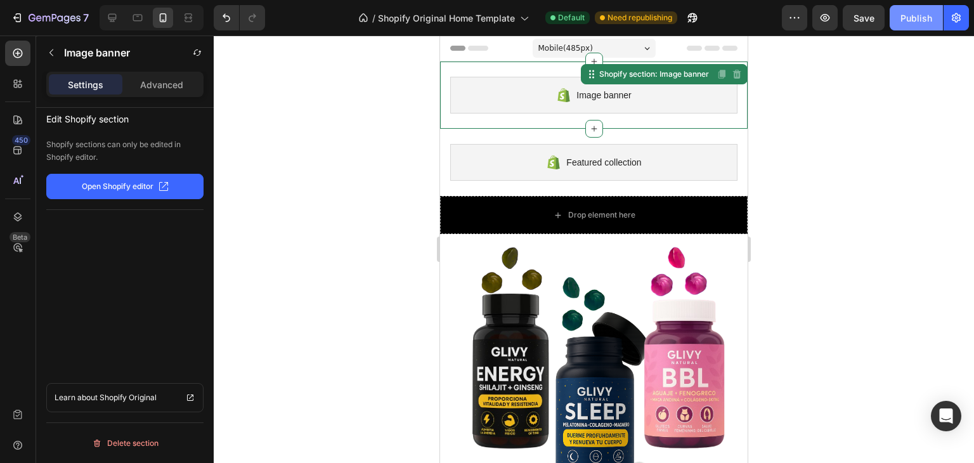
click at [906, 15] on div "Publish" at bounding box center [917, 17] width 32 height 13
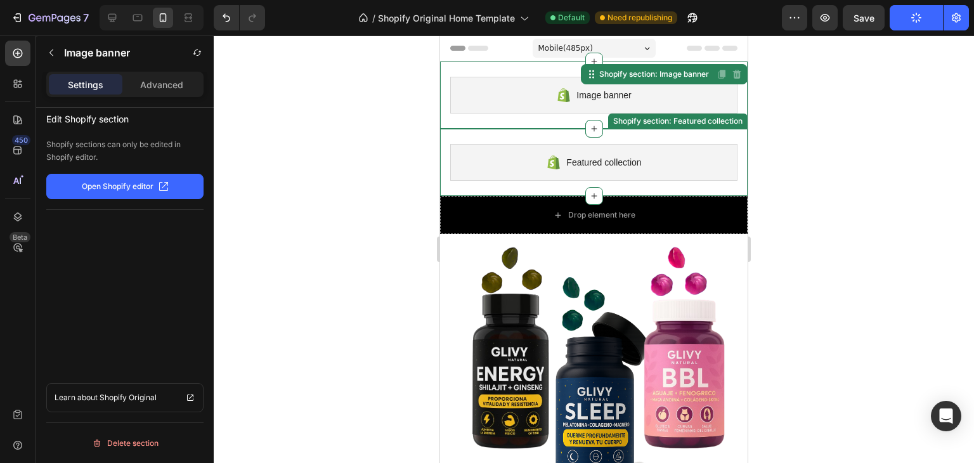
click at [667, 148] on div "Featured collection" at bounding box center [593, 162] width 287 height 37
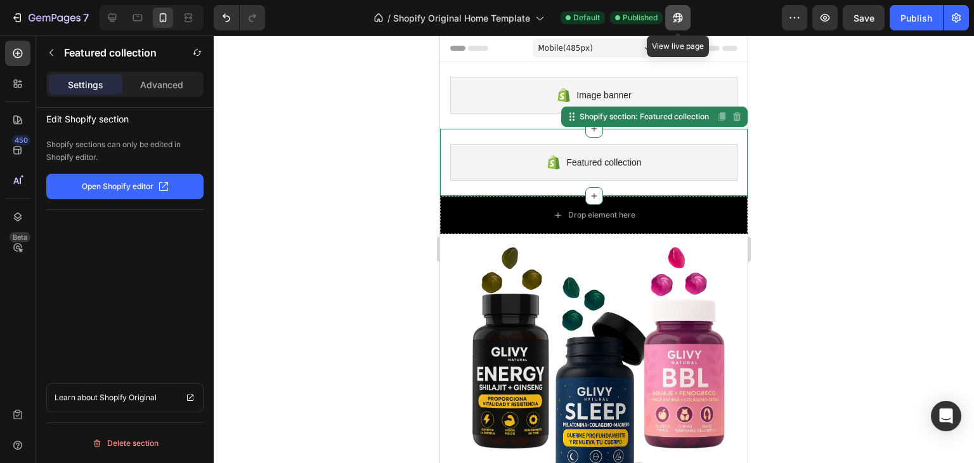
click at [677, 18] on icon "button" at bounding box center [678, 17] width 13 height 13
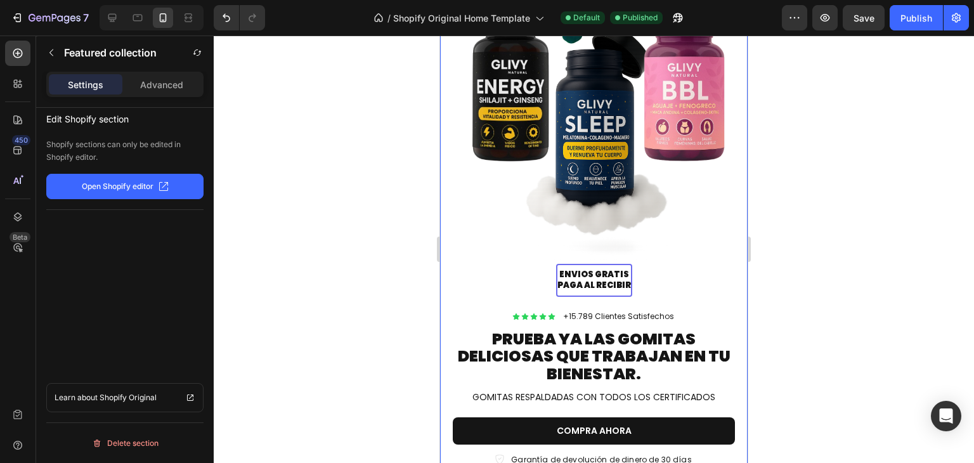
scroll to position [283, 0]
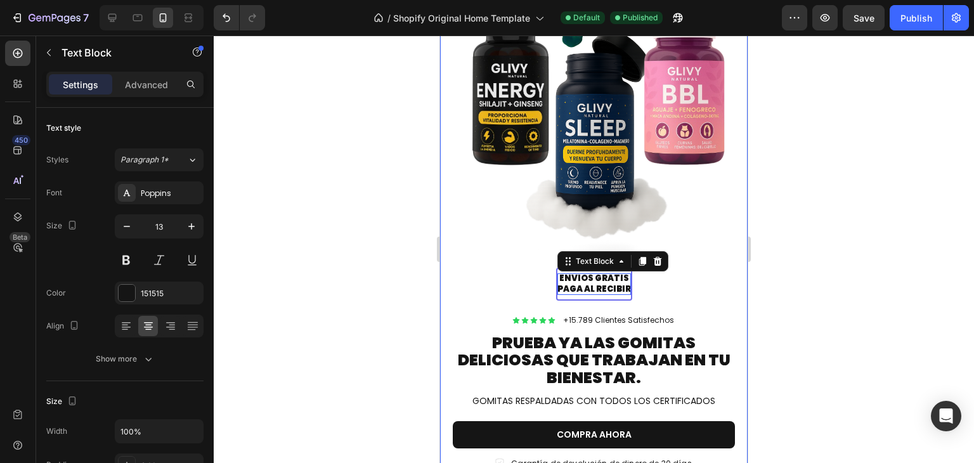
drag, startPoint x: 592, startPoint y: 172, endPoint x: 594, endPoint y: 145, distance: 27.3
click at [594, 145] on div "ENVIOS GRATIS PAGA AL RECIBIR Text Block 0 Row Icon Icon Icon Icon Icon Icon Li…" at bounding box center [594, 223] width 308 height 545
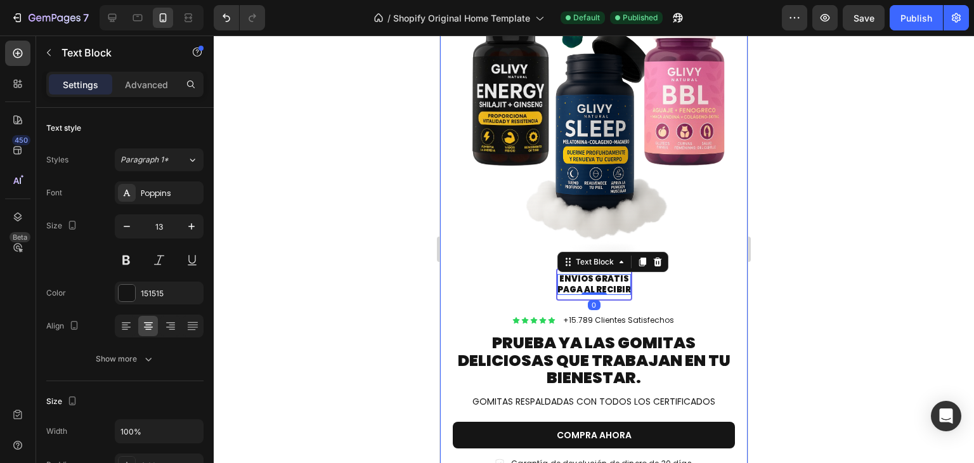
scroll to position [155, 0]
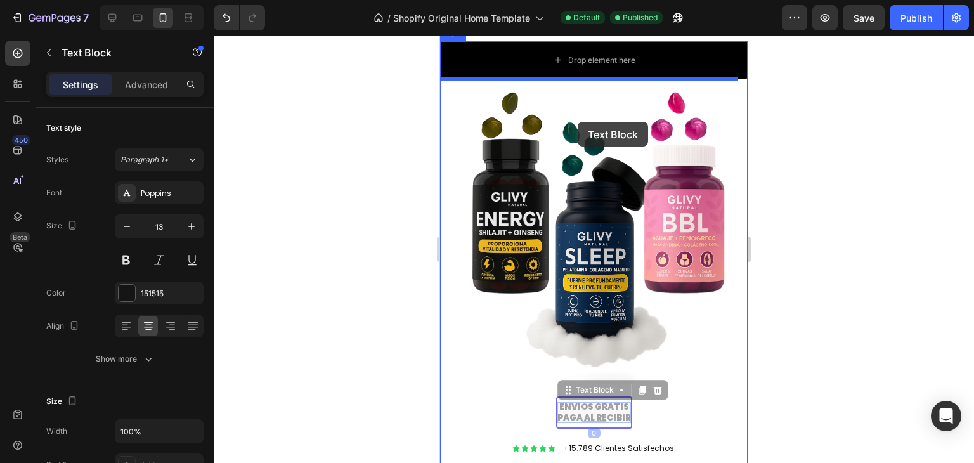
drag, startPoint x: 566, startPoint y: 391, endPoint x: 578, endPoint y: 122, distance: 269.8
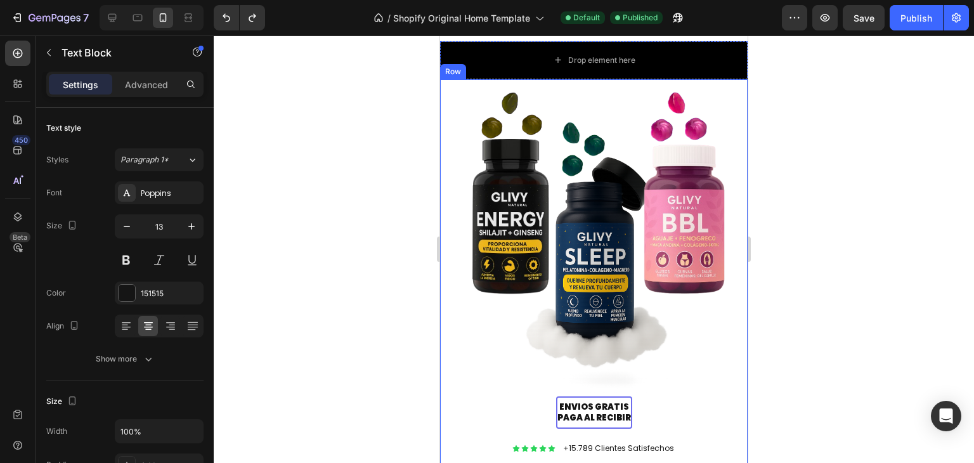
click at [590, 181] on div "ENVIOS GRATIS PAGA AL RECIBIR Text Block Row Icon Icon Icon Icon Icon Icon List…" at bounding box center [594, 351] width 308 height 545
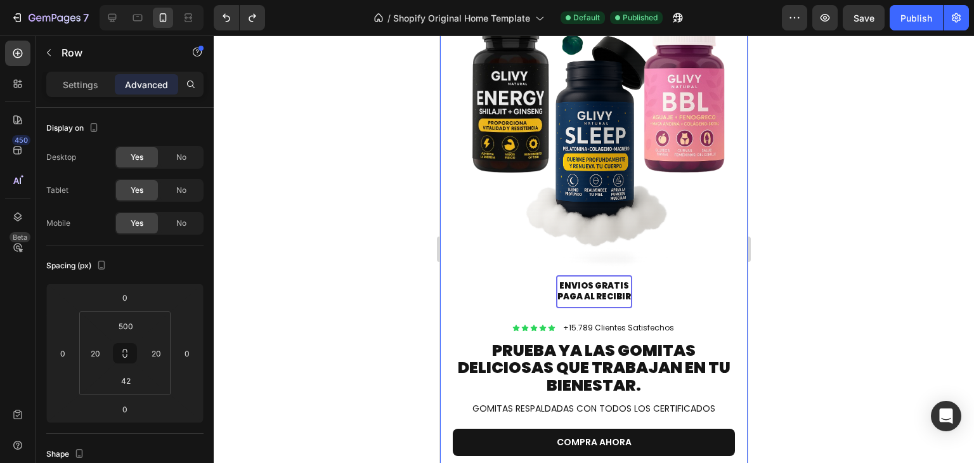
scroll to position [396, 0]
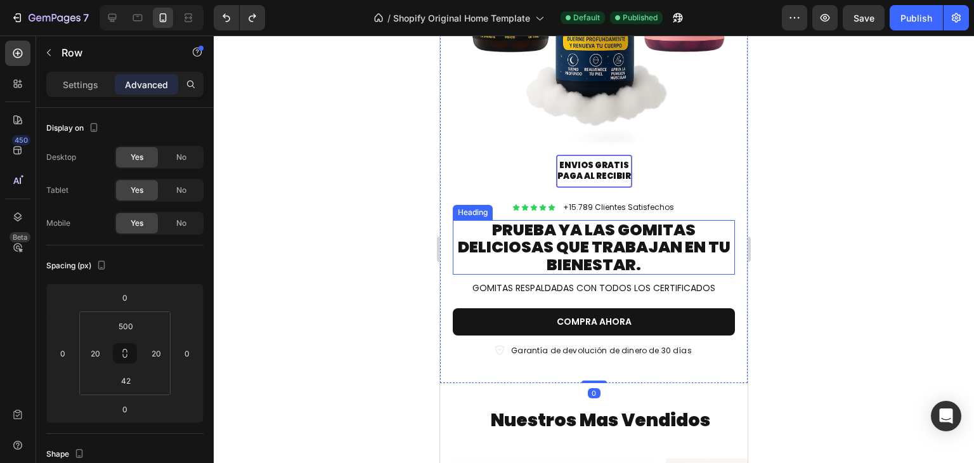
click at [622, 243] on h2 "PRUEBA YA LAS GOMITAS DELICIOSAS QUE TRABAJAN EN TU BIENESTAR." at bounding box center [594, 247] width 282 height 55
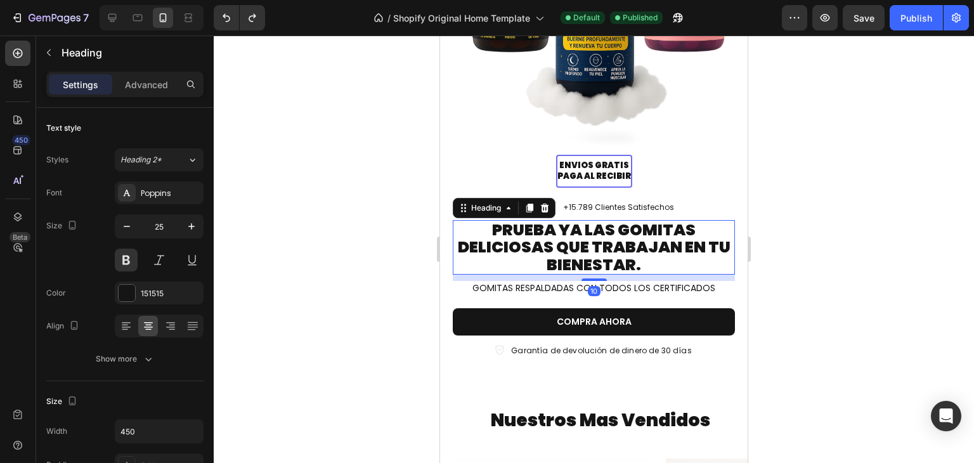
click at [465, 143] on div "ENVIOS GRATIS PAGA AL RECIBIR Text Block Row Icon Icon Icon Icon Icon Icon List…" at bounding box center [594, 110] width 308 height 545
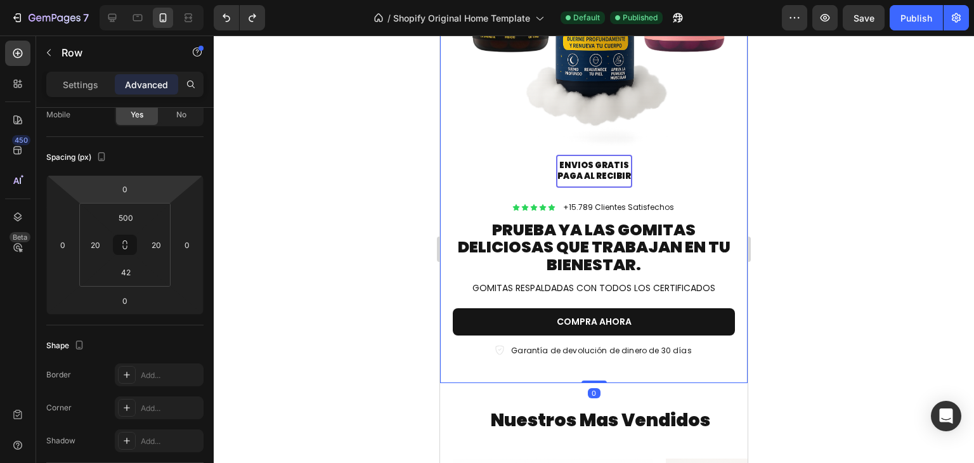
scroll to position [453, 0]
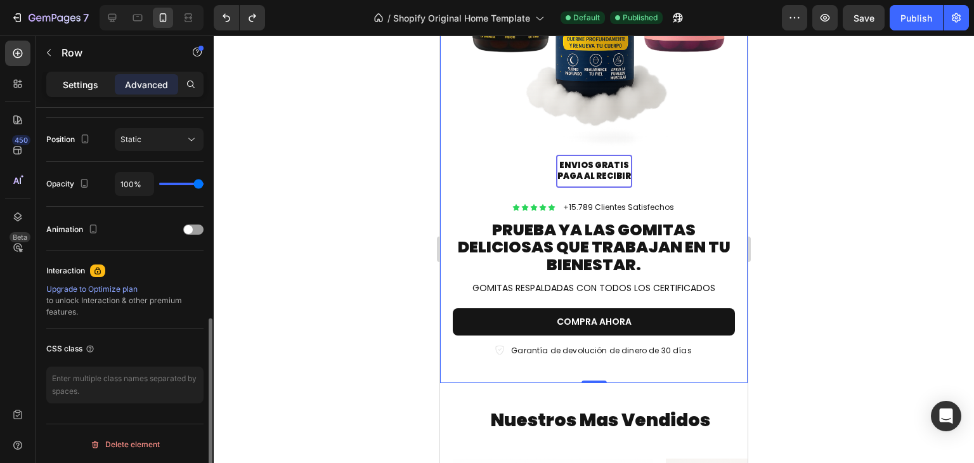
click at [84, 87] on p "Settings" at bounding box center [81, 84] width 36 height 13
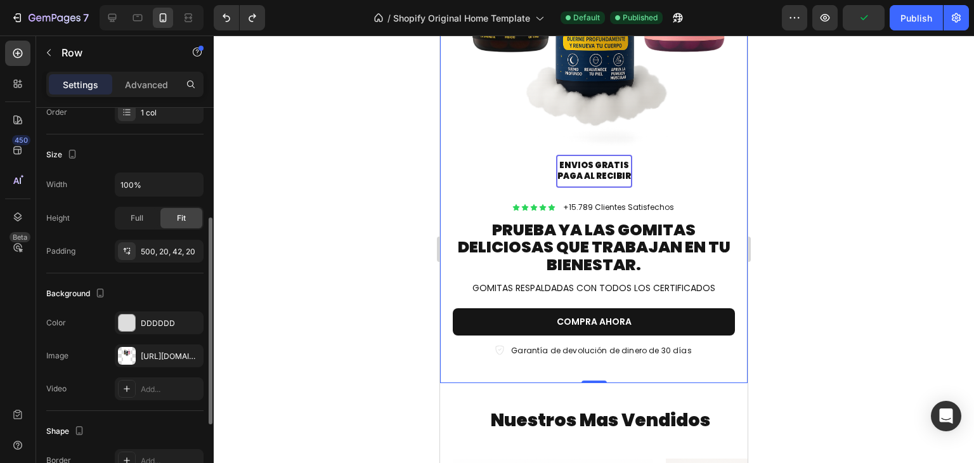
scroll to position [211, 0]
click at [147, 251] on div "500, 20, 42, 20" at bounding box center [159, 254] width 37 height 11
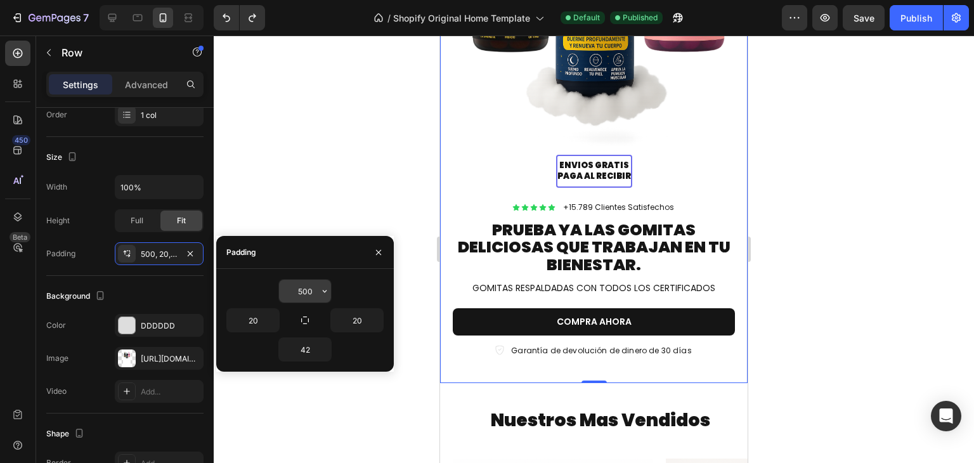
click at [309, 288] on input "500" at bounding box center [305, 291] width 52 height 23
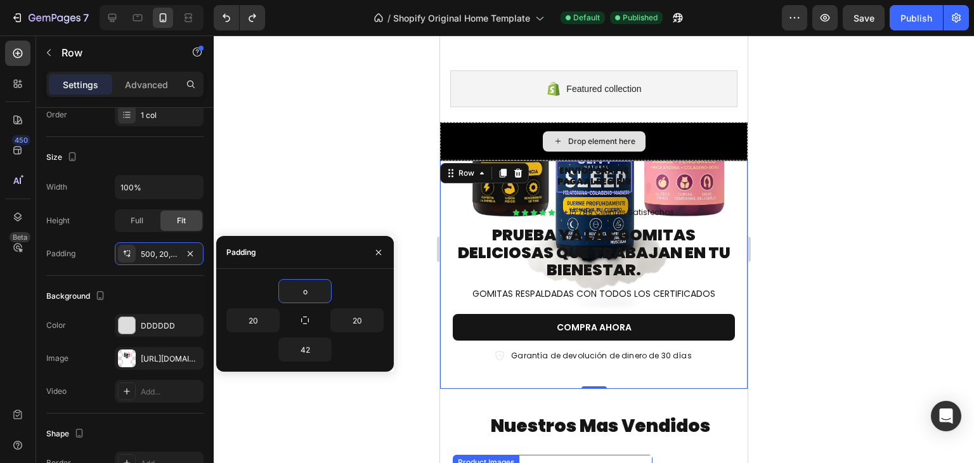
scroll to position [91, 0]
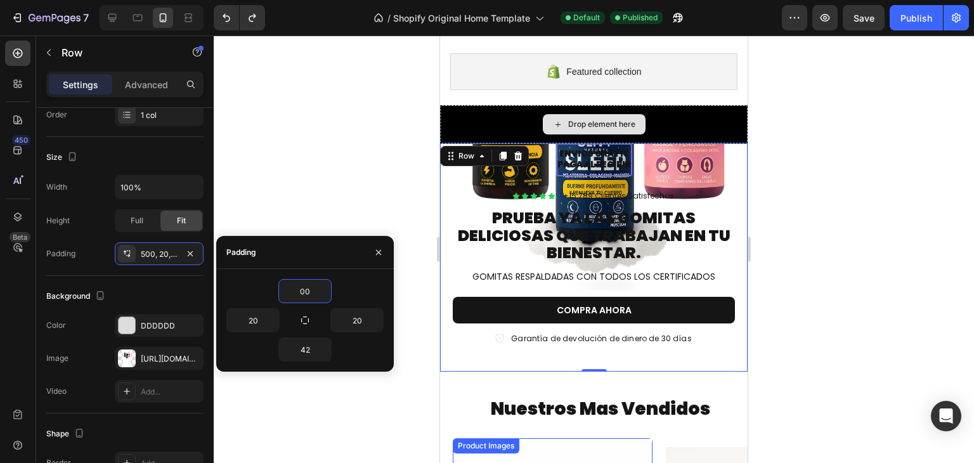
type input "500"
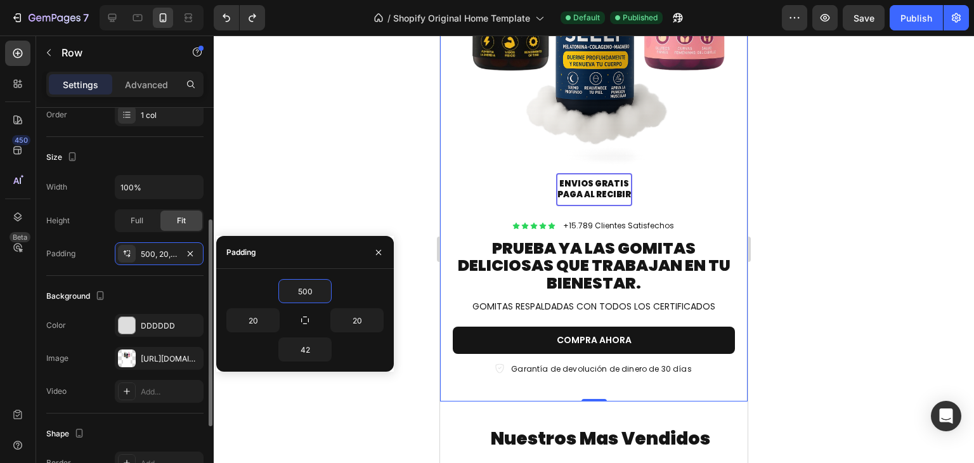
scroll to position [348, 0]
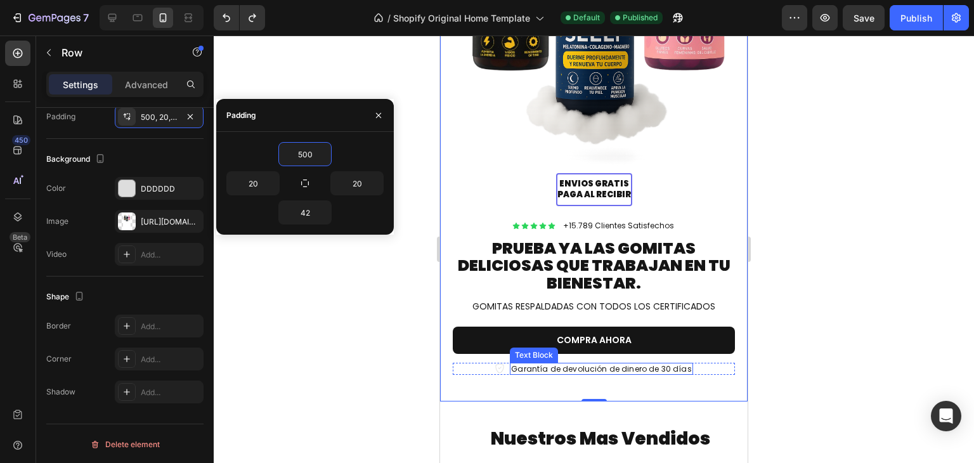
click at [511, 367] on p "Garantía de devolución de dinero de 30 días" at bounding box center [601, 369] width 180 height 10
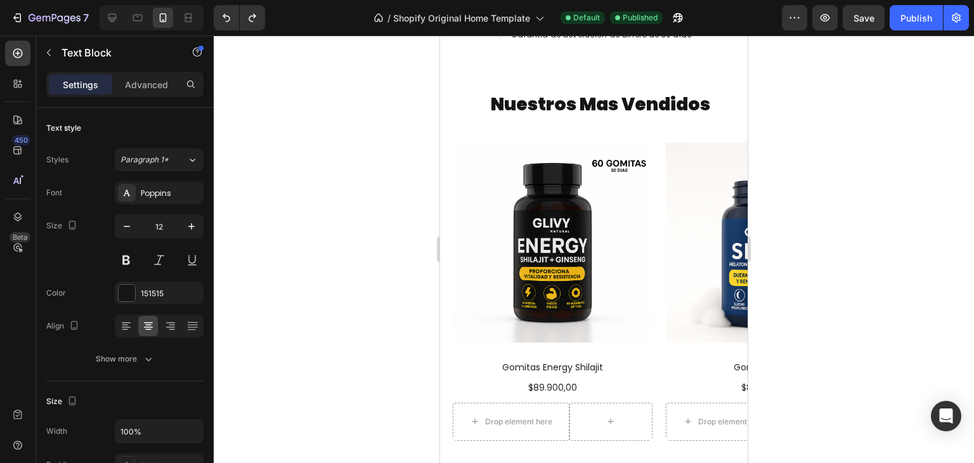
scroll to position [734, 0]
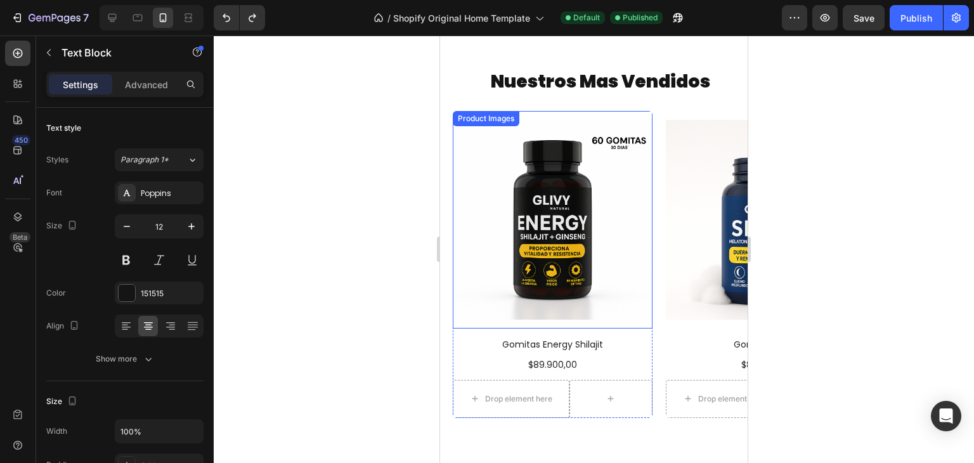
click at [569, 193] on img at bounding box center [553, 220] width 200 height 218
